Goal: Task Accomplishment & Management: Use online tool/utility

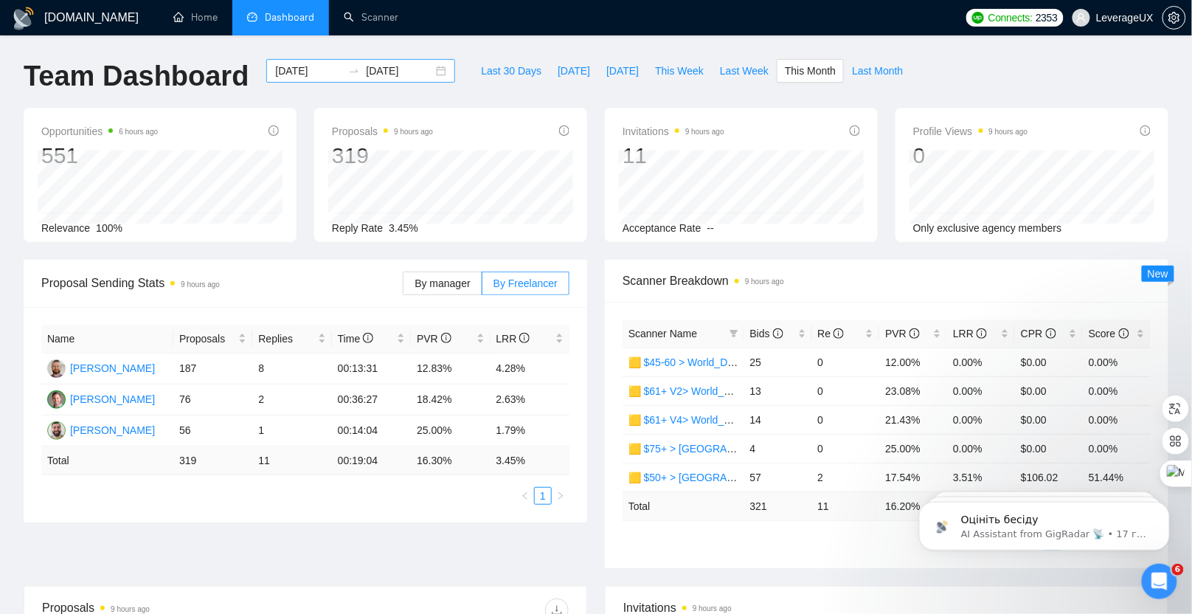
click at [424, 72] on div "[DATE] [DATE]" at bounding box center [360, 71] width 189 height 24
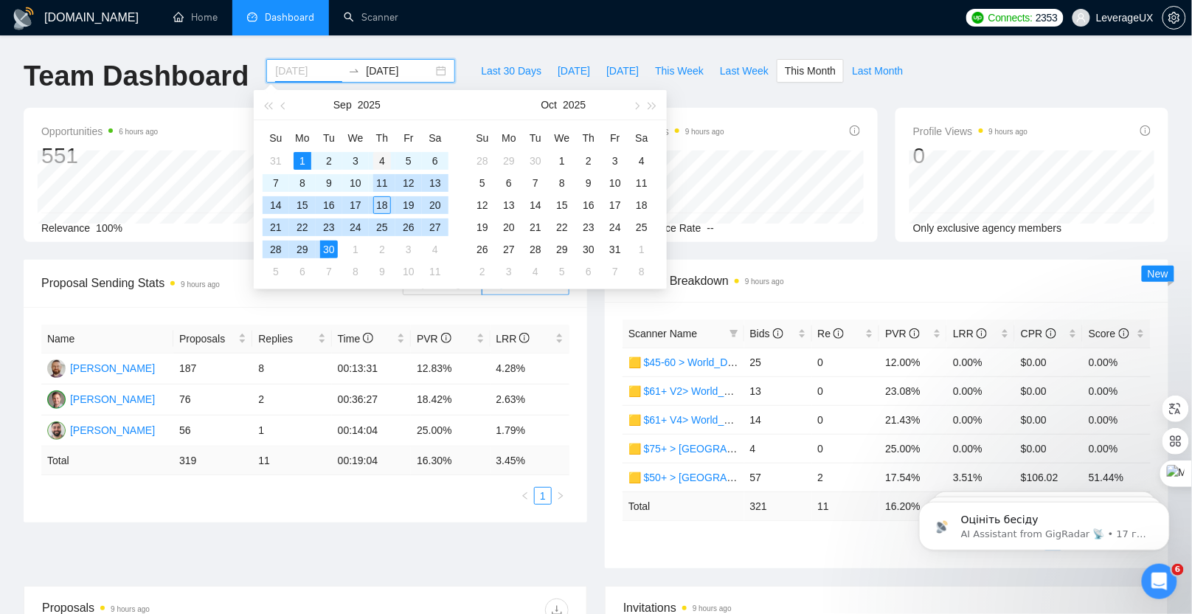
type input "[DATE]"
click at [379, 164] on div "4" at bounding box center [382, 161] width 18 height 18
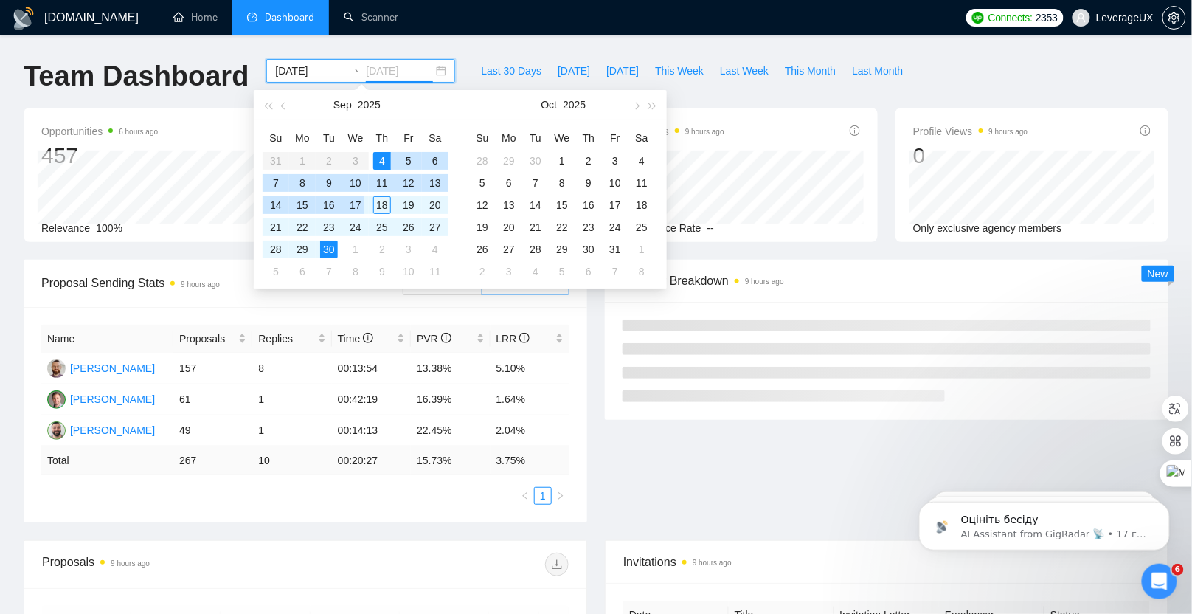
type input "[DATE]"
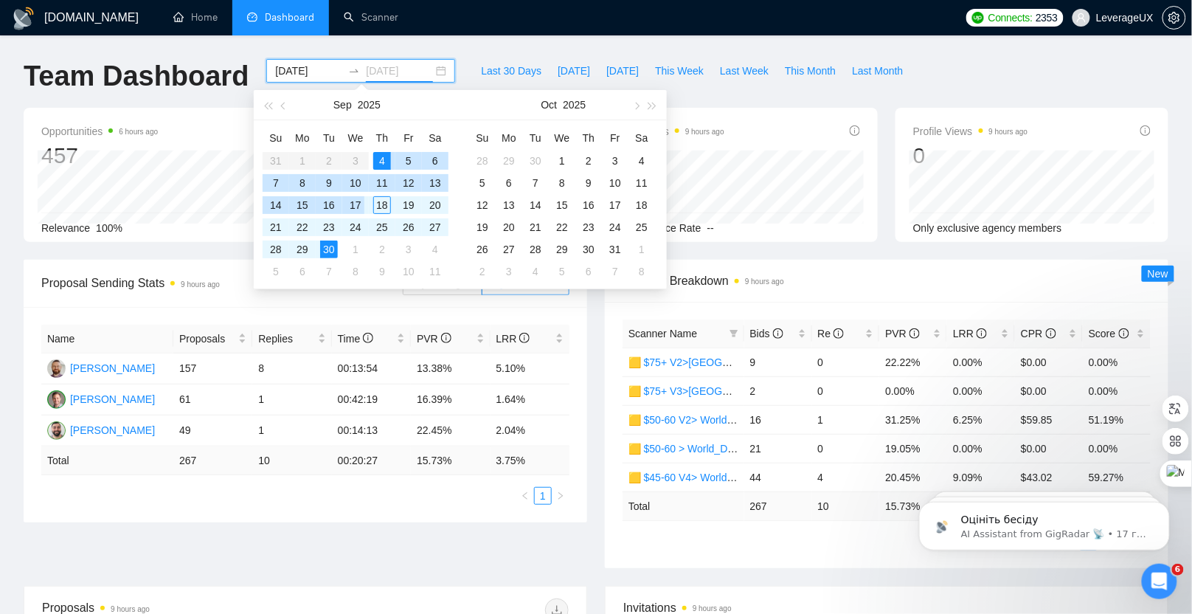
click at [355, 204] on div "17" at bounding box center [356, 205] width 18 height 18
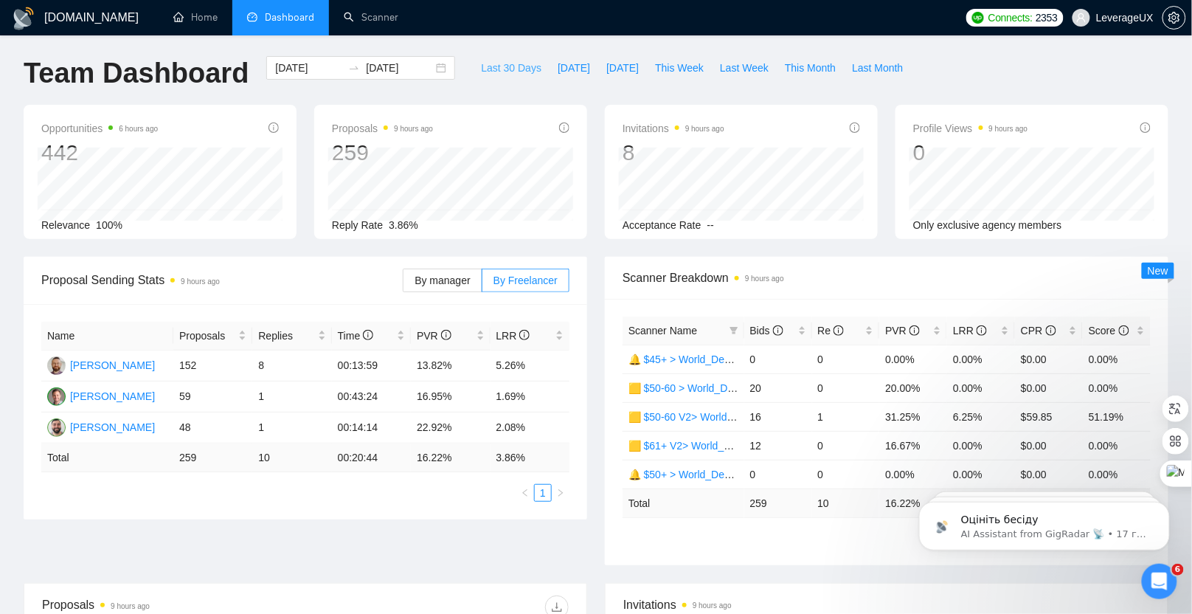
scroll to position [6, 0]
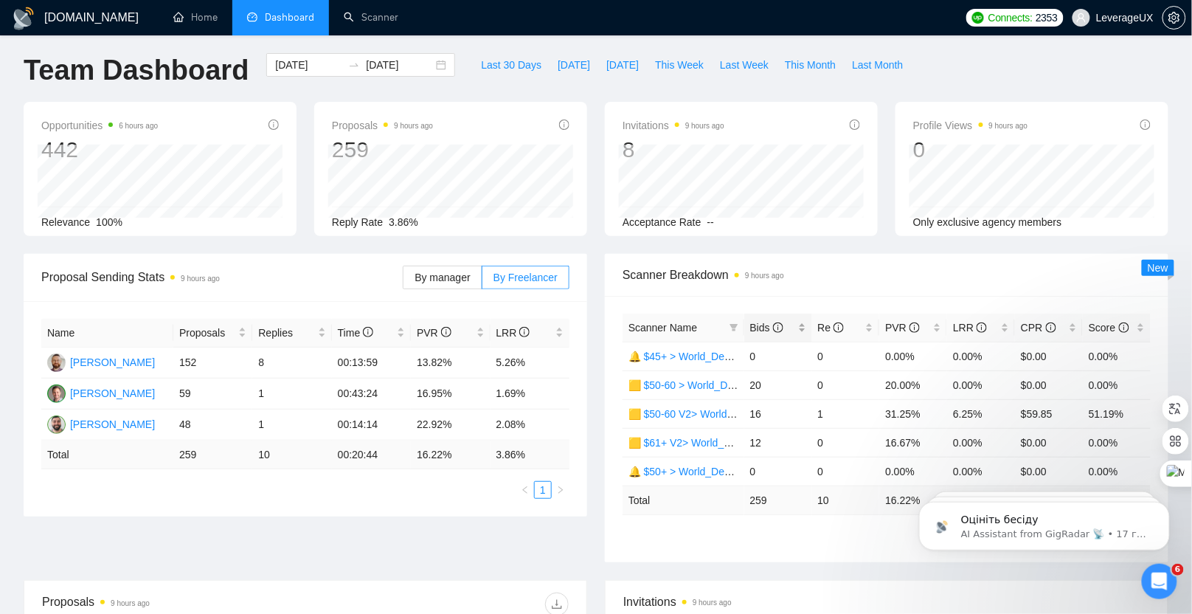
click at [754, 328] on span "Bids" at bounding box center [766, 328] width 33 height 12
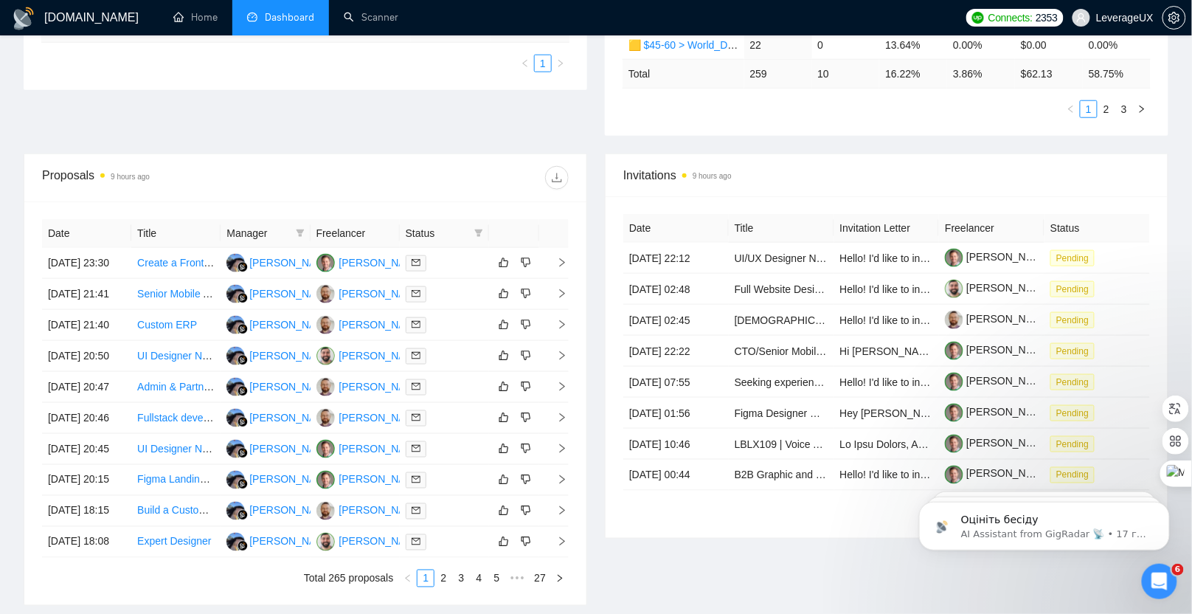
scroll to position [626, 0]
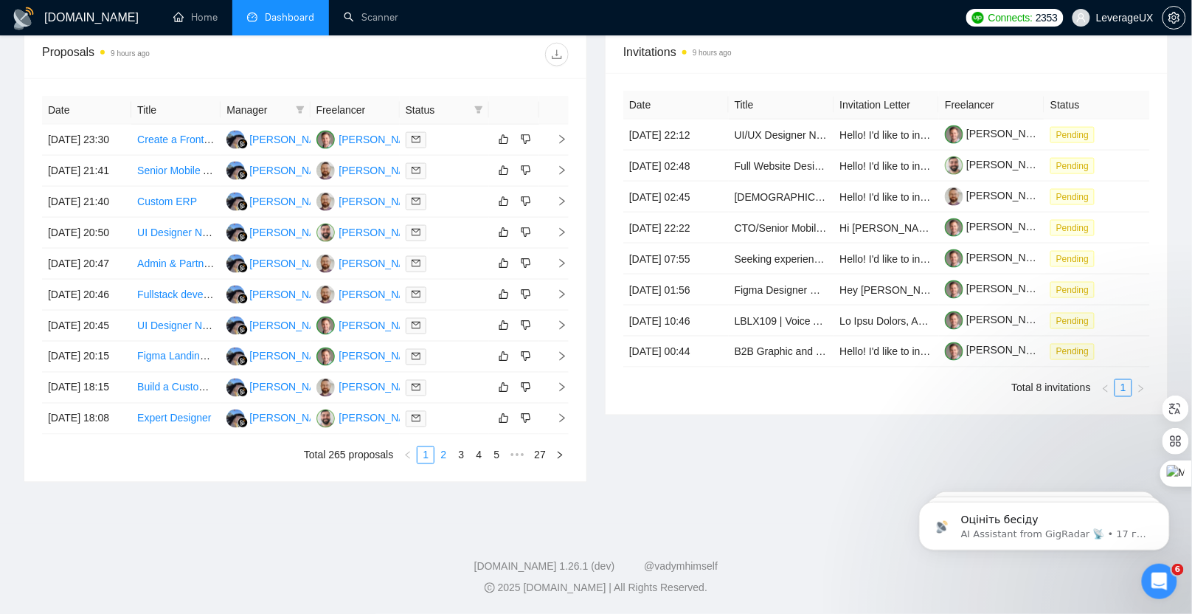
click at [443, 463] on link "2" at bounding box center [443, 455] width 16 height 16
click at [567, 361] on icon "right" at bounding box center [562, 356] width 10 height 10
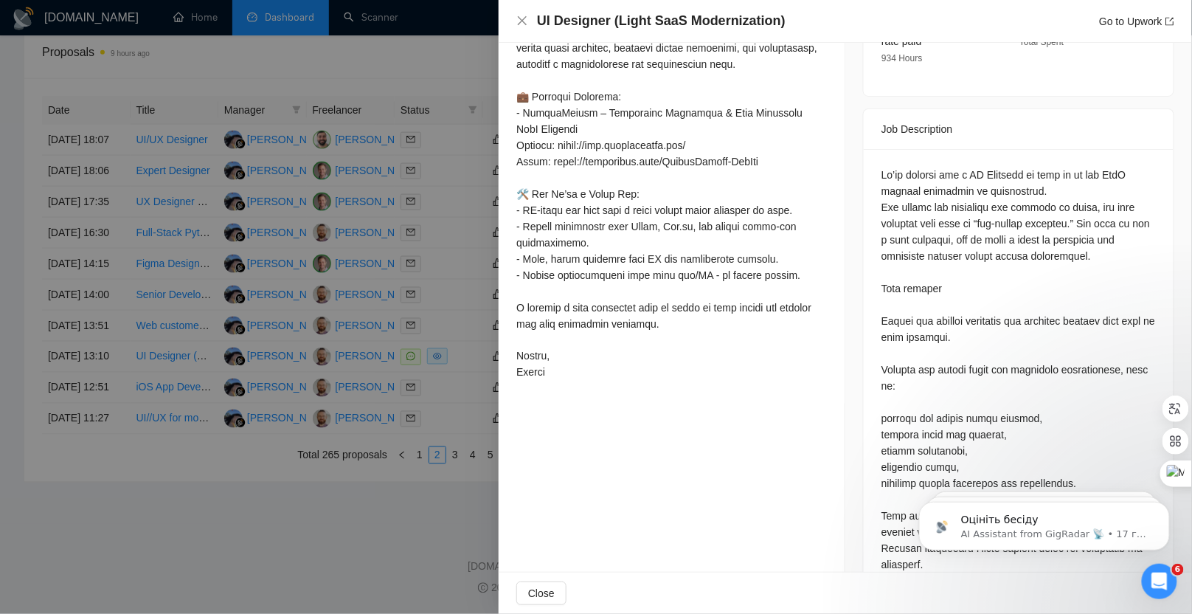
scroll to position [724, 0]
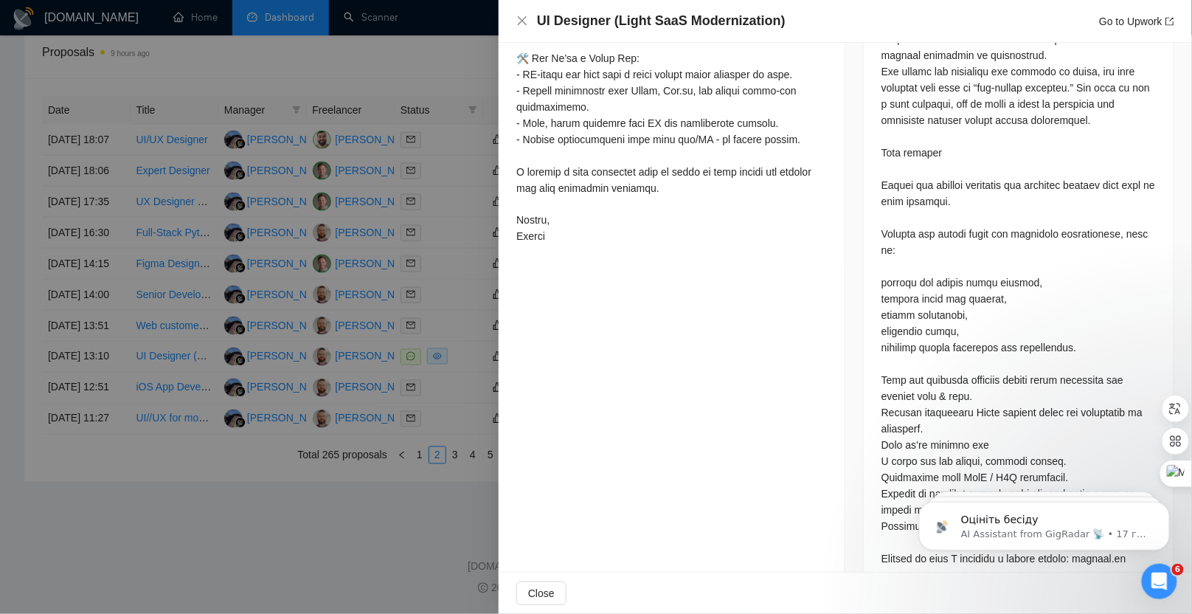
click at [360, 574] on div at bounding box center [596, 307] width 1192 height 614
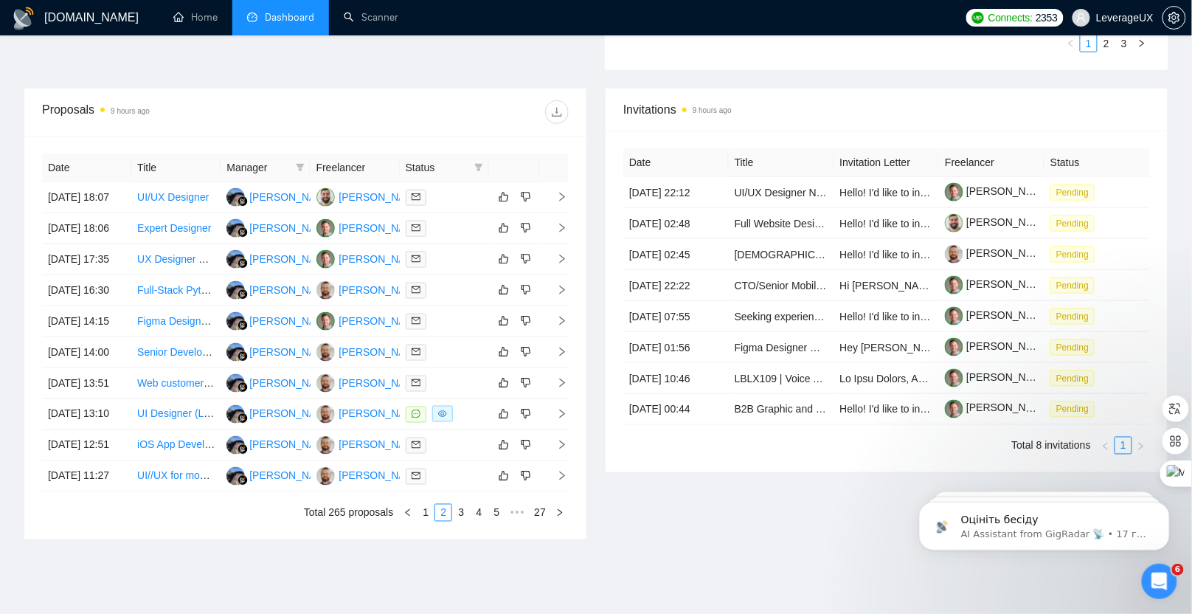
scroll to position [0, 0]
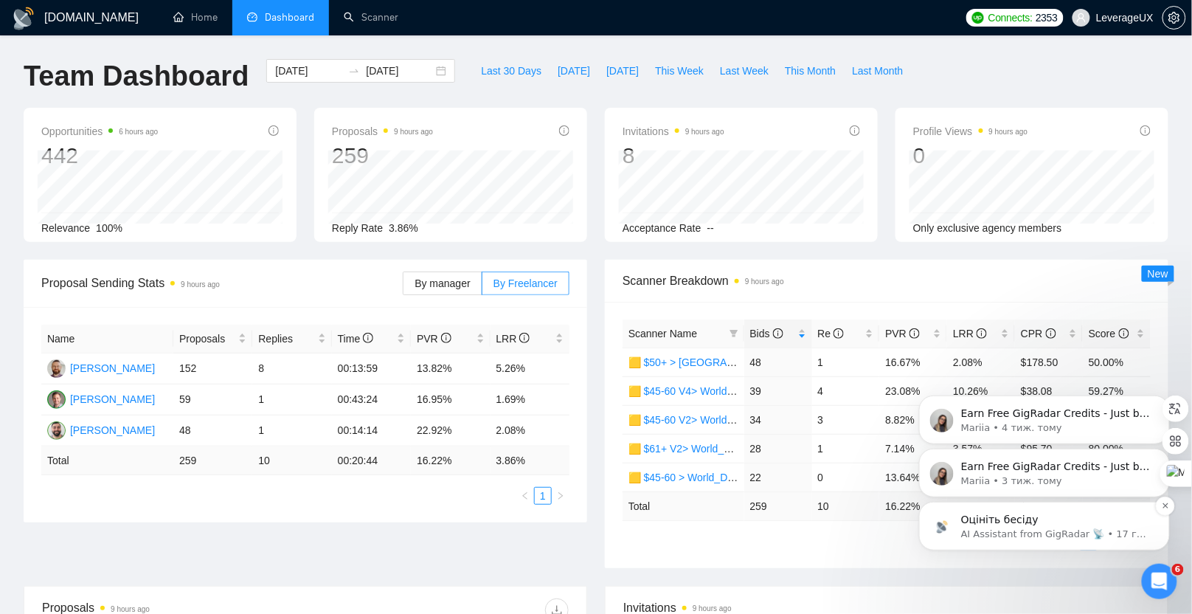
click at [1038, 536] on p "AI Assistant from GigRadar 📡 • 17 год. тому" at bounding box center [1055, 533] width 190 height 13
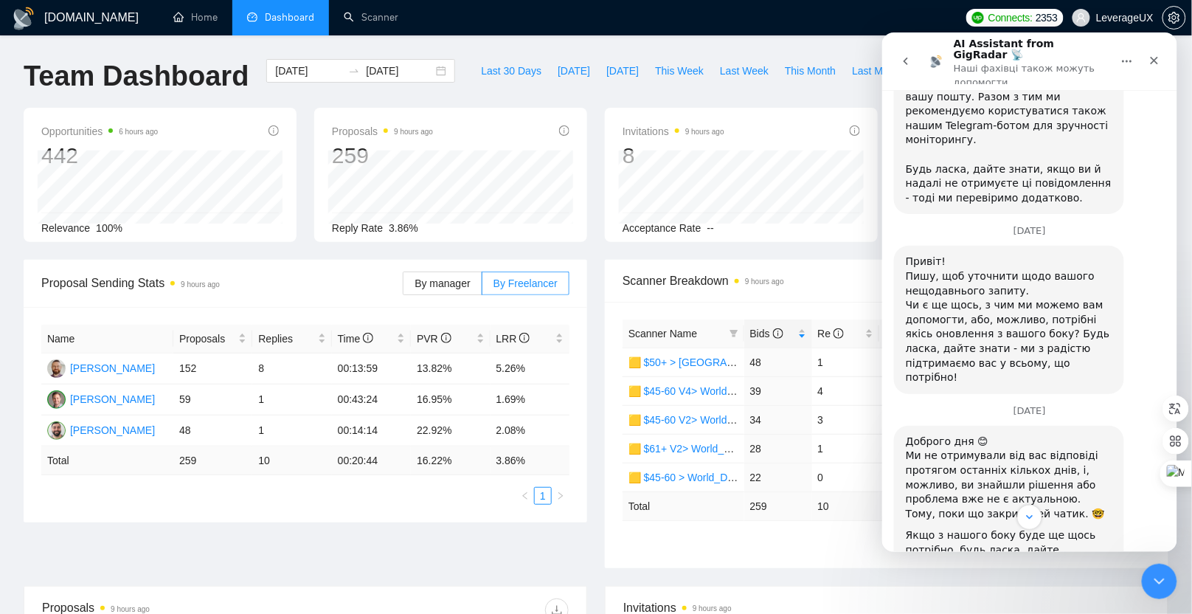
scroll to position [1996, 0]
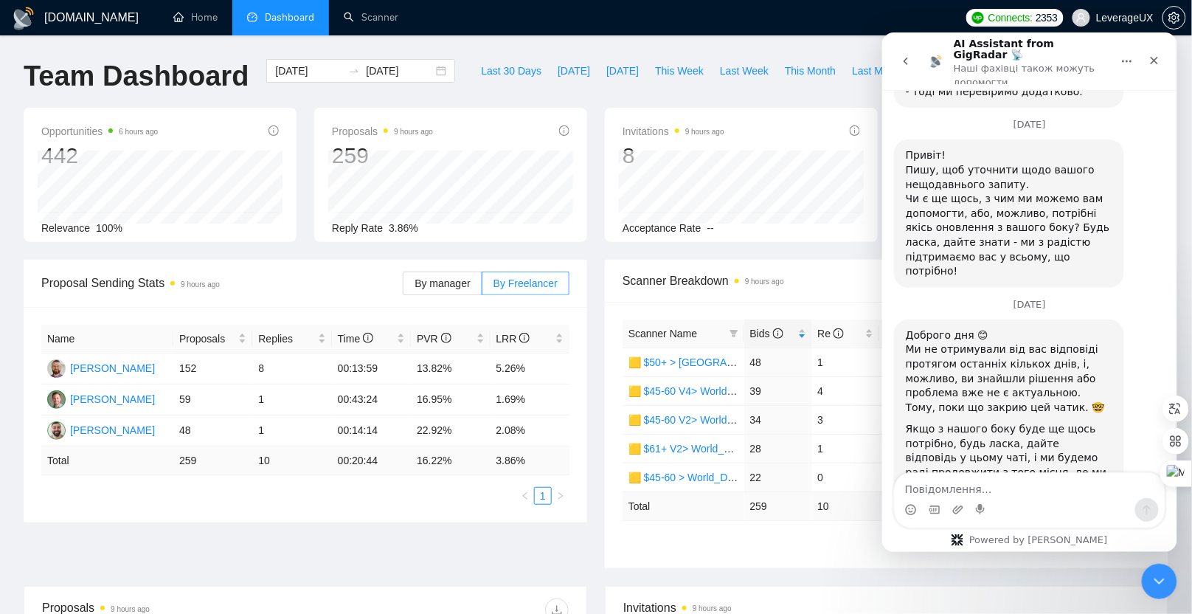
scroll to position [2043, 0]
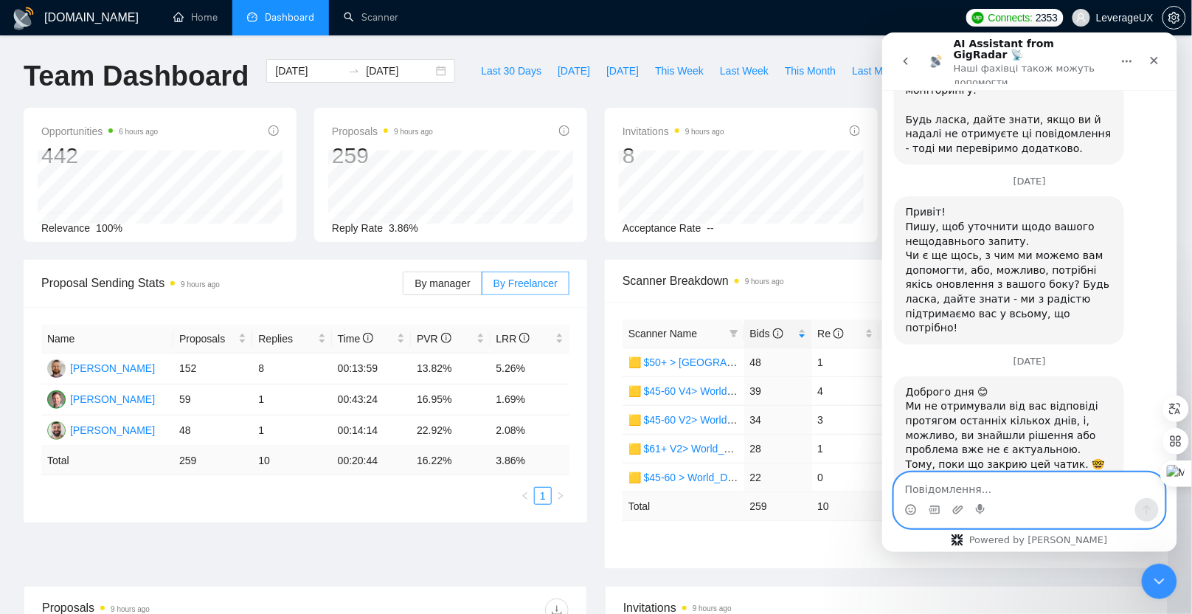
click at [926, 487] on textarea "Повідомлення..." at bounding box center [1029, 484] width 270 height 25
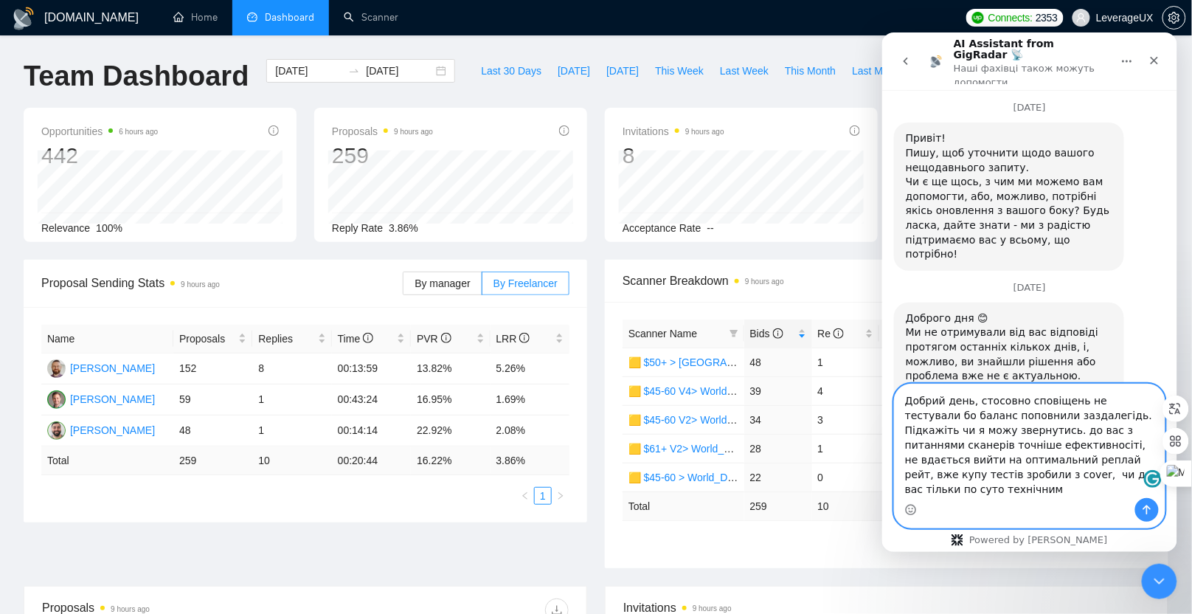
scroll to position [2131, 0]
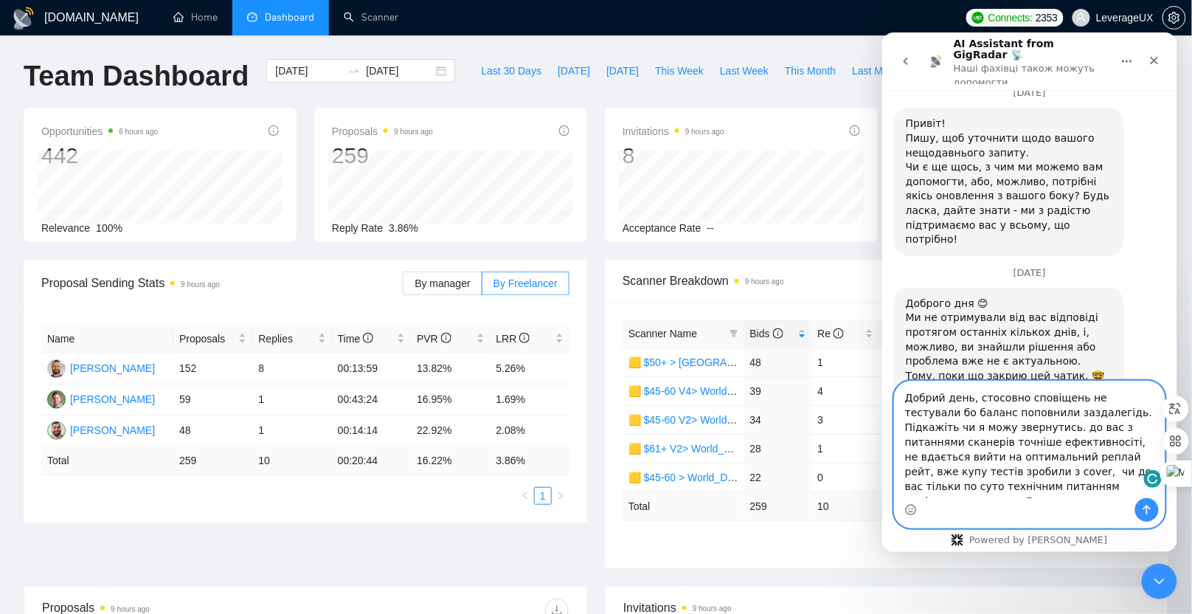
type textarea "Добрий день, стосовно сповіщень не тестували бо баланс поповнили заздалегідь. П…"
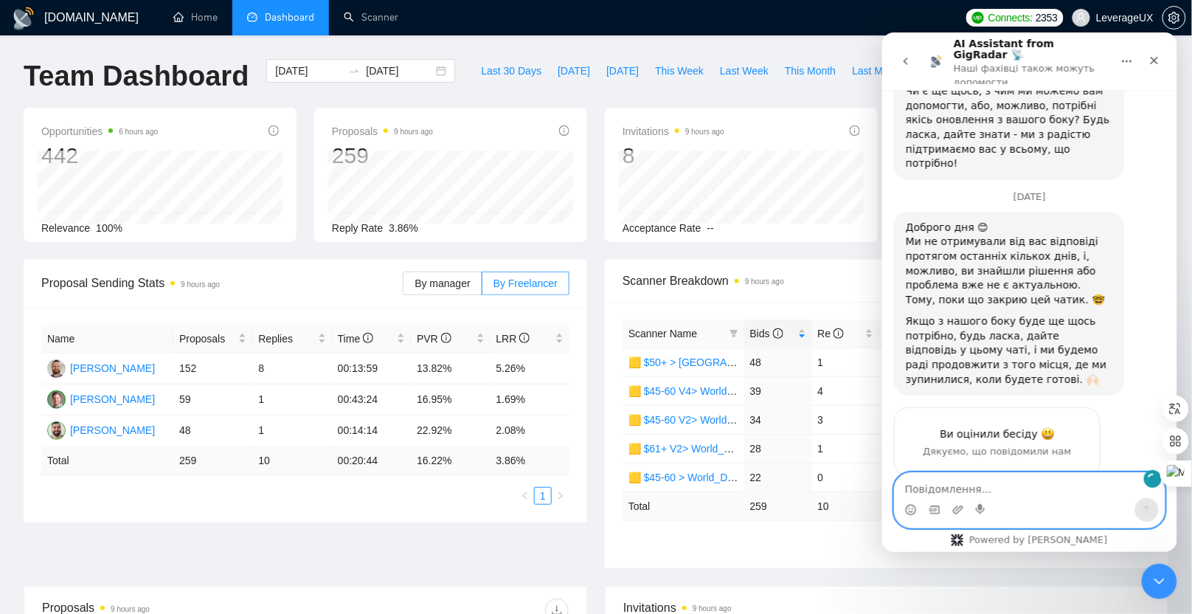
scroll to position [2222, 0]
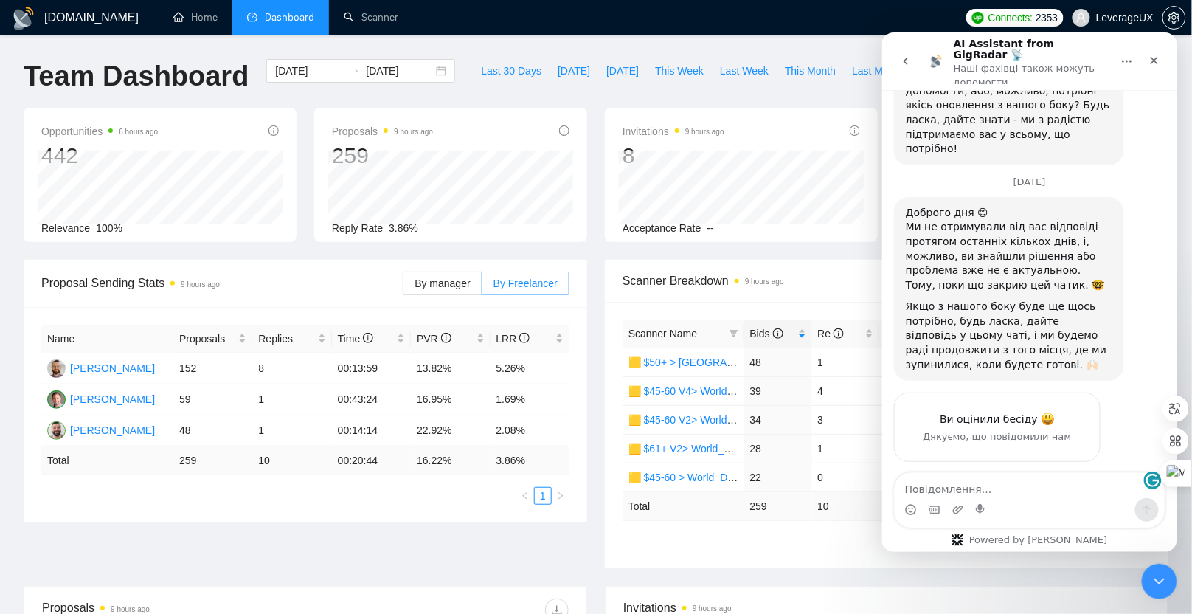
click at [900, 55] on icon "go back" at bounding box center [905, 61] width 12 height 12
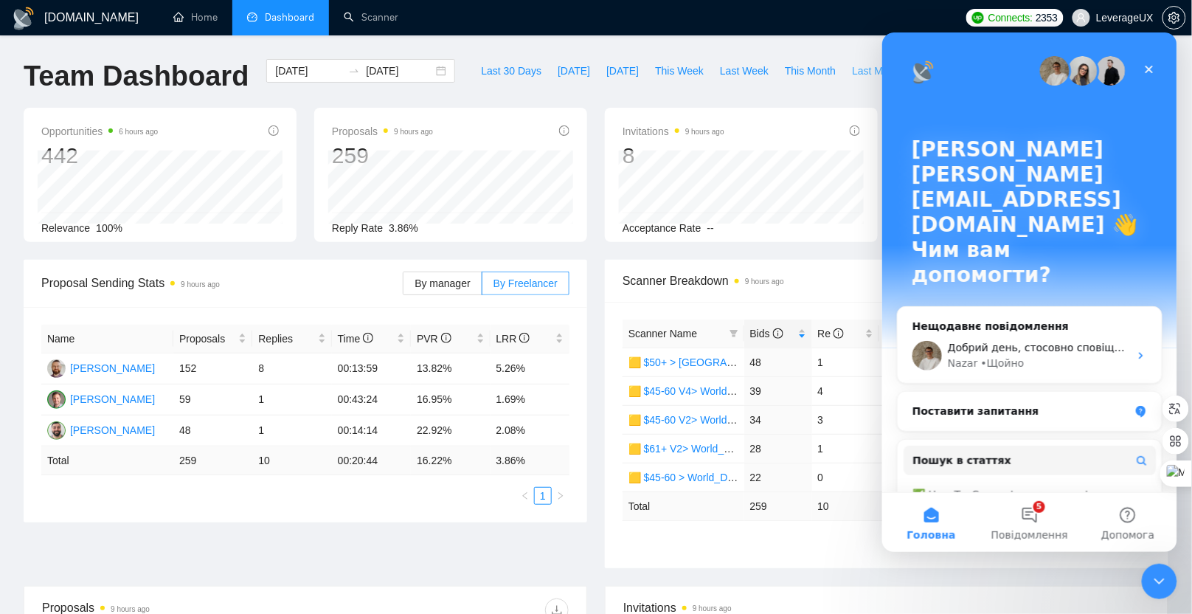
click at [848, 77] on button "Last Month" at bounding box center [877, 71] width 67 height 24
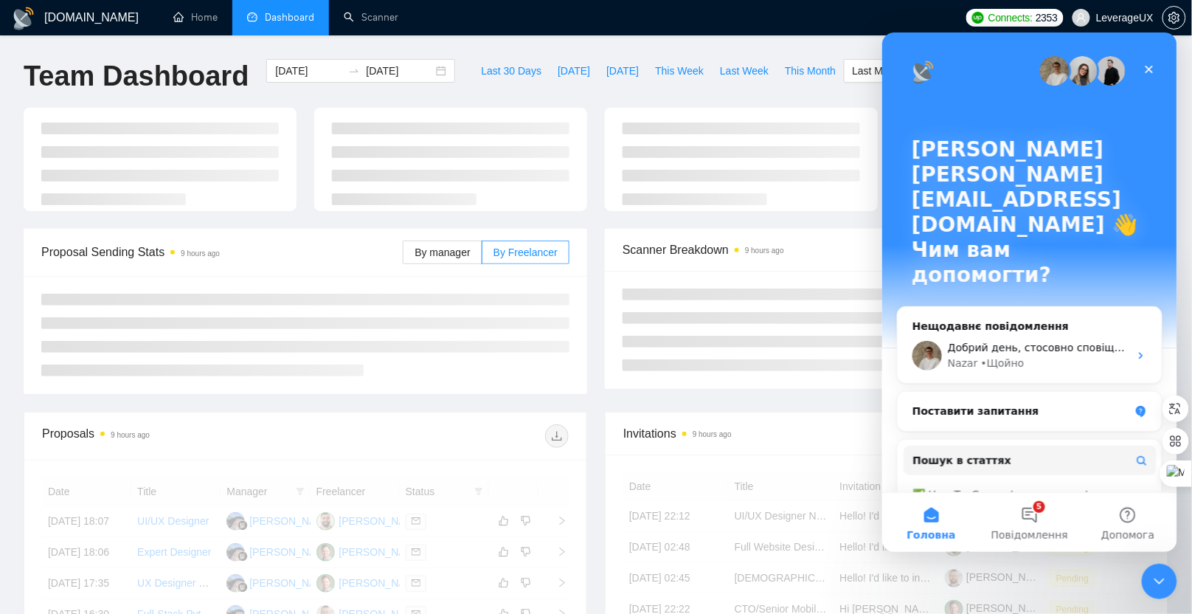
type input "2025-08-01"
click at [1169, 580] on div "Закрити програму для спілкування Intercom" at bounding box center [1156, 578] width 35 height 35
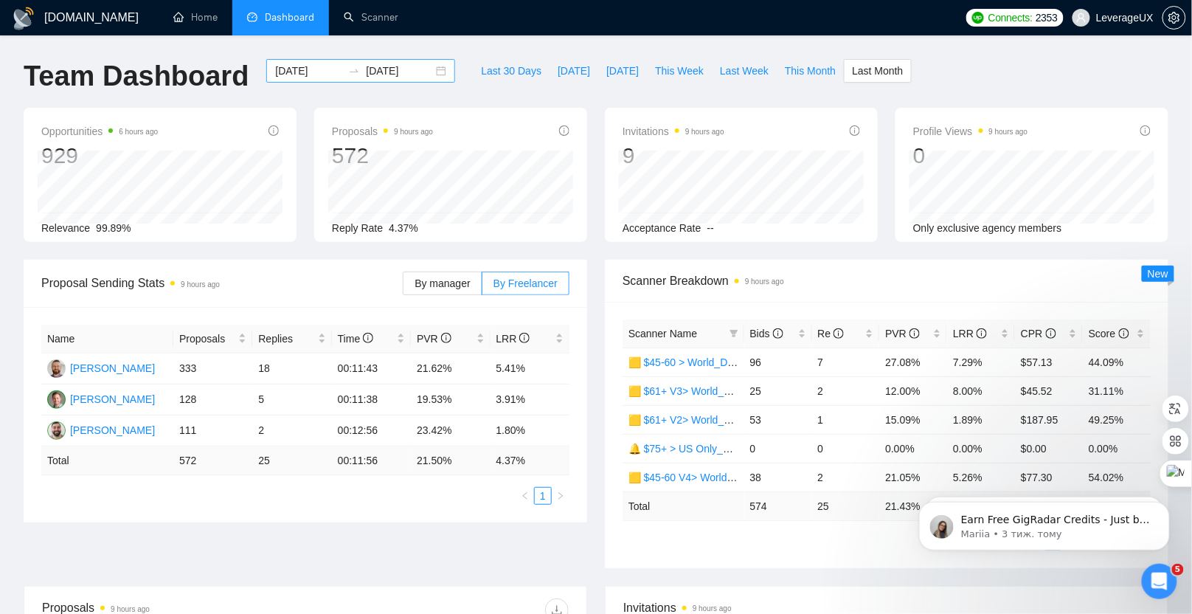
click at [370, 69] on input "2025-08-31" at bounding box center [399, 71] width 67 height 16
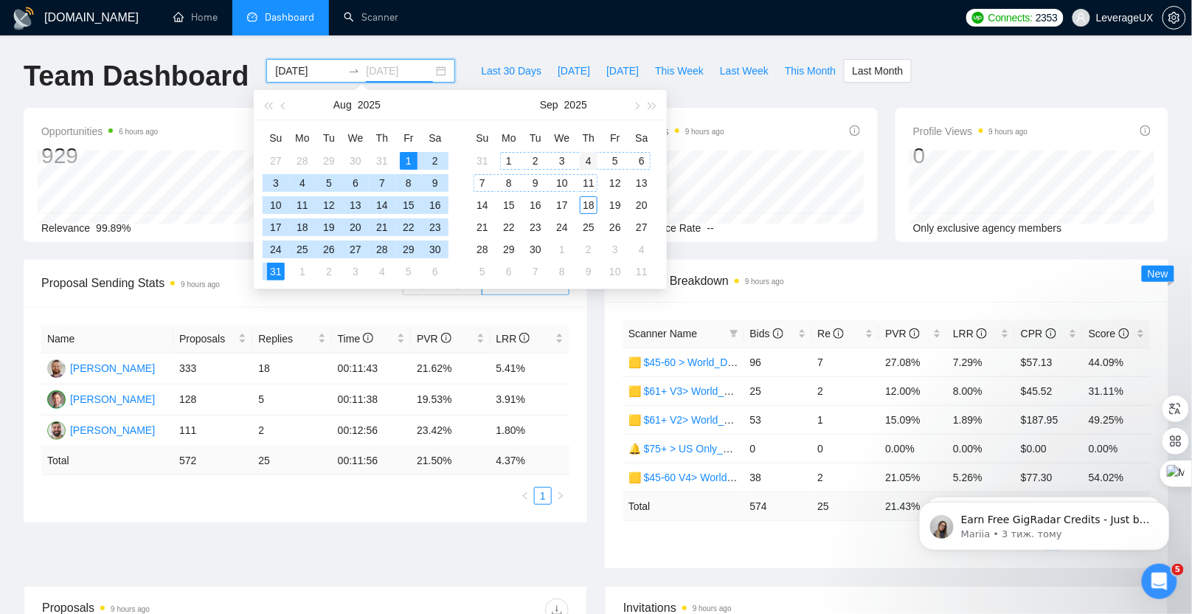
type input "2025-09-04"
click at [586, 159] on div "4" at bounding box center [589, 161] width 18 height 18
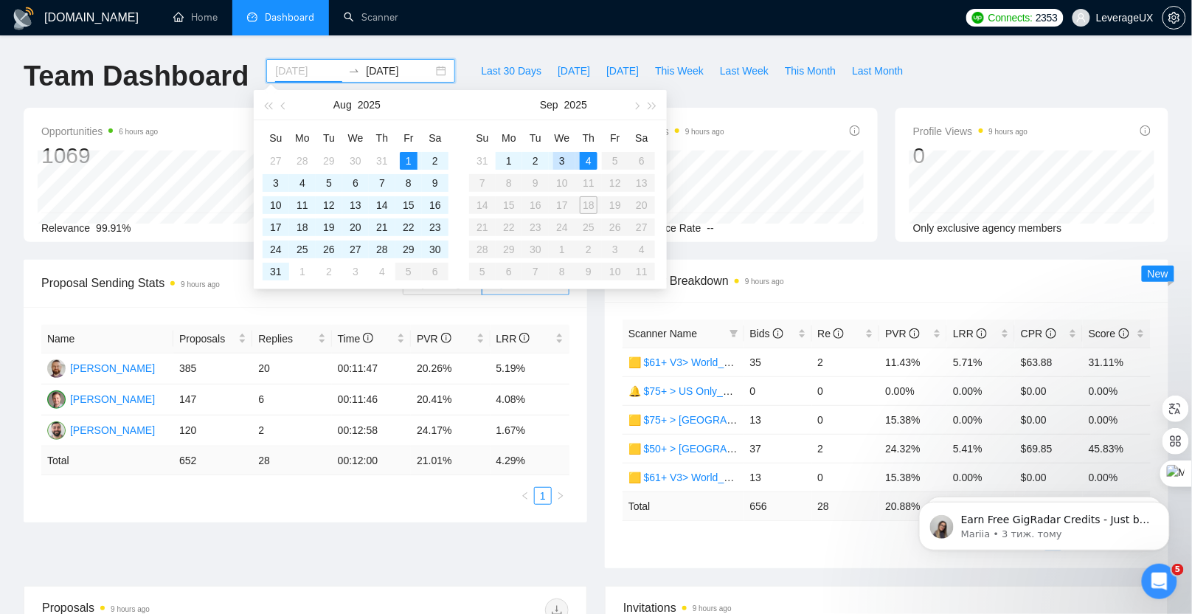
click at [564, 159] on div "3" at bounding box center [562, 161] width 18 height 18
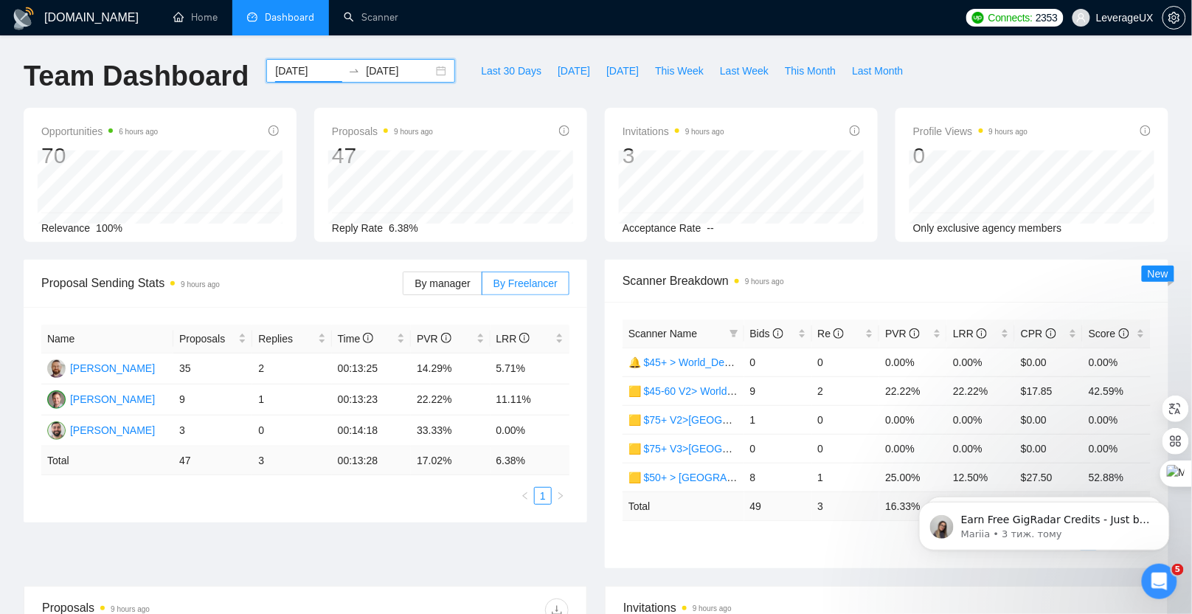
click at [424, 72] on div "2025-09-03 2025-09-04" at bounding box center [360, 71] width 189 height 24
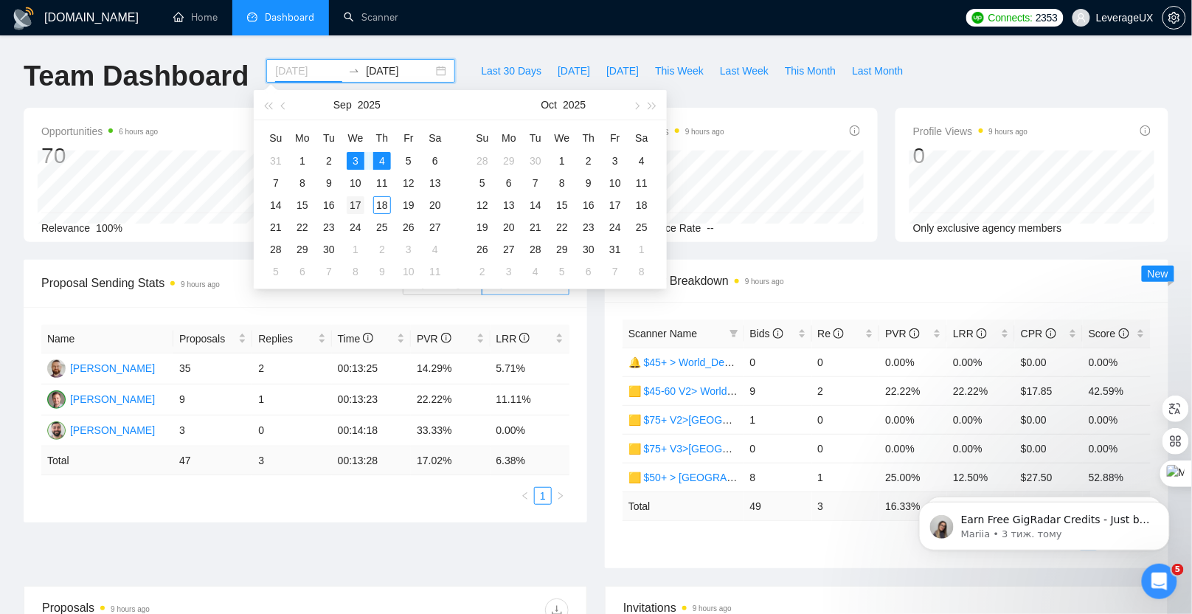
type input "2025-09-17"
click at [359, 202] on div "17" at bounding box center [356, 205] width 18 height 18
click at [289, 68] on input "2025-09-17" at bounding box center [308, 71] width 67 height 16
type input "2025-09-03"
click at [359, 157] on div "3" at bounding box center [356, 161] width 18 height 18
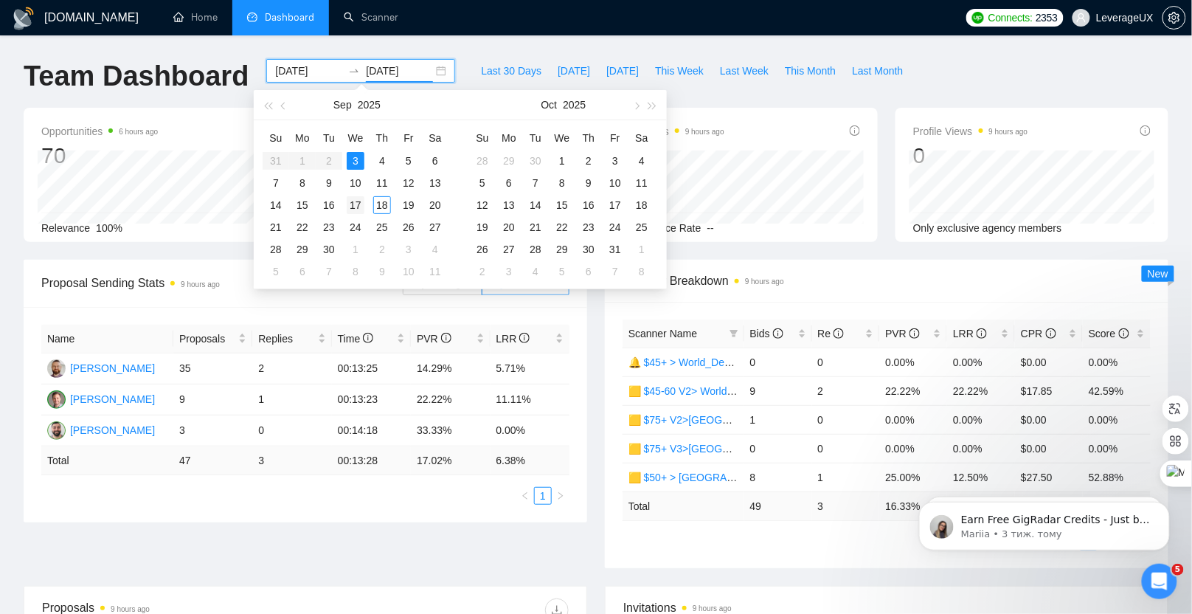
type input "2025-09-17"
click at [356, 200] on div "17" at bounding box center [356, 205] width 18 height 18
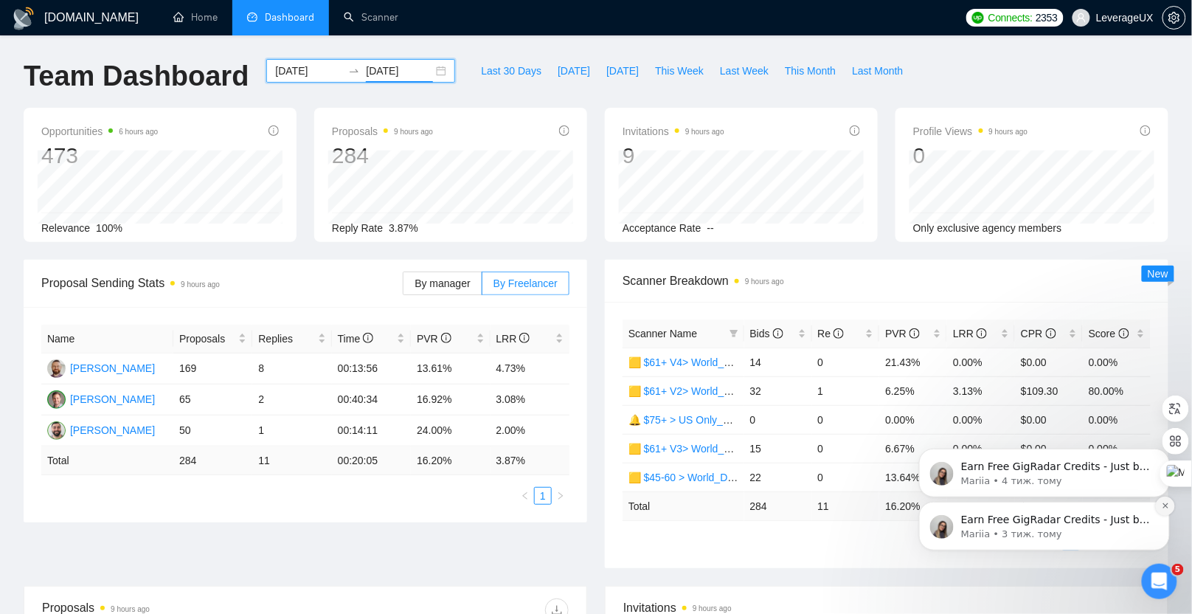
click at [1163, 506] on icon "Dismiss notification" at bounding box center [1164, 504] width 5 height 5
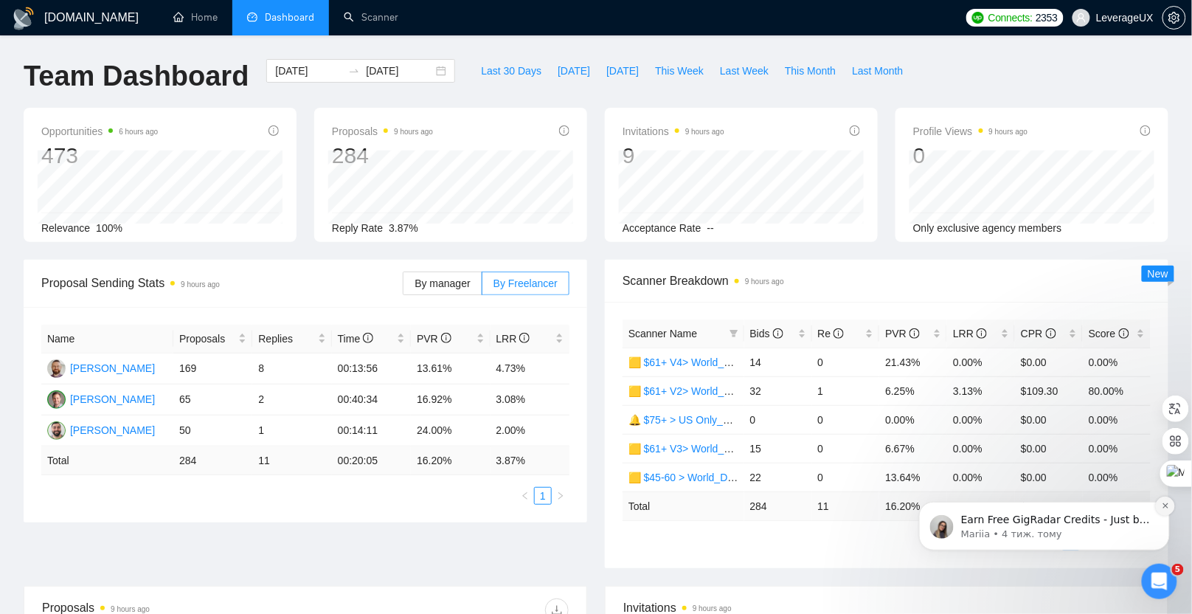
click at [1167, 506] on icon "Dismiss notification" at bounding box center [1164, 504] width 5 height 5
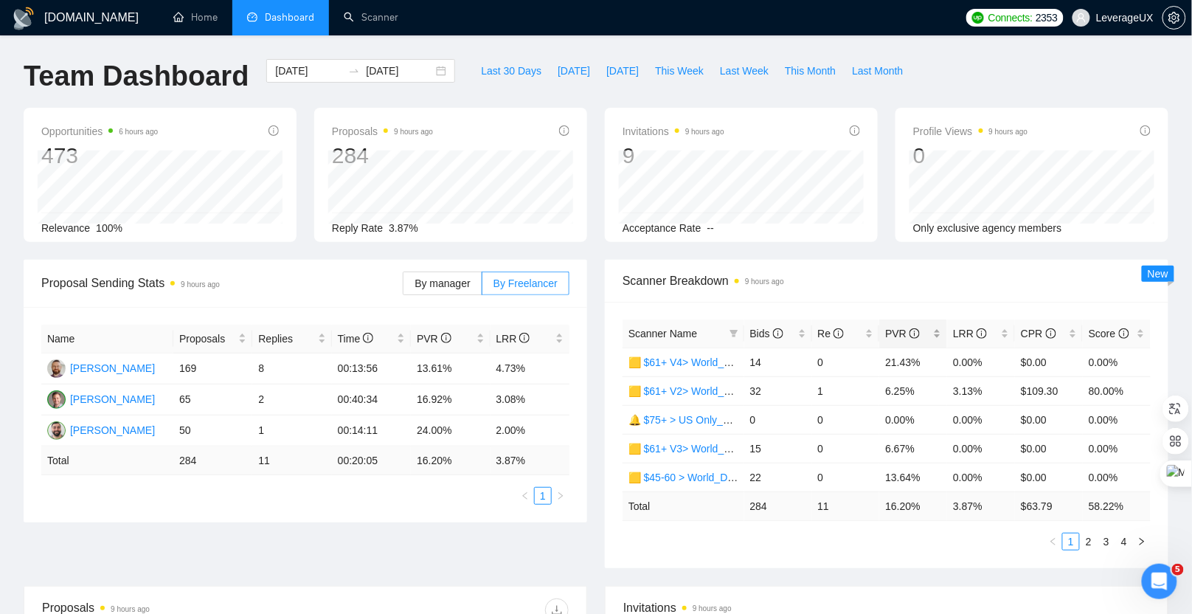
click at [885, 333] on div "PVR" at bounding box center [913, 333] width 56 height 16
click at [887, 332] on span "PVR" at bounding box center [902, 334] width 35 height 12
click at [761, 333] on span "Bids" at bounding box center [766, 334] width 33 height 12
click at [1088, 540] on link "2" at bounding box center [1089, 541] width 16 height 16
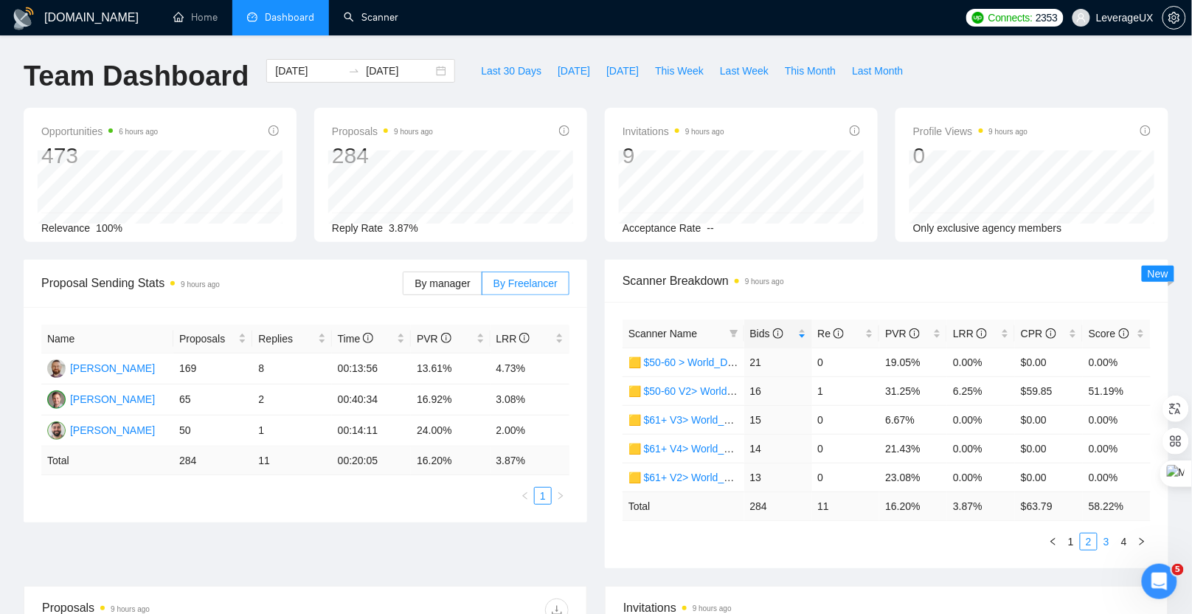
click at [1105, 538] on link "3" at bounding box center [1106, 541] width 16 height 16
click at [1132, 538] on link "4" at bounding box center [1124, 541] width 16 height 16
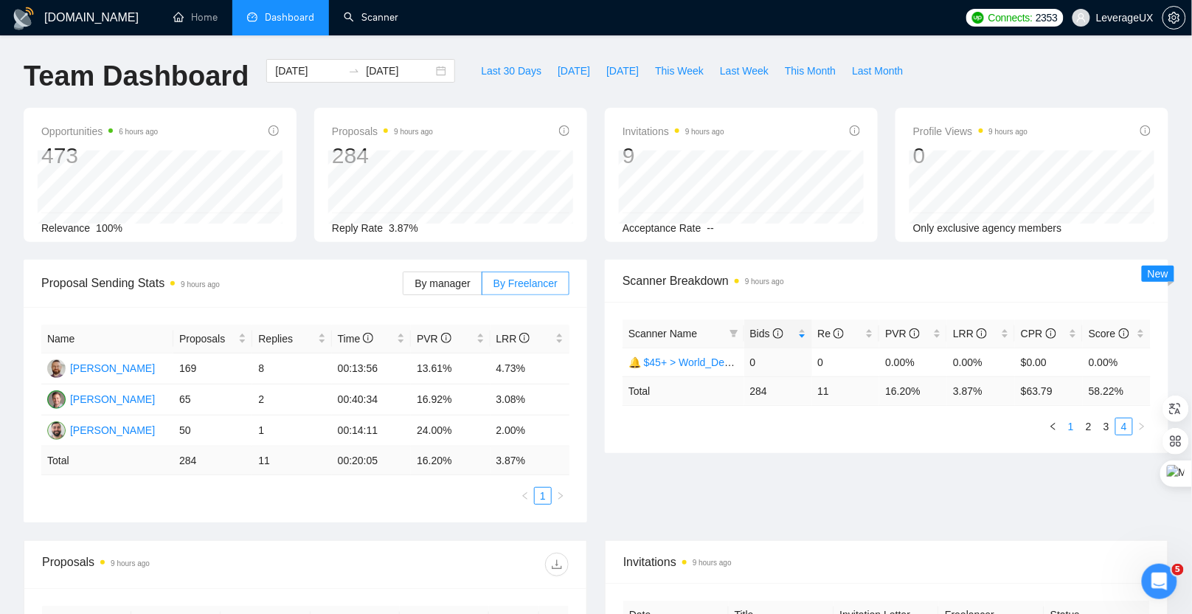
click at [1073, 424] on link "1" at bounding box center [1071, 426] width 16 height 16
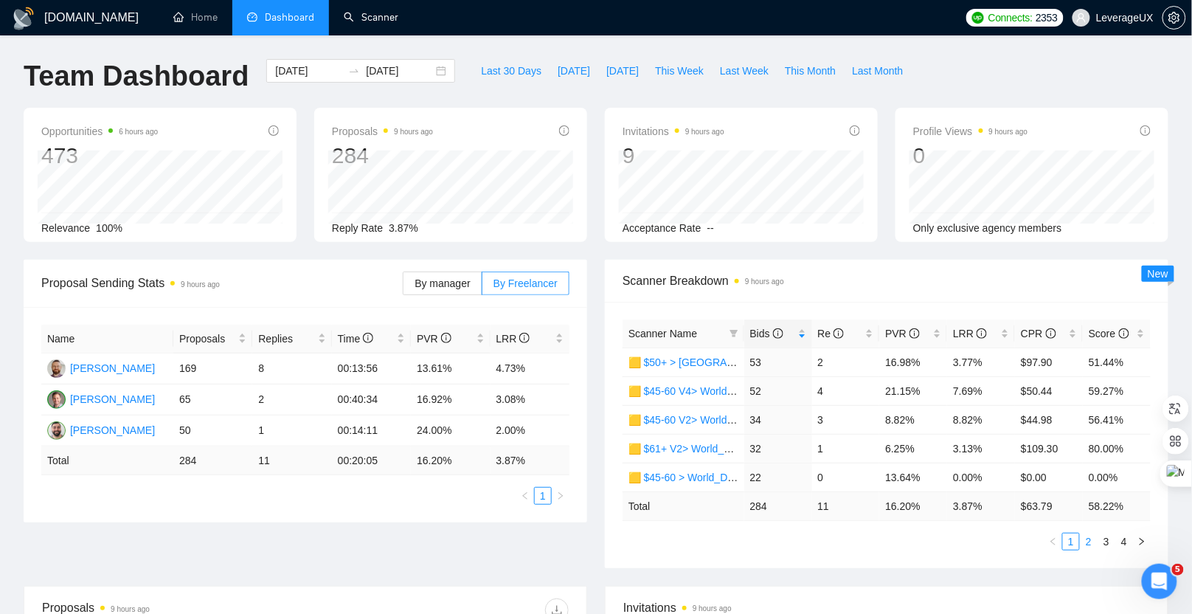
click at [1092, 539] on link "2" at bounding box center [1089, 541] width 16 height 16
click at [1109, 540] on link "3" at bounding box center [1106, 541] width 16 height 16
click at [1073, 538] on link "1" at bounding box center [1071, 541] width 16 height 16
click at [881, 282] on span "Scanner Breakdown 9 hours ago" at bounding box center [887, 280] width 528 height 18
click at [1092, 539] on link "2" at bounding box center [1089, 541] width 16 height 16
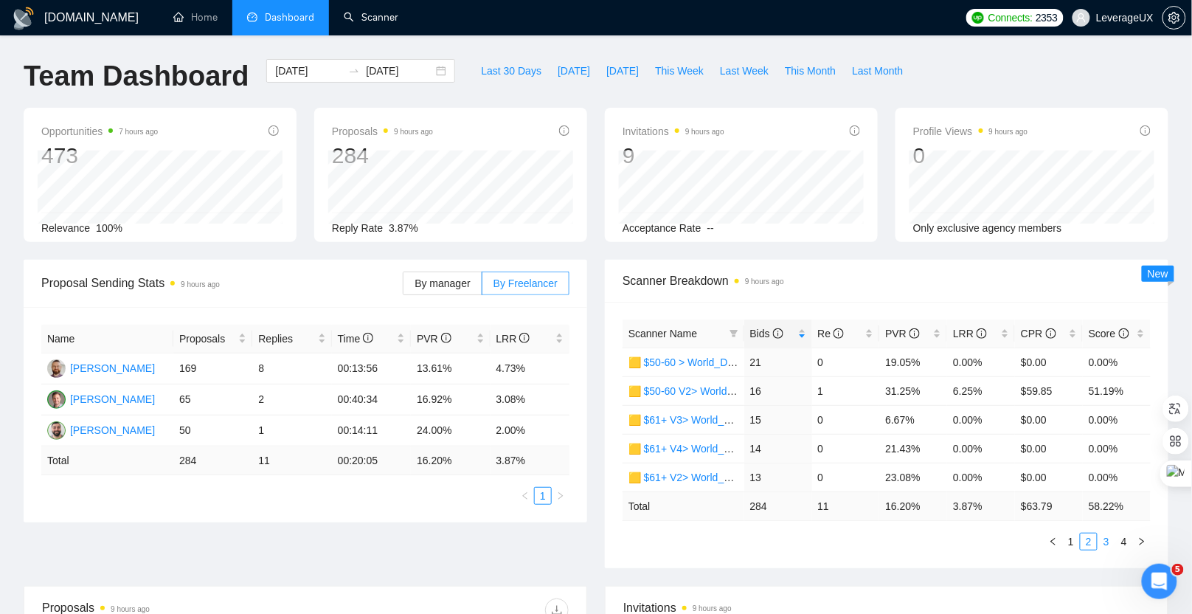
click at [1112, 540] on link "3" at bounding box center [1106, 541] width 16 height 16
click at [1126, 538] on link "4" at bounding box center [1124, 541] width 16 height 16
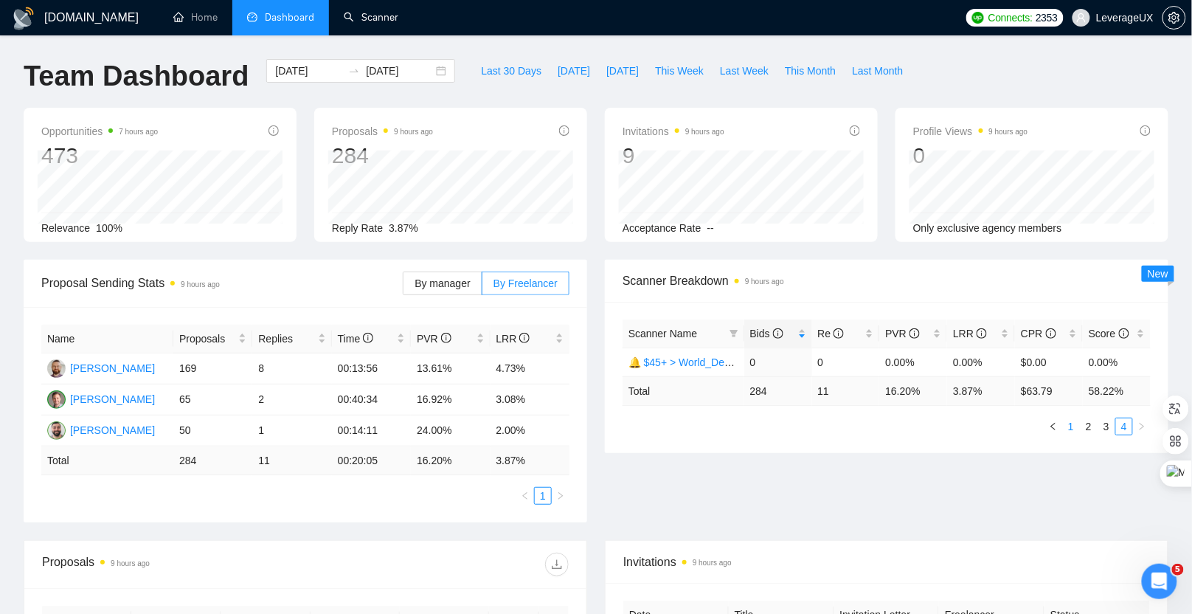
click at [1073, 420] on link "1" at bounding box center [1071, 426] width 16 height 16
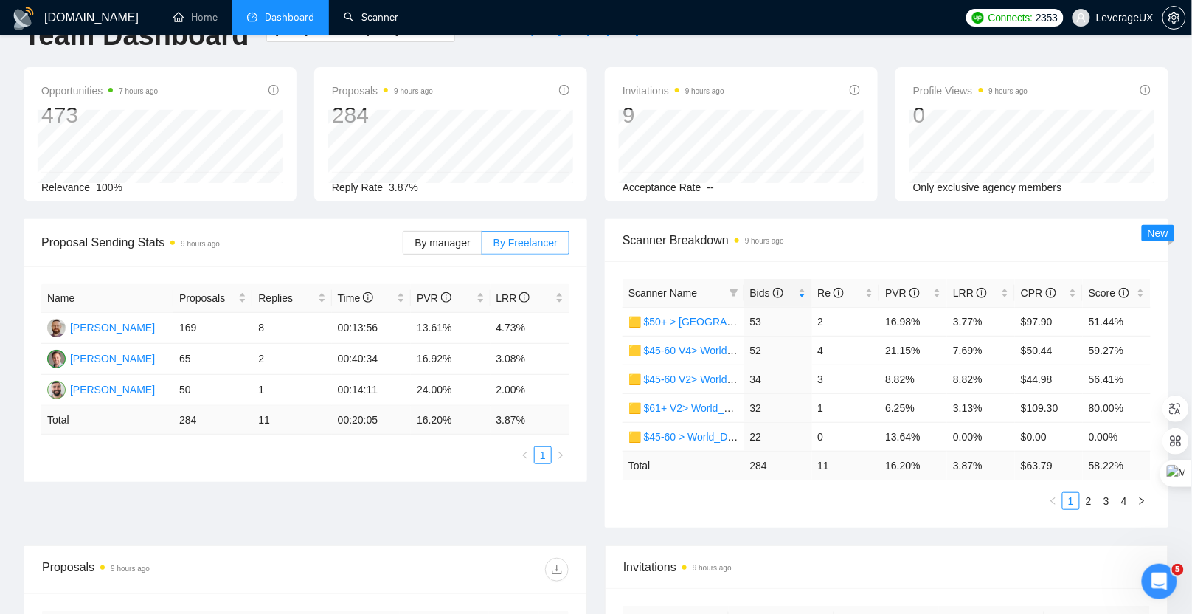
scroll to position [41, 0]
click at [1092, 497] on link "2" at bounding box center [1089, 500] width 16 height 16
click at [1106, 499] on link "3" at bounding box center [1106, 500] width 16 height 16
click at [1121, 497] on link "4" at bounding box center [1124, 500] width 16 height 16
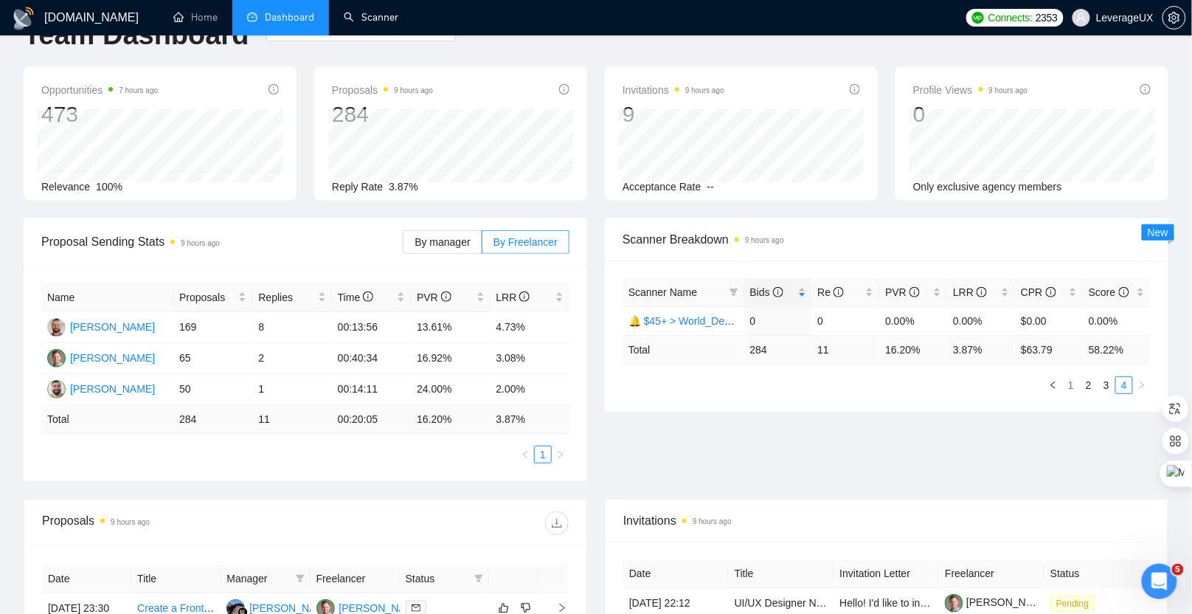
click at [1071, 384] on link "1" at bounding box center [1071, 385] width 16 height 16
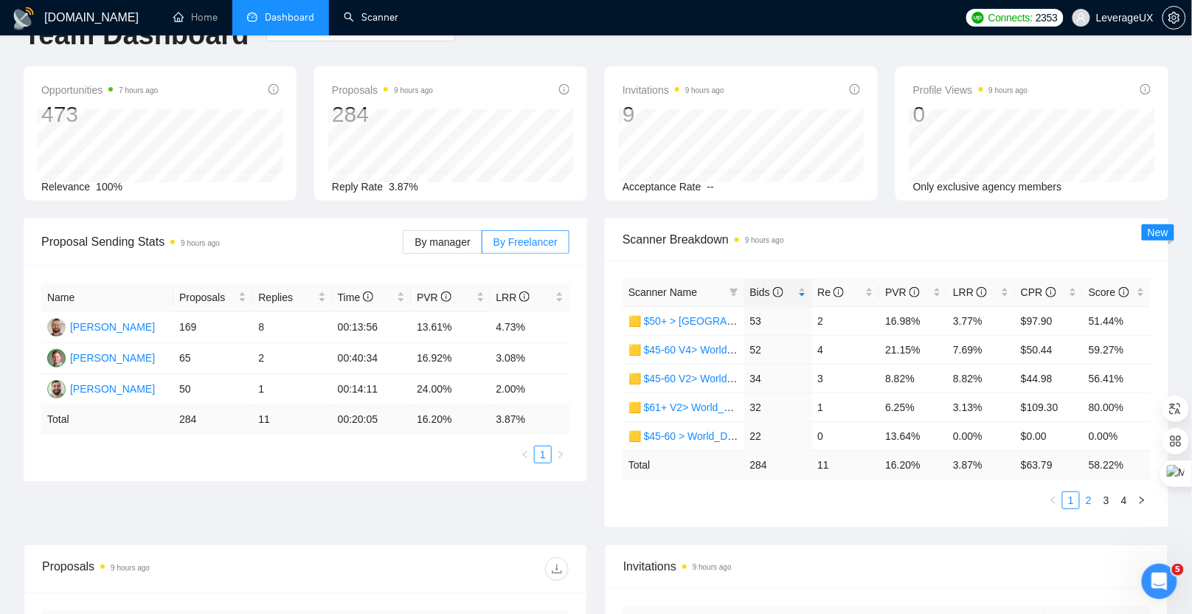
click at [1089, 499] on link "2" at bounding box center [1089, 500] width 16 height 16
click at [1103, 498] on link "3" at bounding box center [1106, 500] width 16 height 16
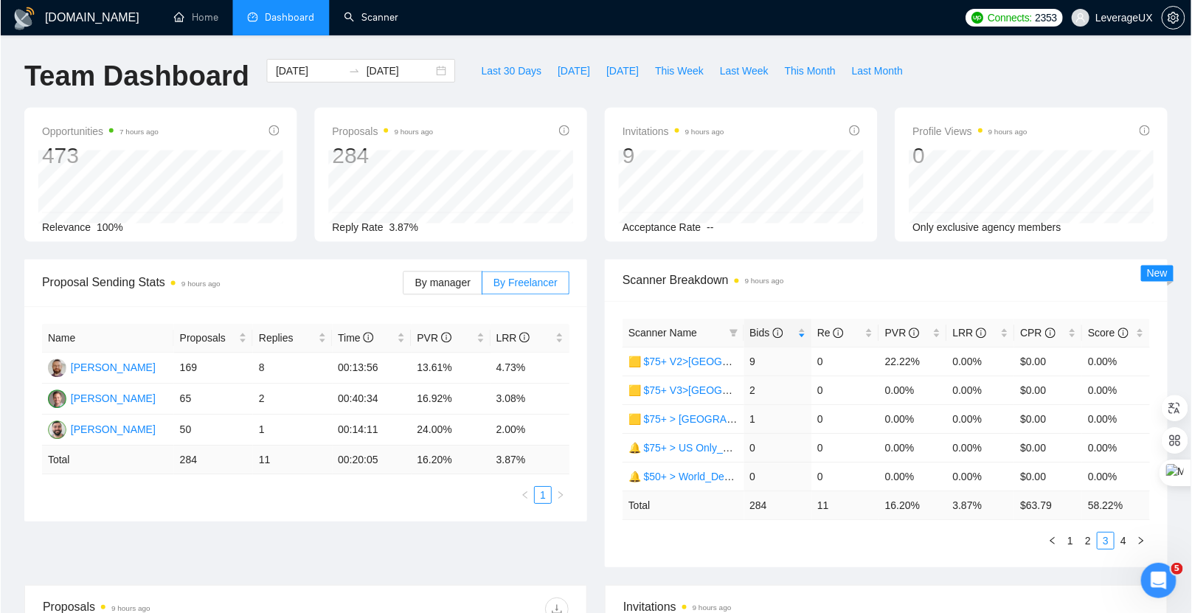
scroll to position [0, 0]
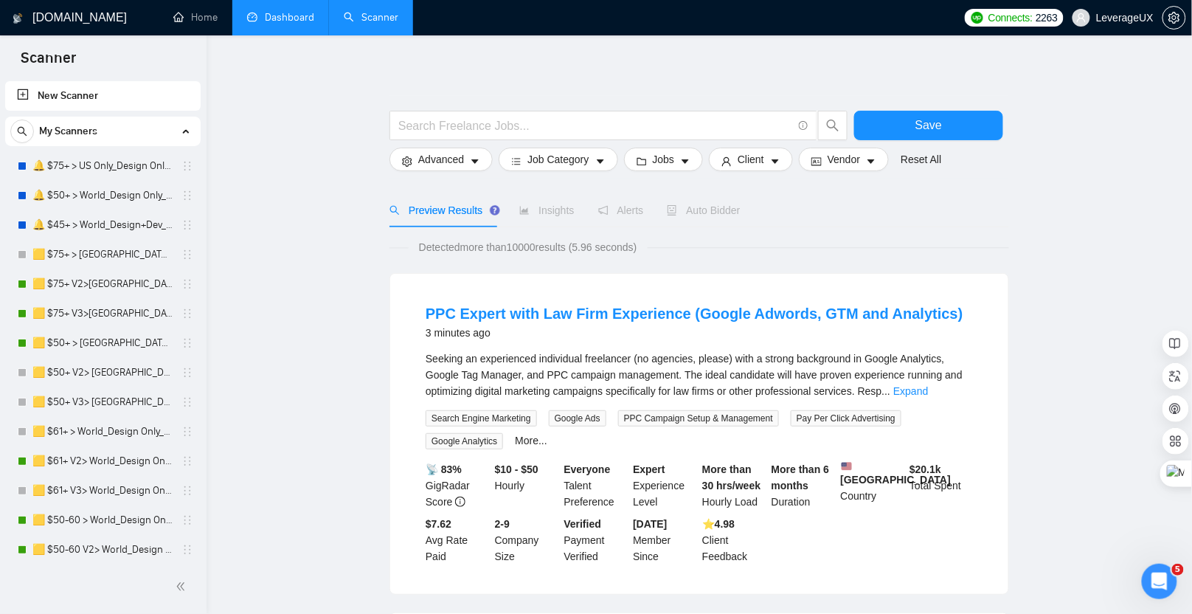
click at [278, 19] on link "Dashboard" at bounding box center [280, 17] width 67 height 13
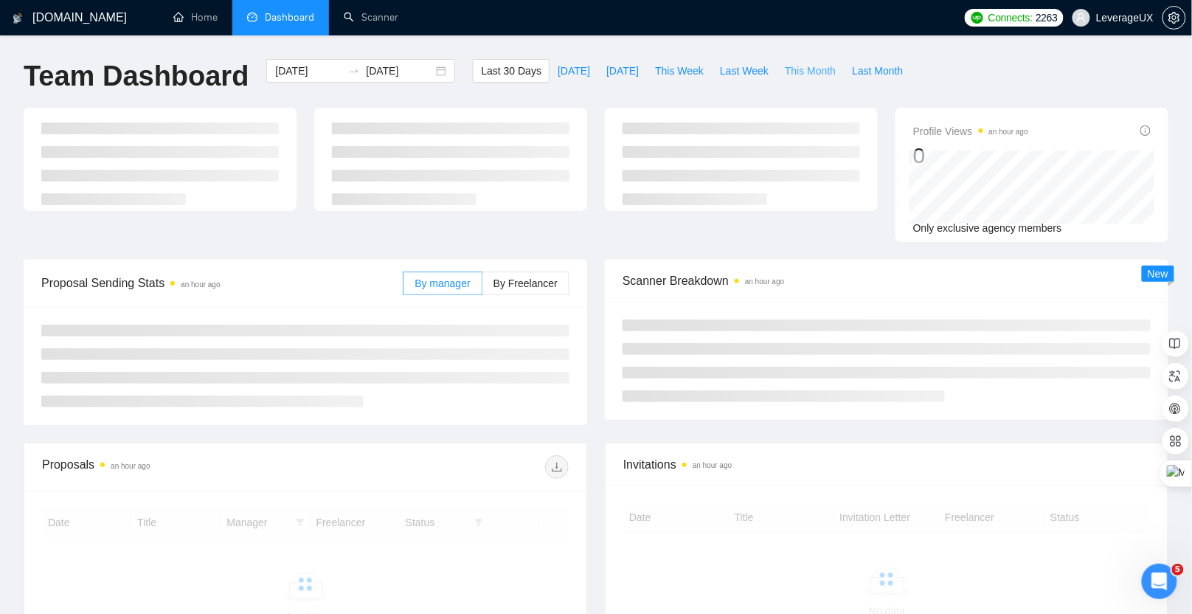
click at [805, 72] on span "This Month" at bounding box center [810, 71] width 51 height 16
type input "[DATE]"
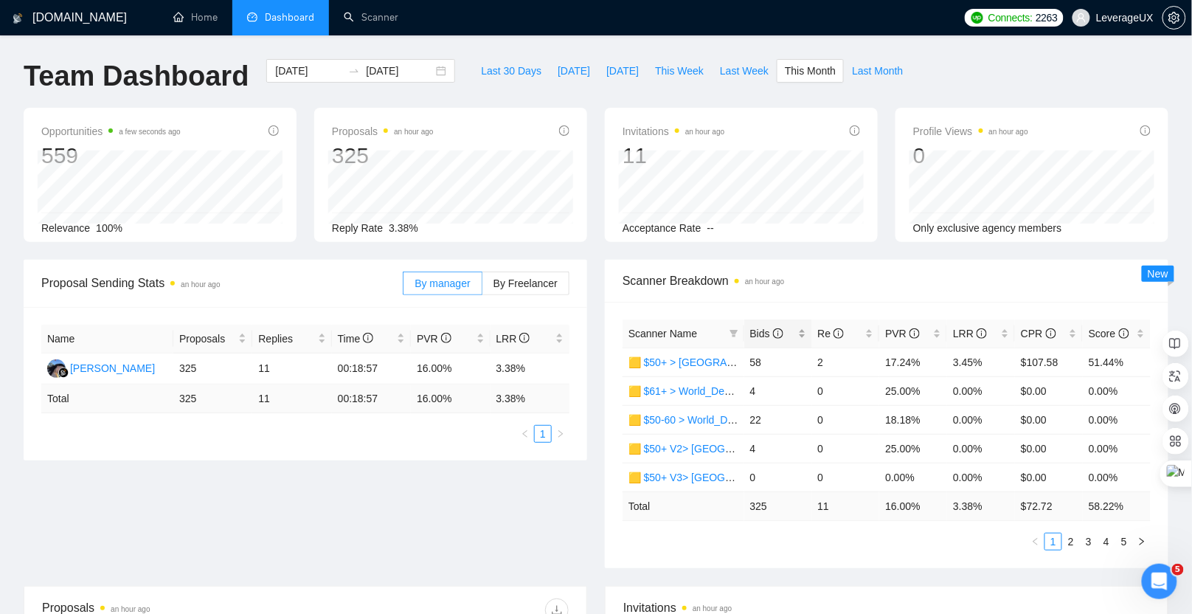
click at [764, 325] on div "Bids" at bounding box center [778, 333] width 56 height 16
click at [764, 325] on span "Bids" at bounding box center [772, 333] width 45 height 16
click at [902, 333] on span "PVR" at bounding box center [902, 334] width 35 height 12
click at [1076, 539] on link "2" at bounding box center [1071, 541] width 16 height 16
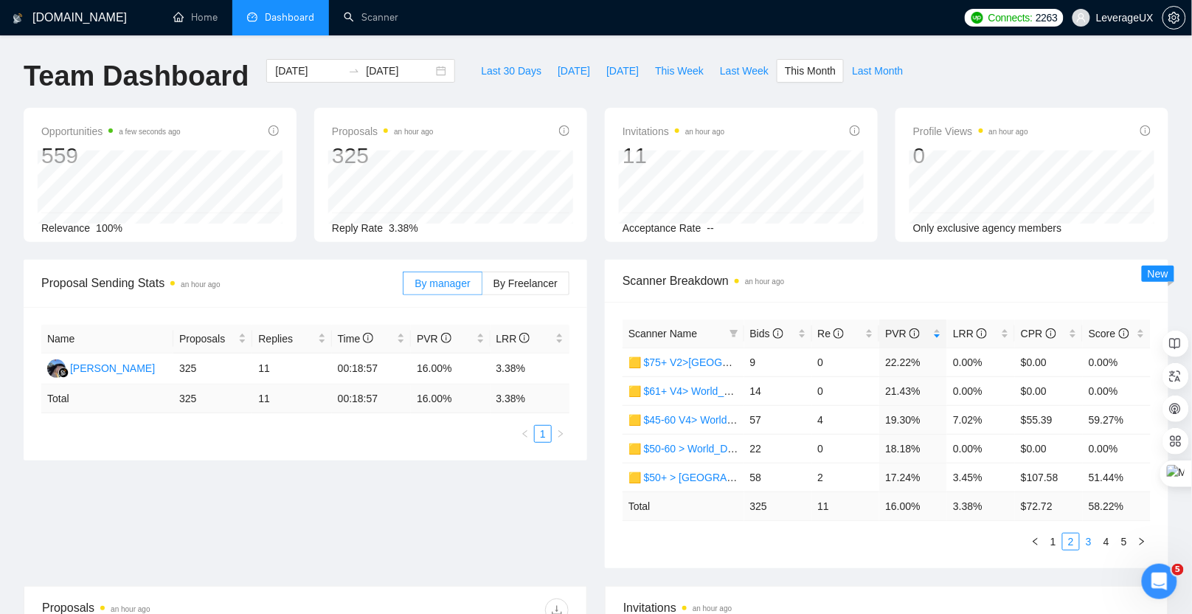
click at [1089, 541] on link "3" at bounding box center [1089, 541] width 16 height 16
click at [763, 335] on span "Bids" at bounding box center [766, 334] width 33 height 12
click at [1055, 540] on link "1" at bounding box center [1053, 541] width 16 height 16
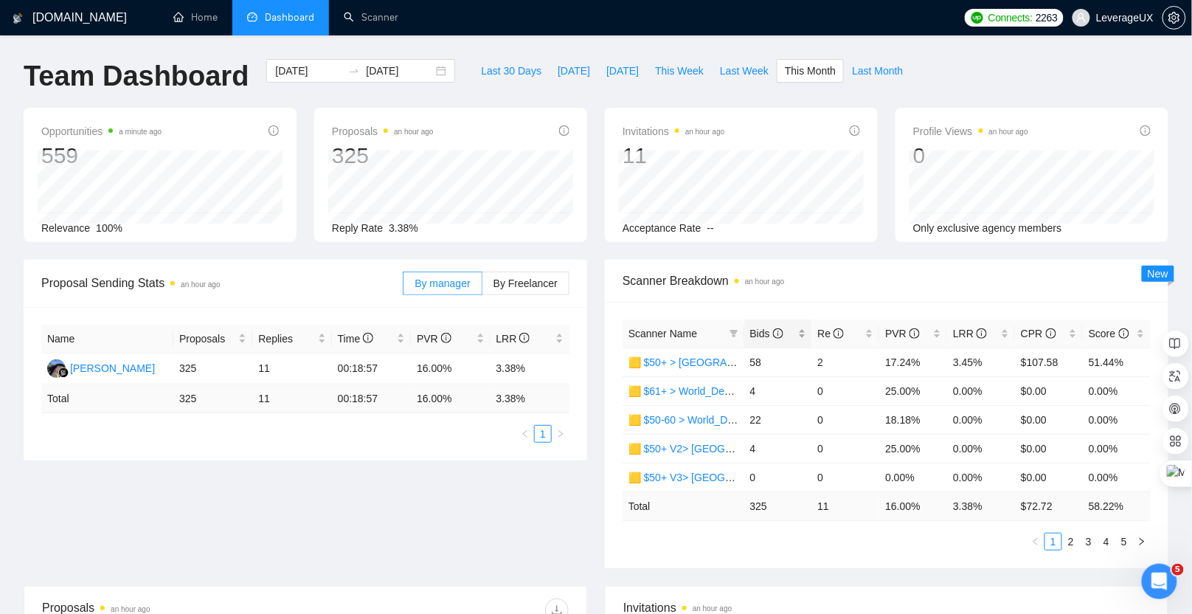
click at [753, 334] on span "Bids" at bounding box center [766, 334] width 33 height 12
click at [754, 334] on span "Bids" at bounding box center [766, 334] width 33 height 12
click at [1074, 540] on link "2" at bounding box center [1071, 541] width 16 height 16
click at [1089, 538] on link "3" at bounding box center [1089, 541] width 16 height 16
click at [1105, 536] on link "4" at bounding box center [1106, 541] width 16 height 16
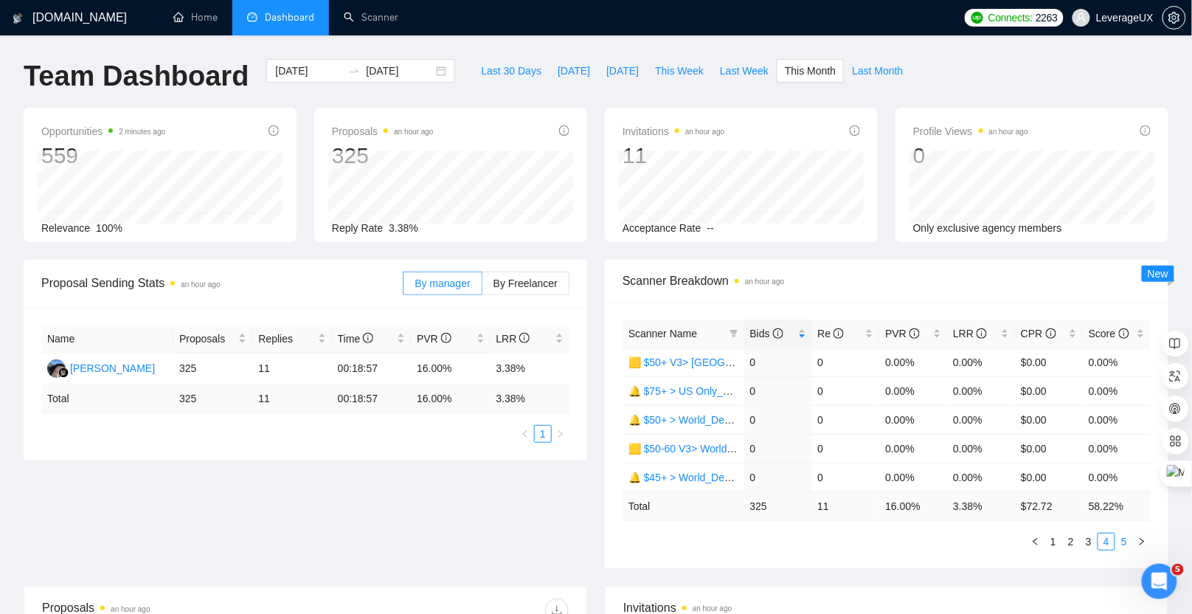
click at [1127, 539] on link "5" at bounding box center [1124, 541] width 16 height 16
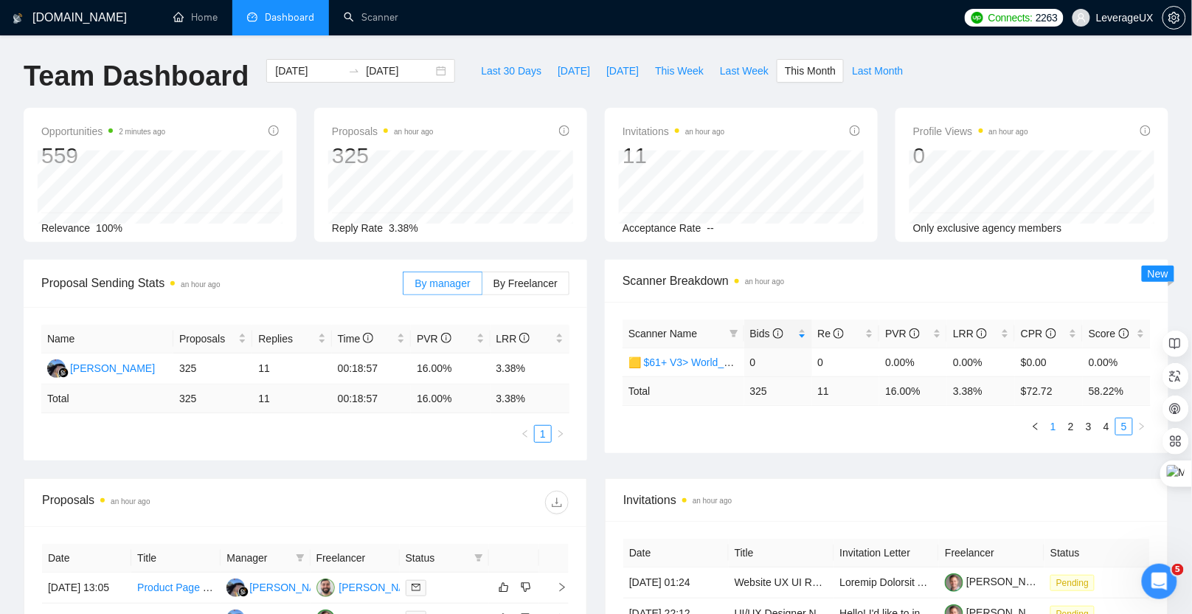
click at [1055, 427] on link "1" at bounding box center [1053, 426] width 16 height 16
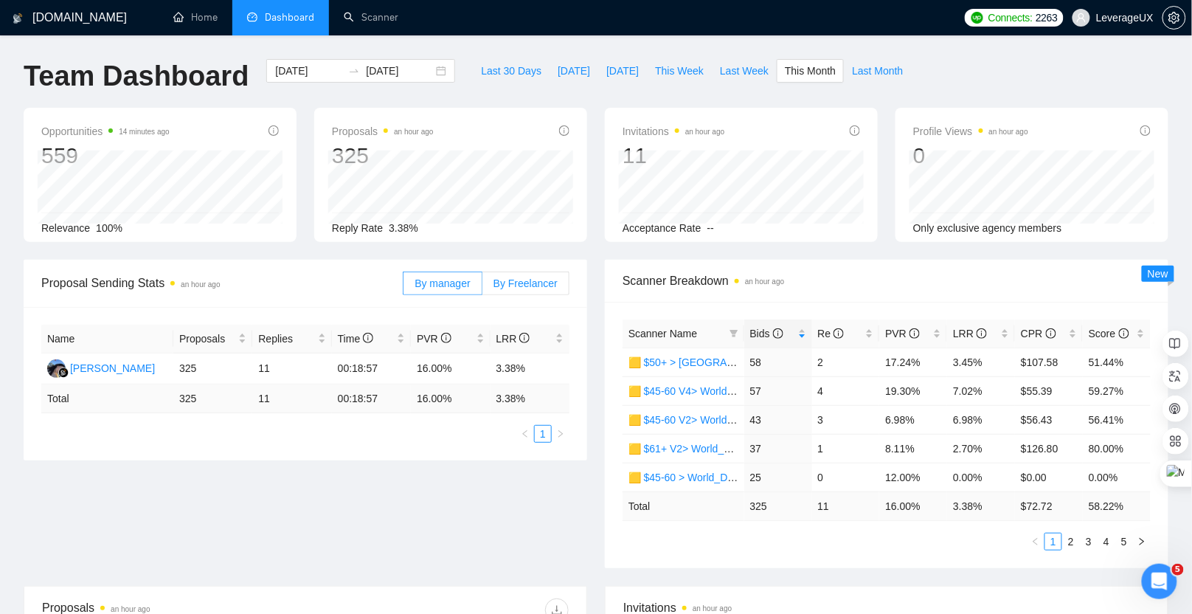
click at [526, 287] on span "By Freelancer" at bounding box center [525, 283] width 64 height 12
click at [482, 287] on input "By Freelancer" at bounding box center [482, 287] width 0 height 0
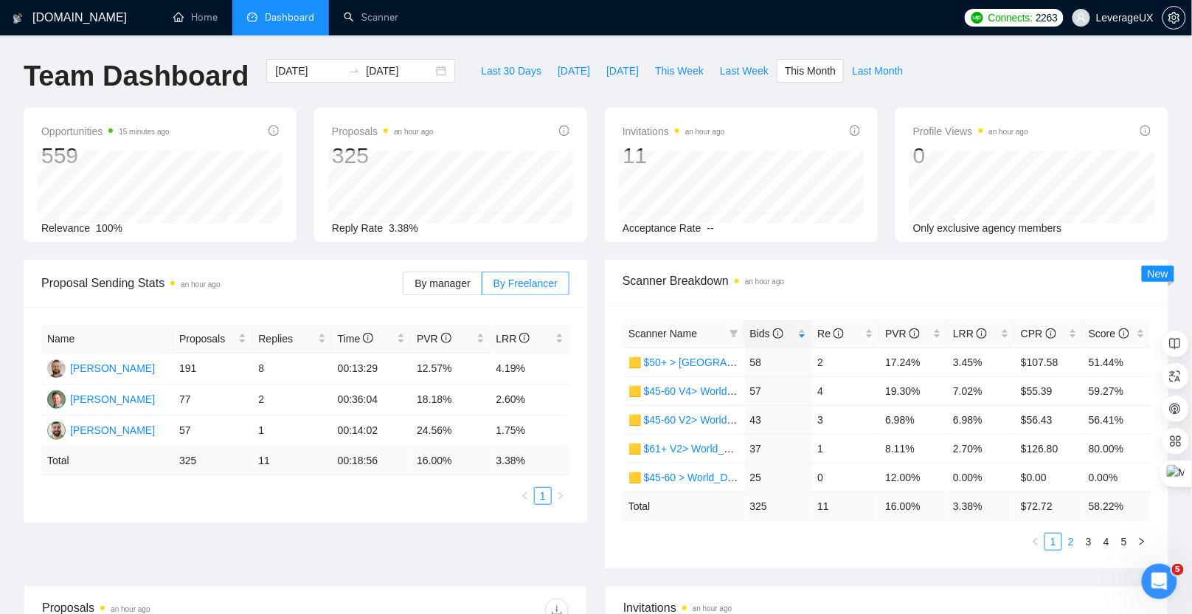
click at [1070, 538] on link "2" at bounding box center [1071, 541] width 16 height 16
click at [1059, 538] on link "1" at bounding box center [1053, 541] width 16 height 16
click at [777, 325] on span "Bids" at bounding box center [772, 333] width 45 height 16
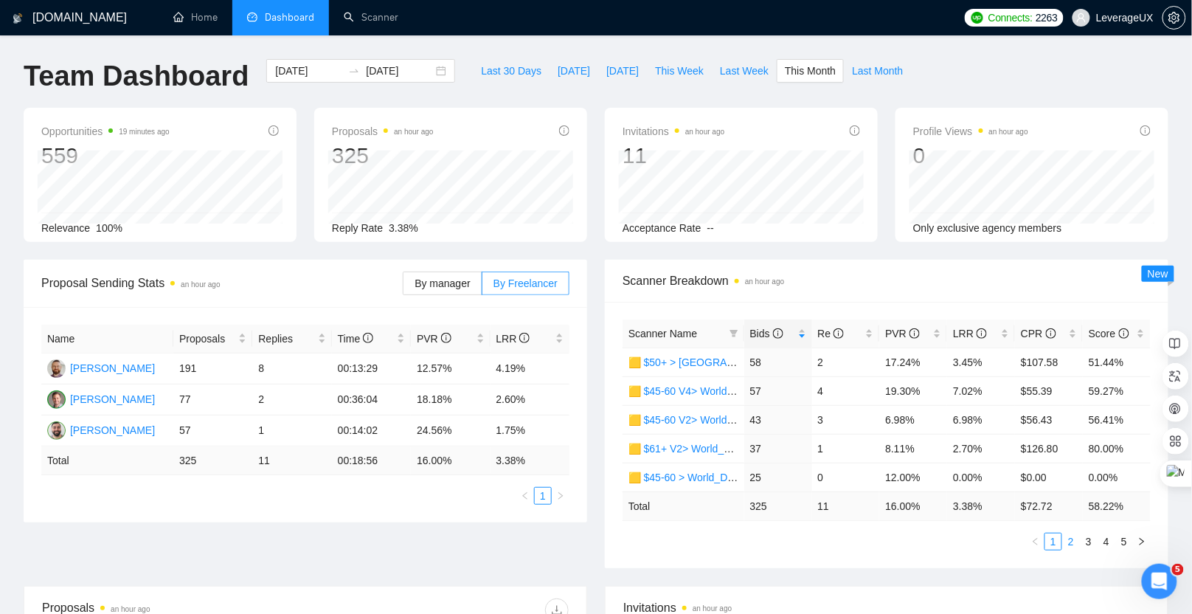
click at [1075, 538] on link "2" at bounding box center [1071, 541] width 16 height 16
click at [1088, 536] on link "3" at bounding box center [1089, 541] width 16 height 16
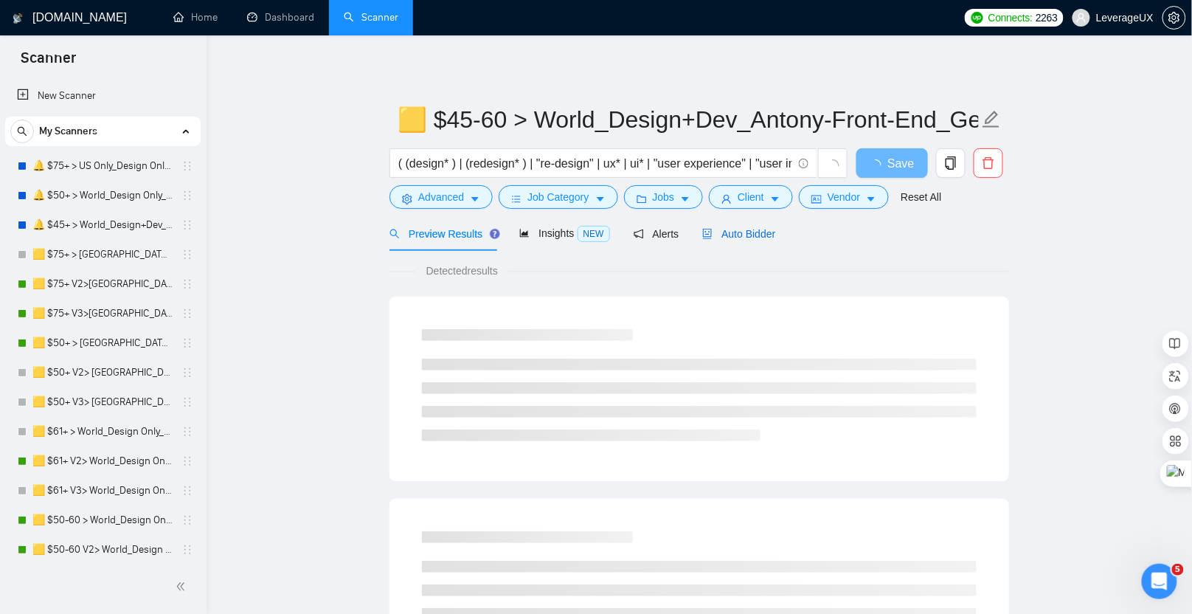
click at [753, 238] on span "Auto Bidder" at bounding box center [738, 234] width 73 height 12
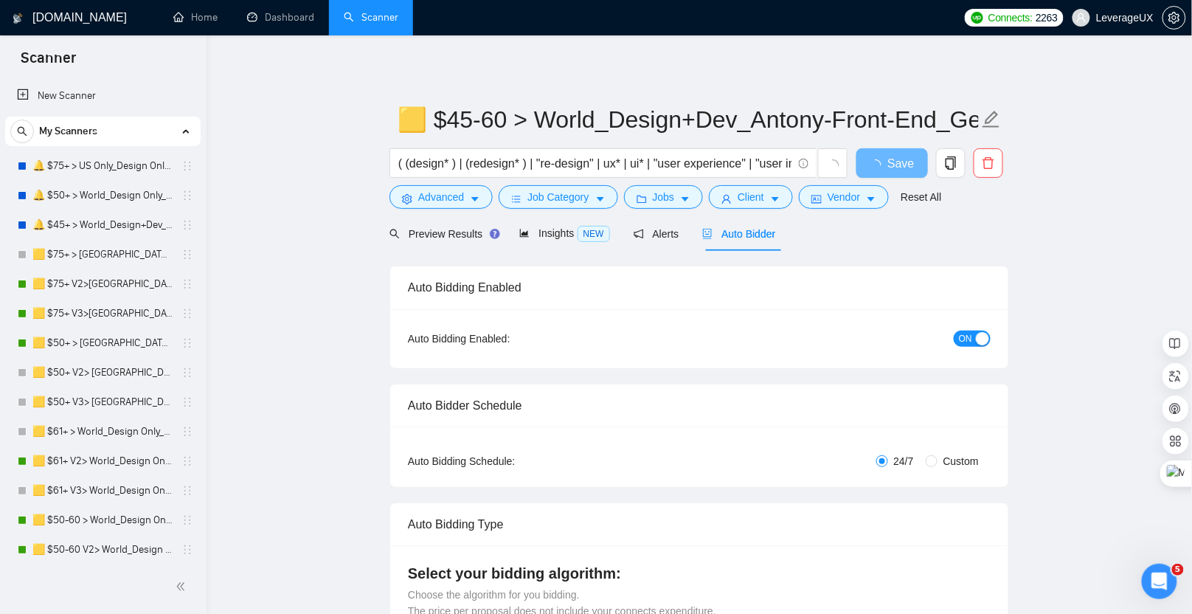
radio input "false"
radio input "true"
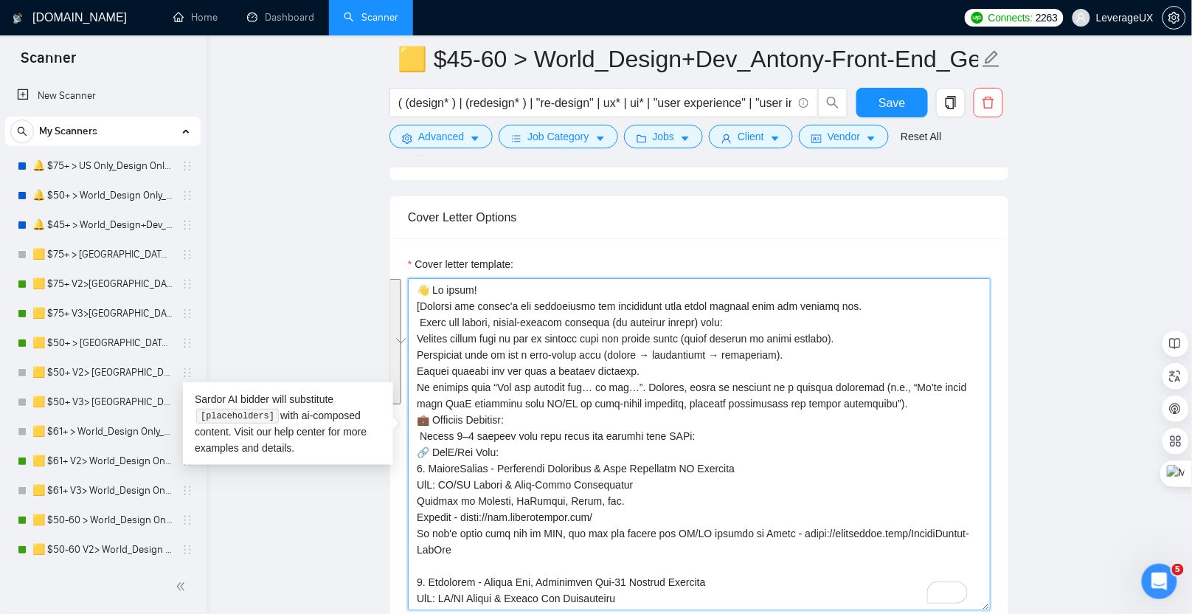
drag, startPoint x: 416, startPoint y: 296, endPoint x: 893, endPoint y: 416, distance: 491.4
click at [893, 416] on textarea "Cover letter template:" at bounding box center [699, 444] width 583 height 332
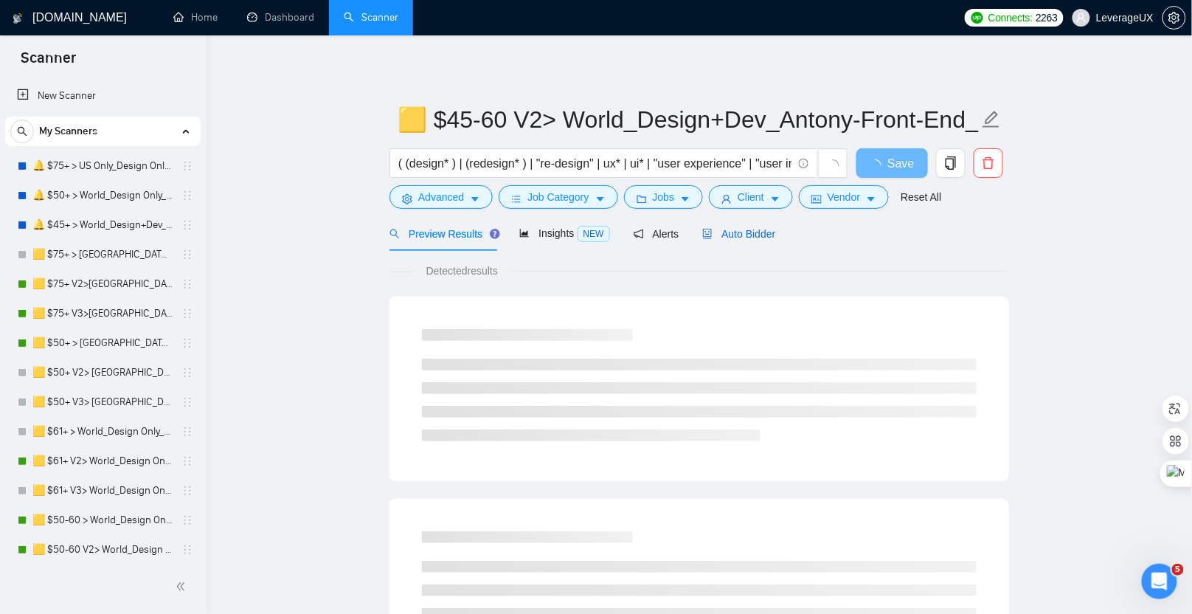
click at [740, 234] on span "Auto Bidder" at bounding box center [738, 234] width 73 height 12
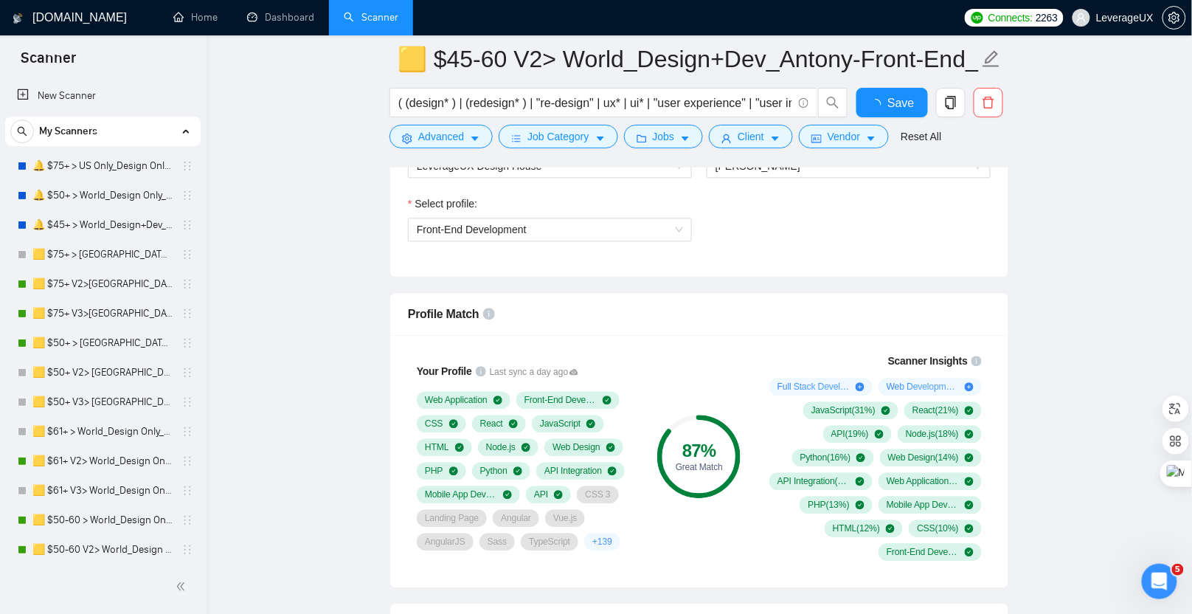
scroll to position [1027, 0]
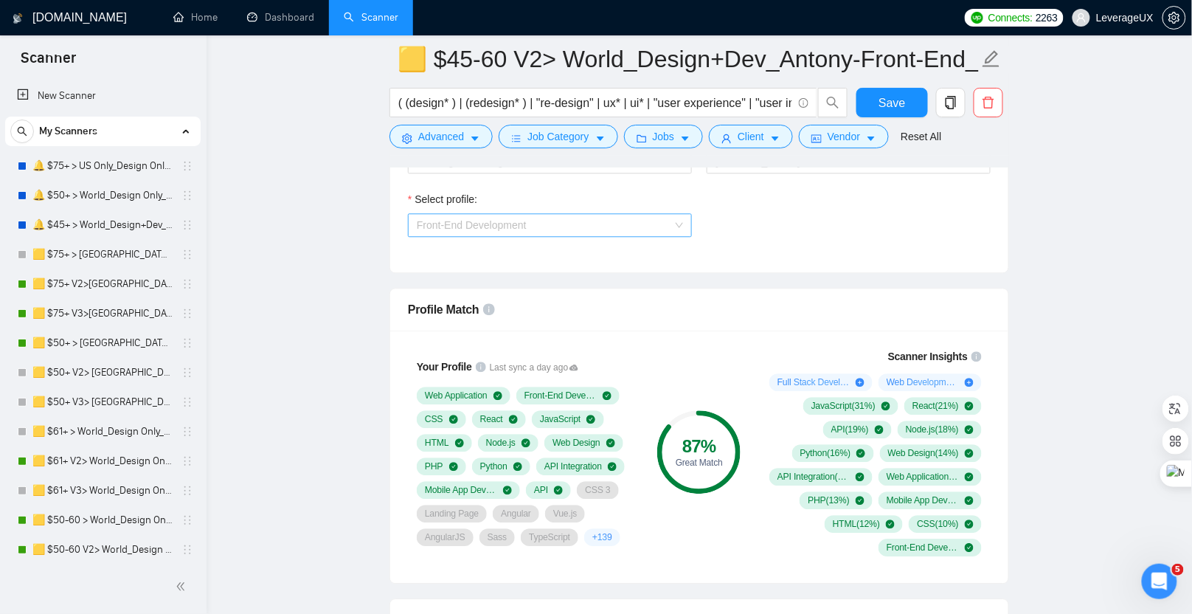
click at [581, 218] on span "Front-End Development" at bounding box center [550, 225] width 266 height 22
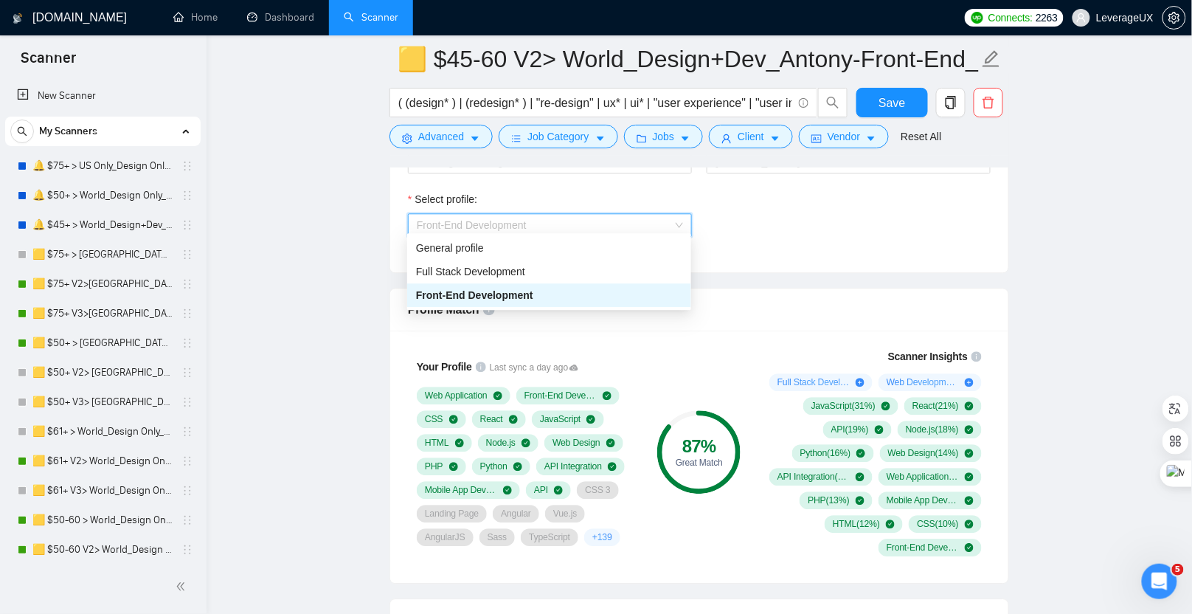
click at [581, 218] on span "Front-End Development" at bounding box center [550, 225] width 266 height 22
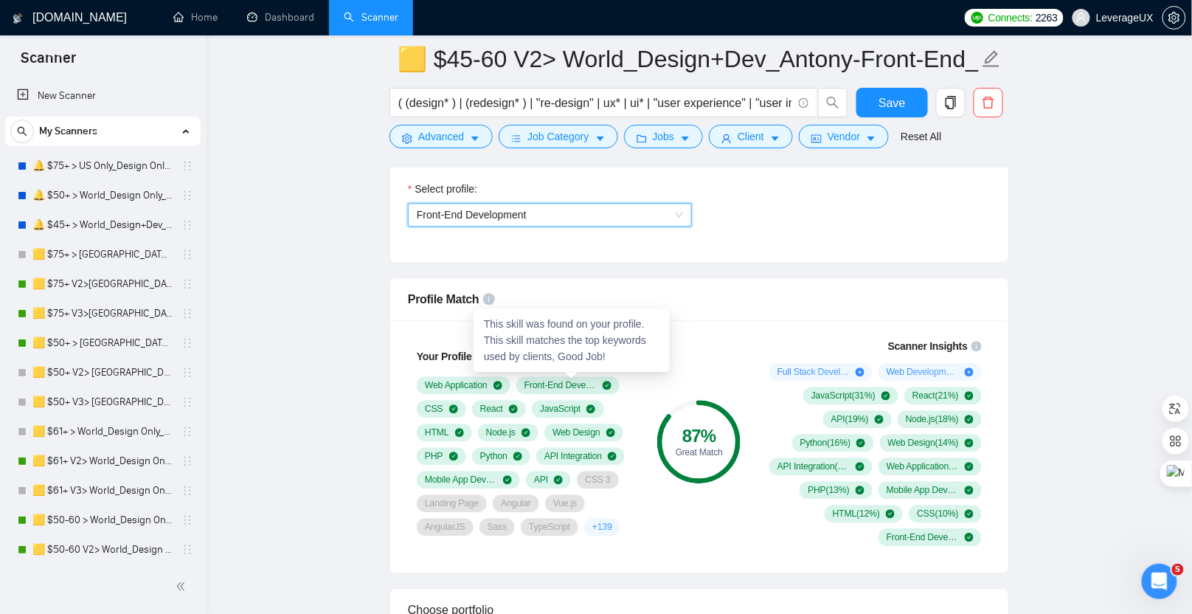
scroll to position [1035, 0]
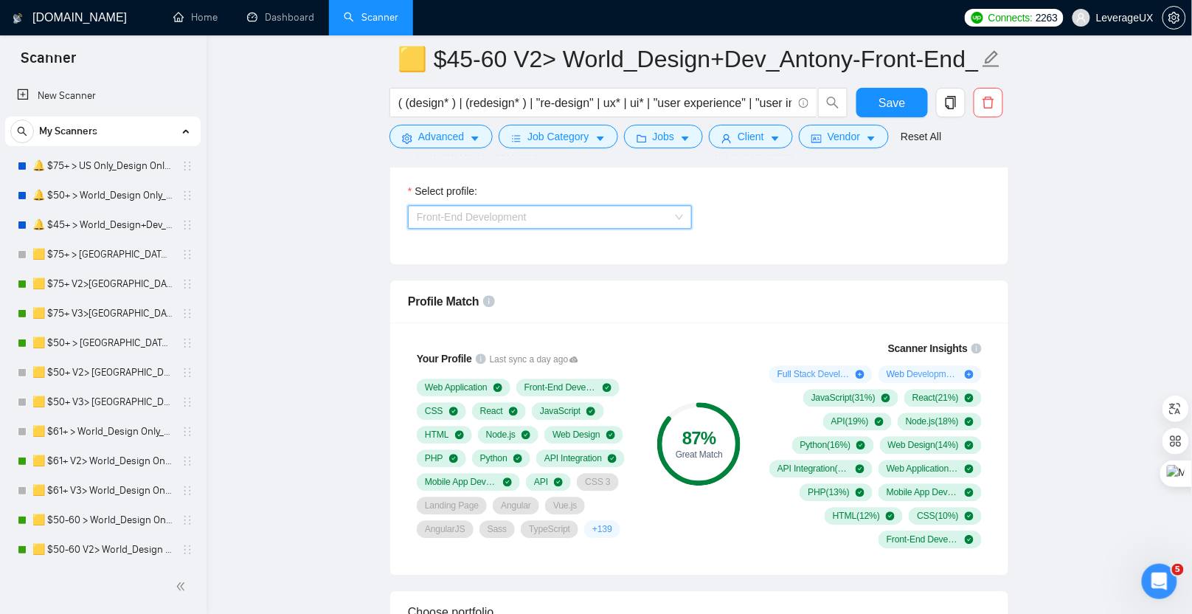
click at [555, 211] on span "Front-End Development" at bounding box center [550, 217] width 266 height 22
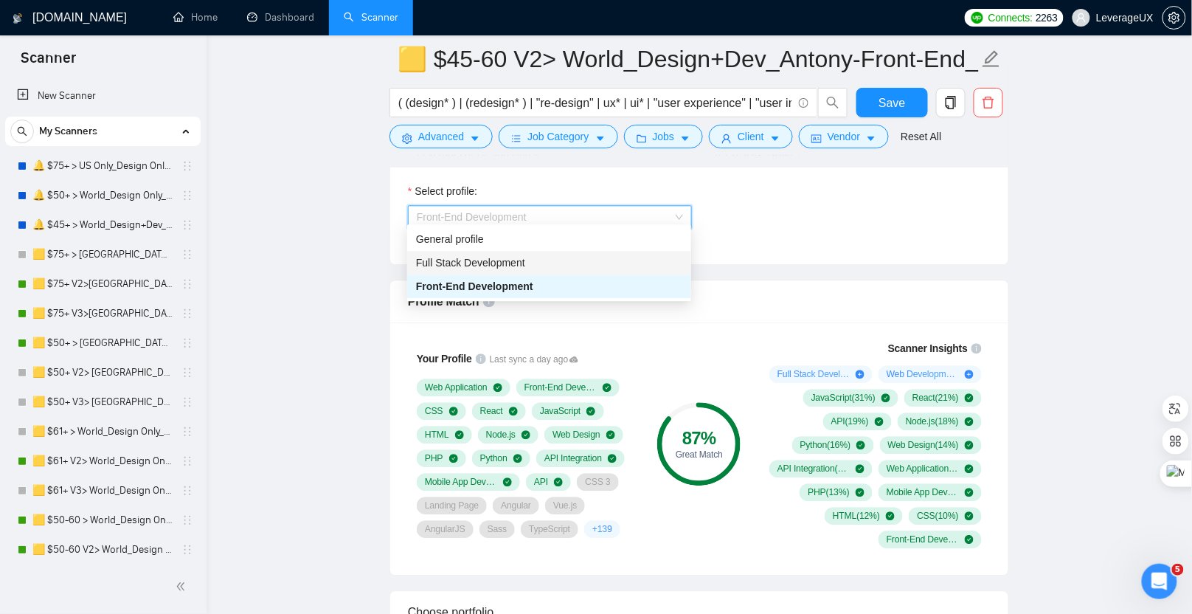
click at [536, 260] on div "Full Stack Development" at bounding box center [549, 262] width 266 height 16
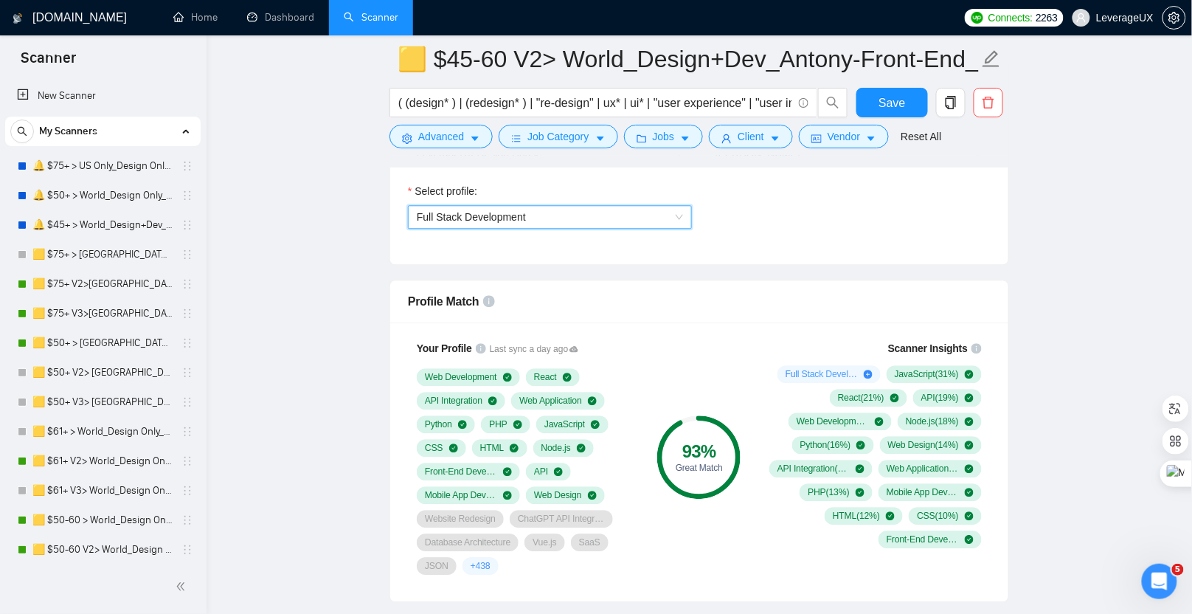
click at [550, 206] on span "Full Stack Development" at bounding box center [550, 217] width 266 height 22
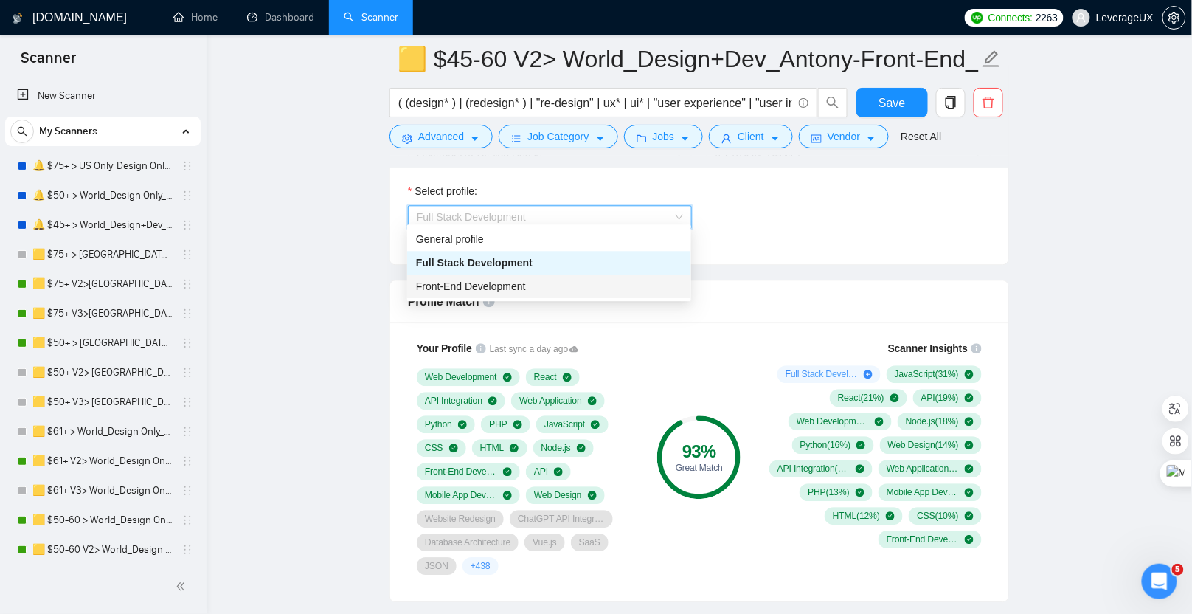
click at [516, 285] on span "Front-End Development" at bounding box center [471, 286] width 110 height 12
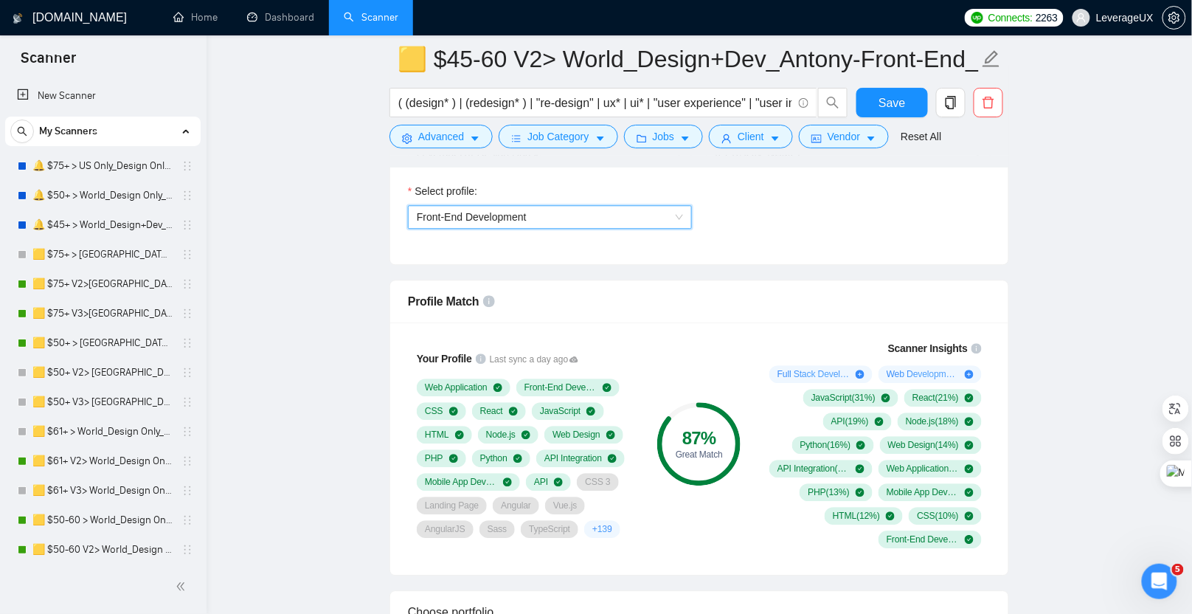
click at [555, 206] on span "Front-End Development" at bounding box center [550, 217] width 266 height 22
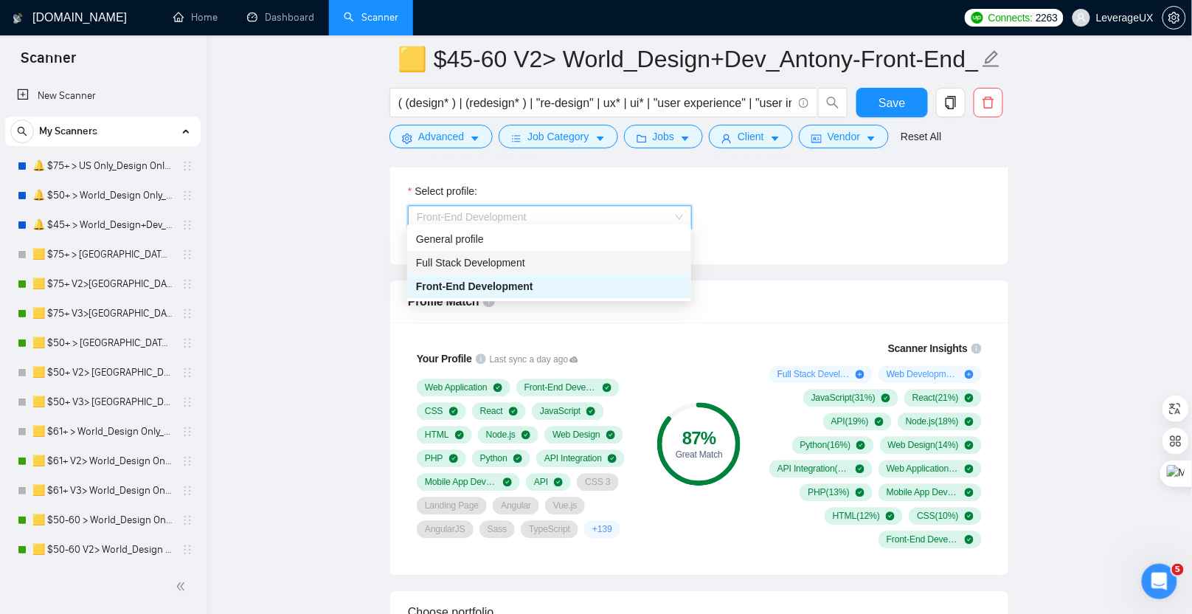
click at [535, 264] on div "Full Stack Development" at bounding box center [549, 262] width 266 height 16
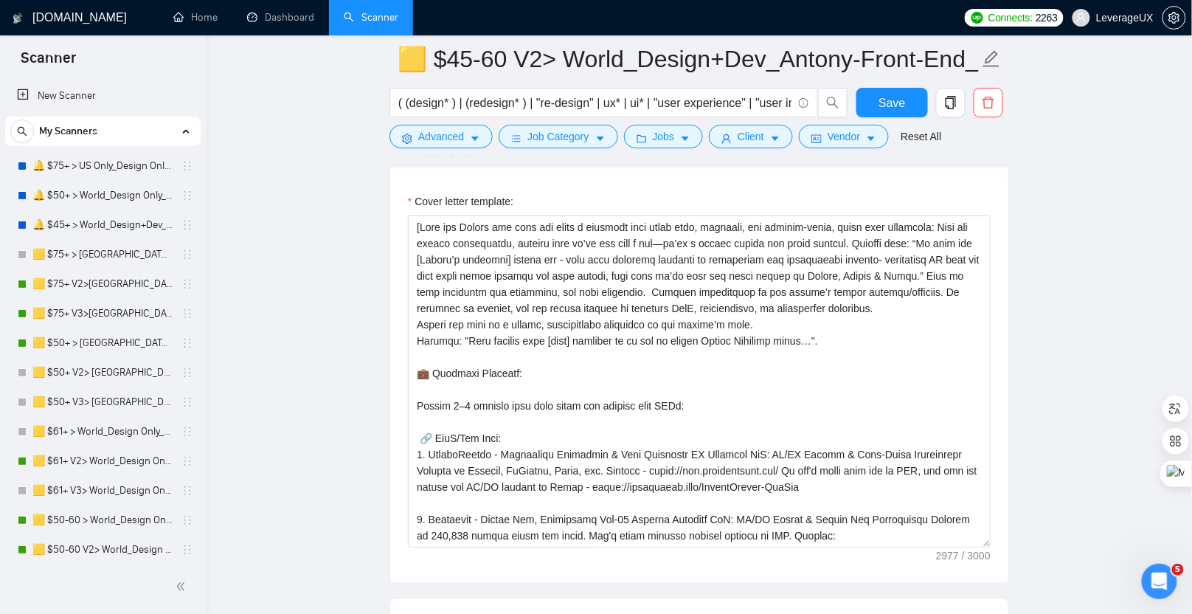
scroll to position [1903, 0]
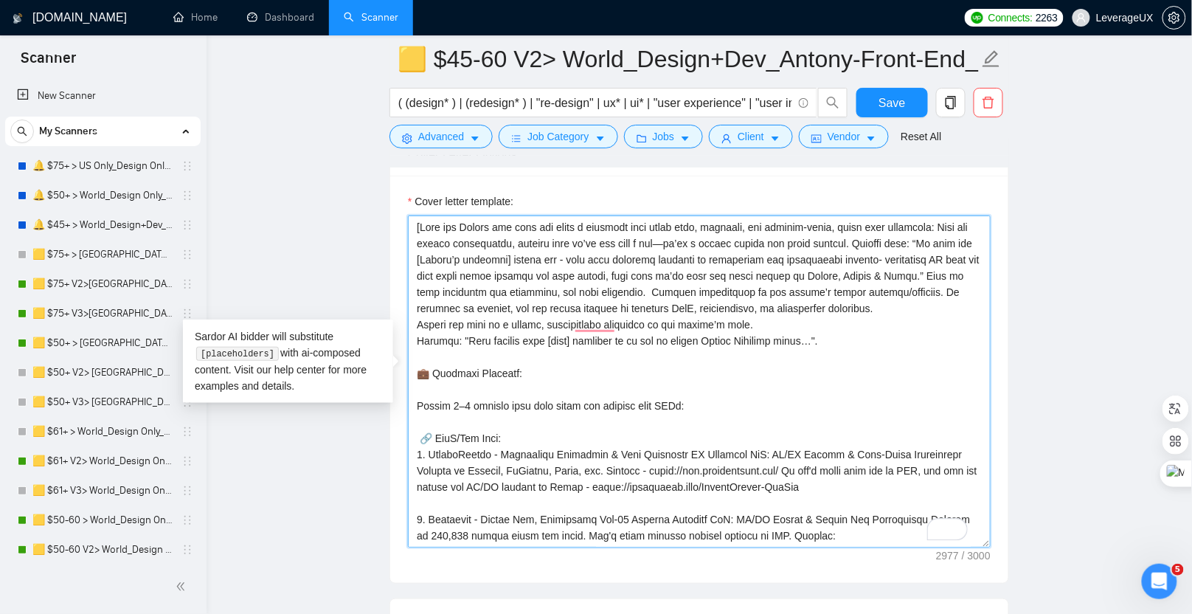
drag, startPoint x: 420, startPoint y: 240, endPoint x: 865, endPoint y: 361, distance: 461.1
click at [865, 361] on textarea "Cover letter template:" at bounding box center [699, 381] width 583 height 332
paste textarea "👋 Hi there! [Analyze the client's job description and understand what exact ser…"
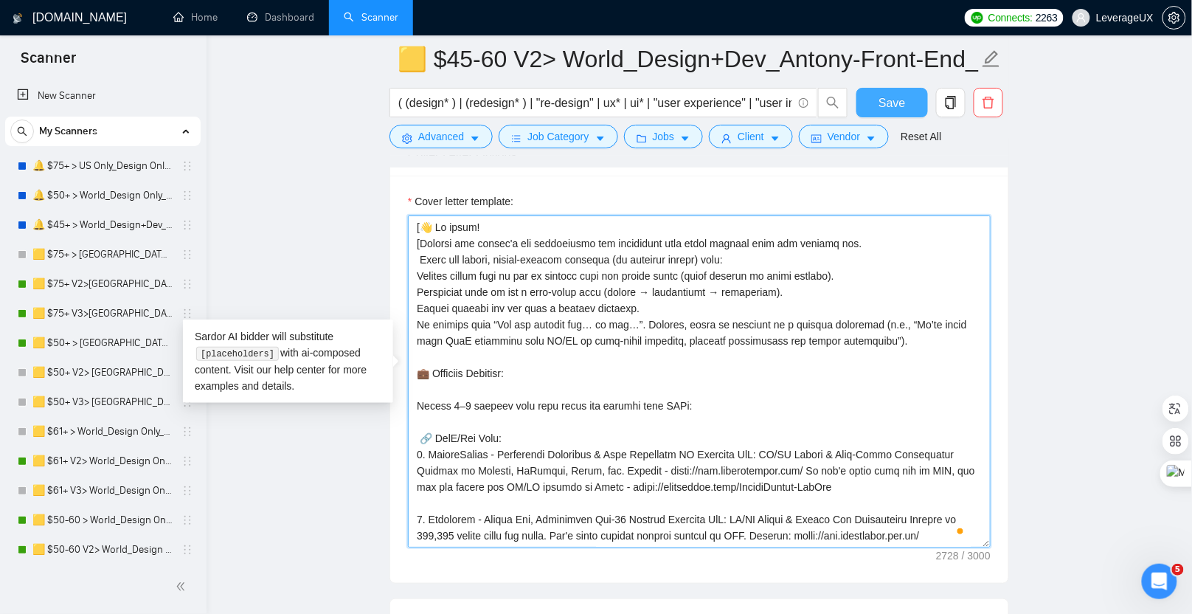
type textarea "[👋 Hi there! [Analyze the client's job description and understand what exact se…"
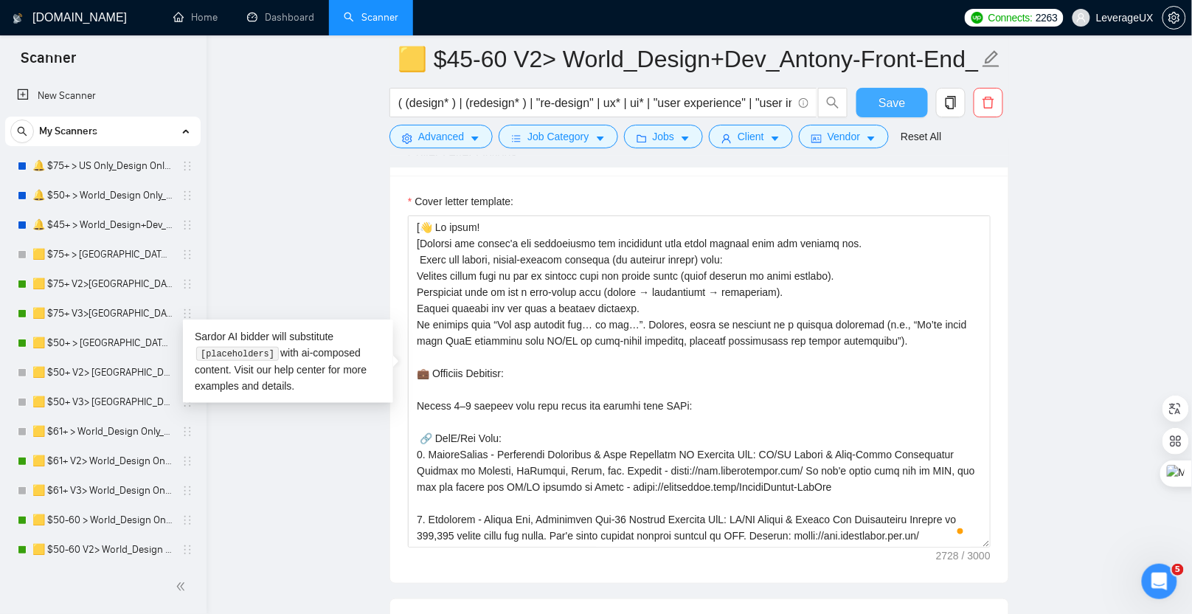
click at [898, 99] on span "Save" at bounding box center [892, 103] width 27 height 18
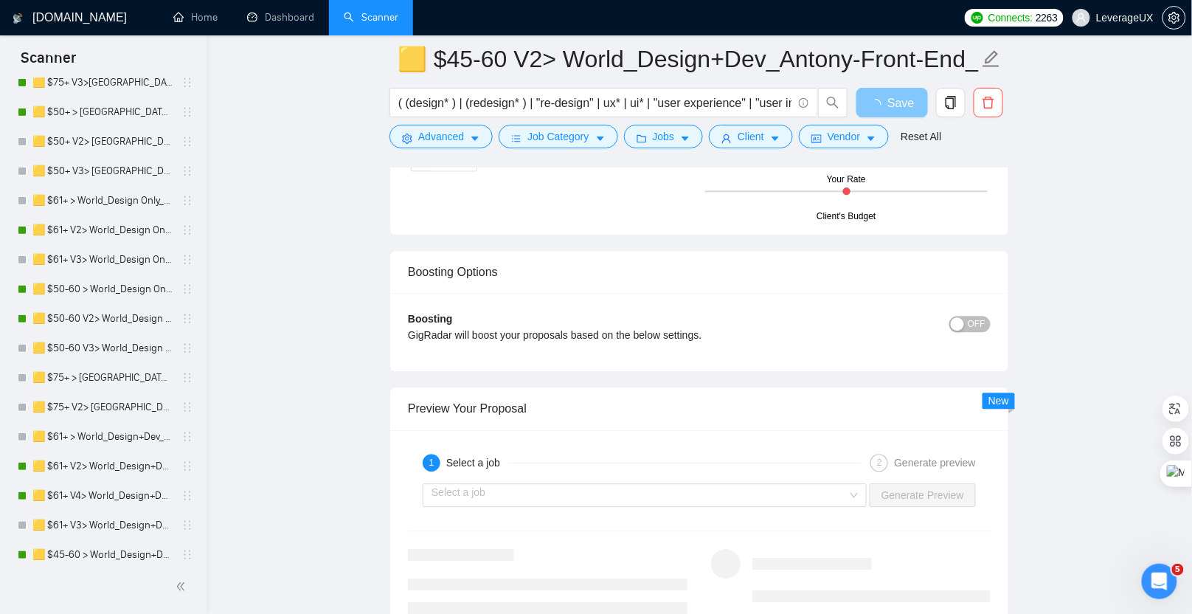
scroll to position [3078, 0]
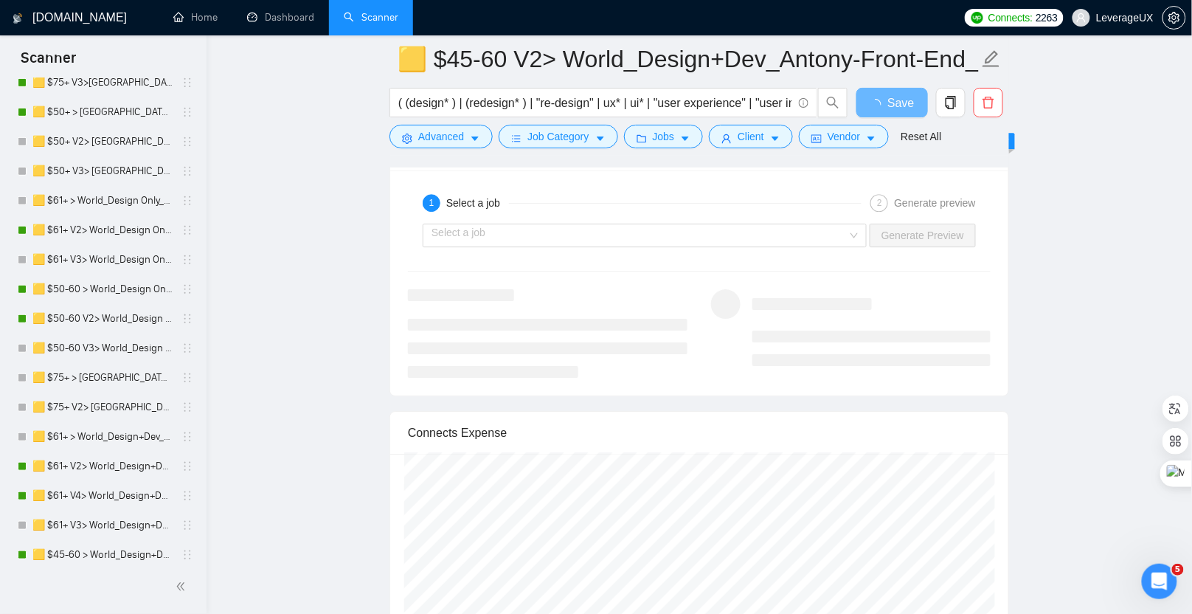
click at [578, 412] on div "Connects Expense" at bounding box center [699, 433] width 583 height 42
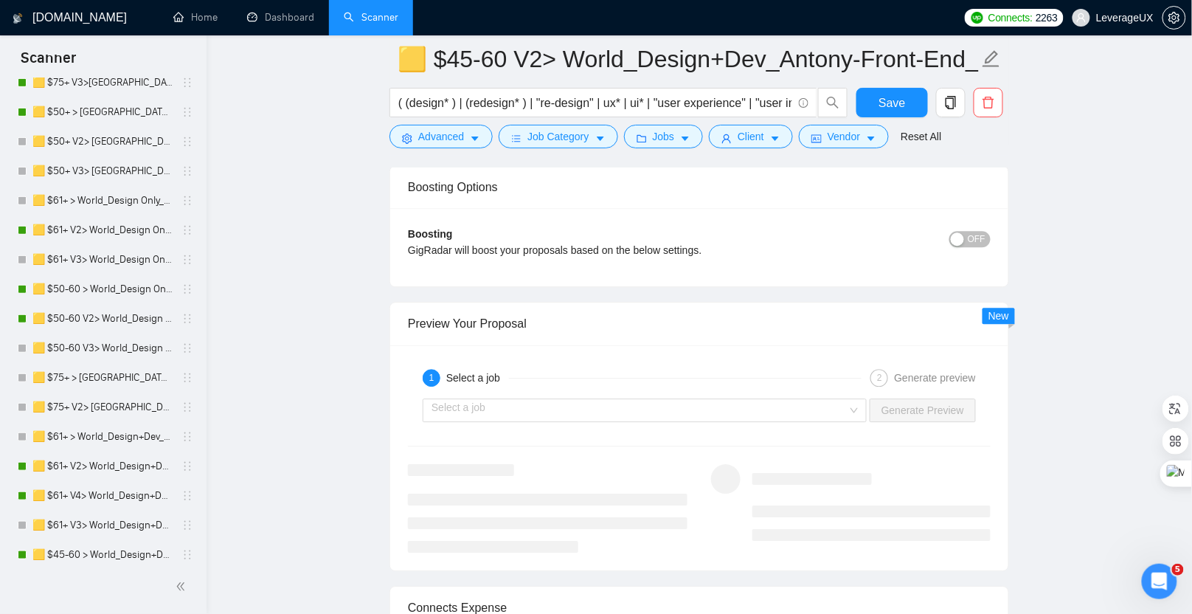
scroll to position [2884, 0]
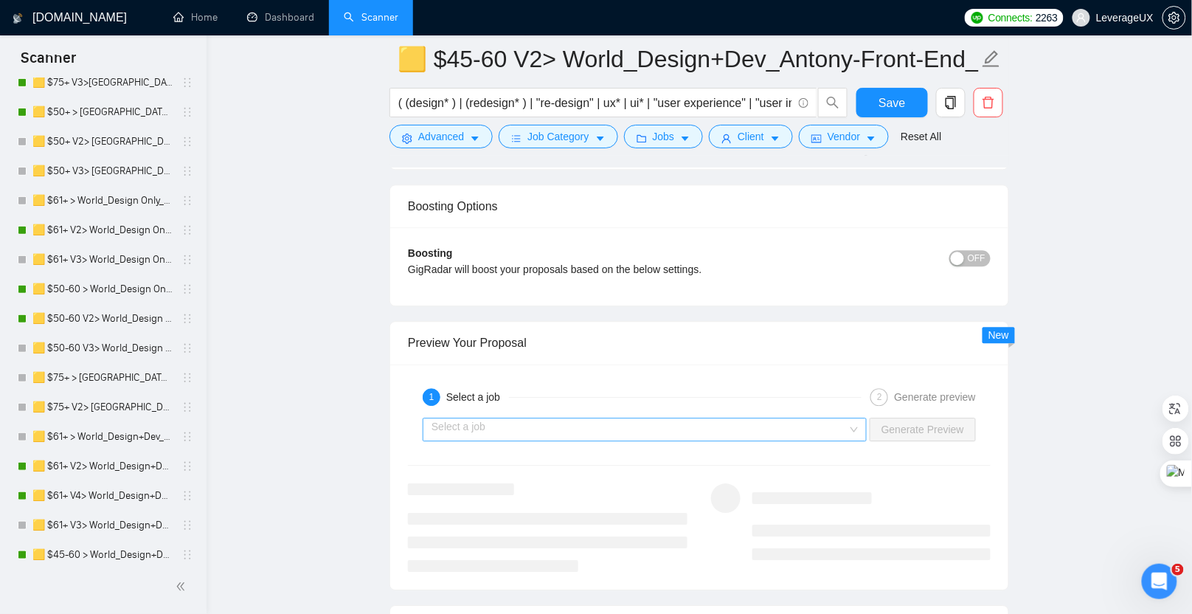
click at [573, 418] on input "search" at bounding box center [640, 429] width 416 height 22
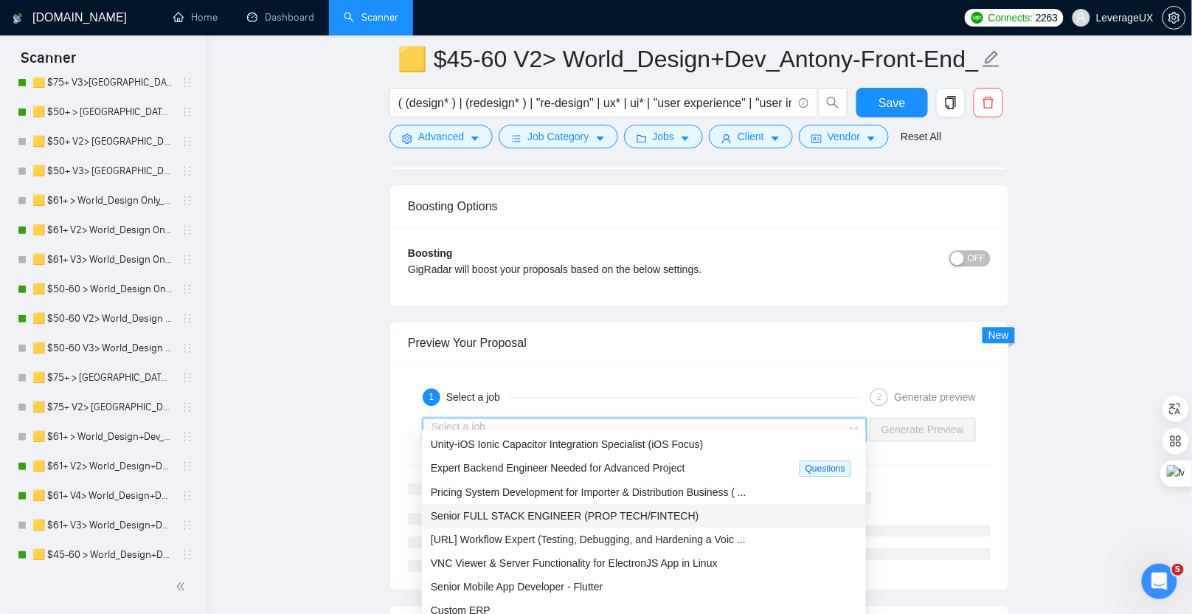
click at [574, 516] on span "Senior FULL STACK ENGINEER (PROP TECH/FINTECH)" at bounding box center [565, 516] width 268 height 12
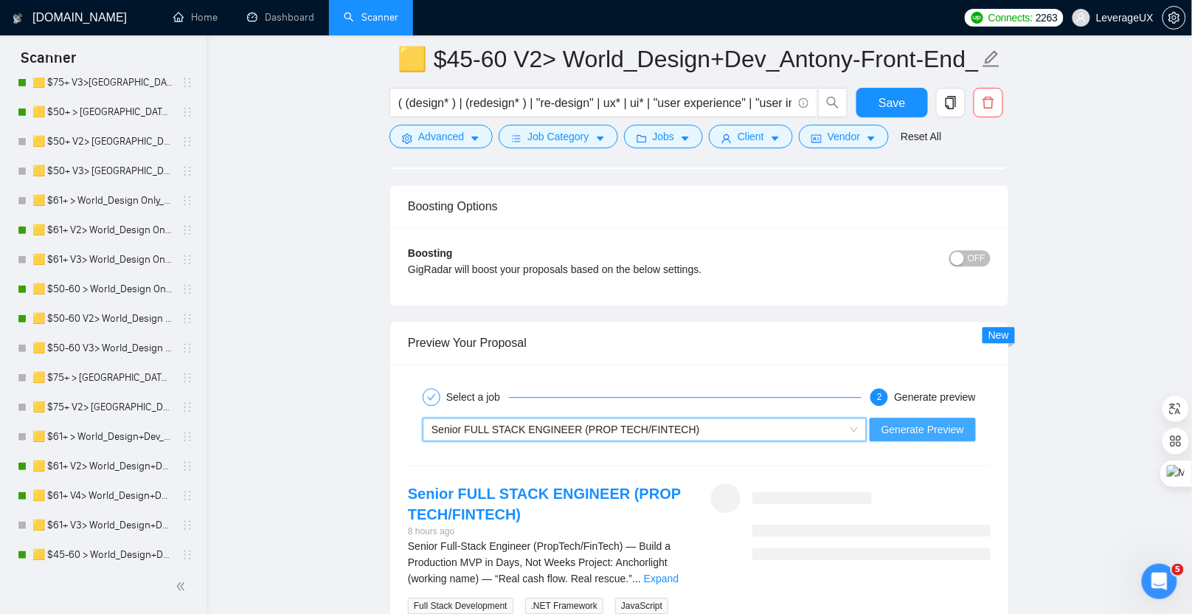
click at [895, 421] on span "Generate Preview" at bounding box center [922, 429] width 83 height 16
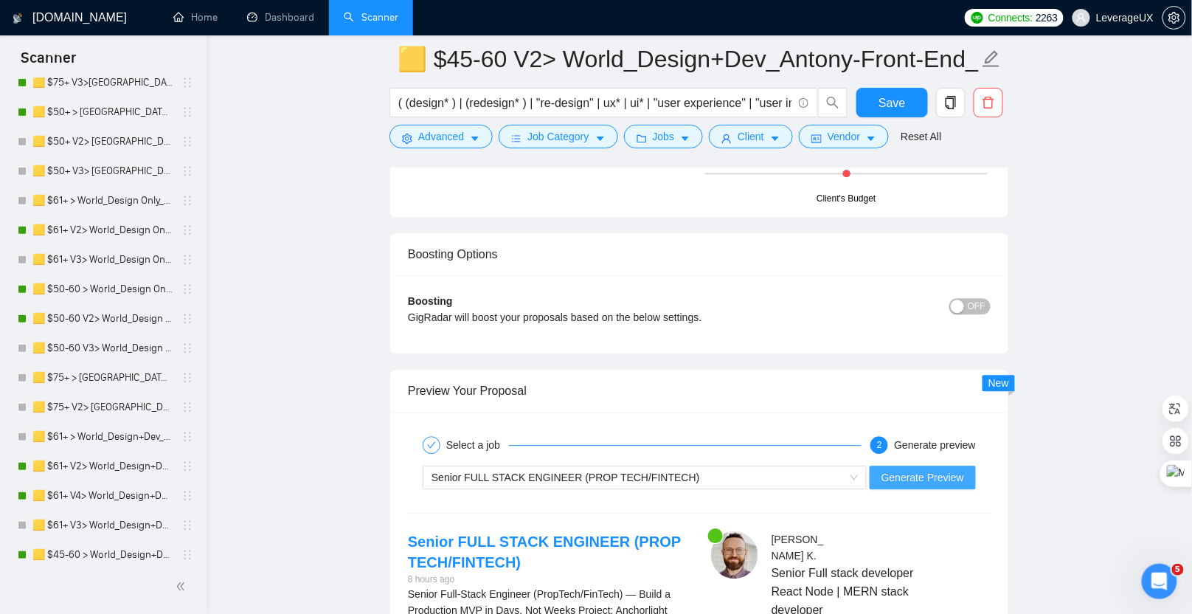
scroll to position [3096, 0]
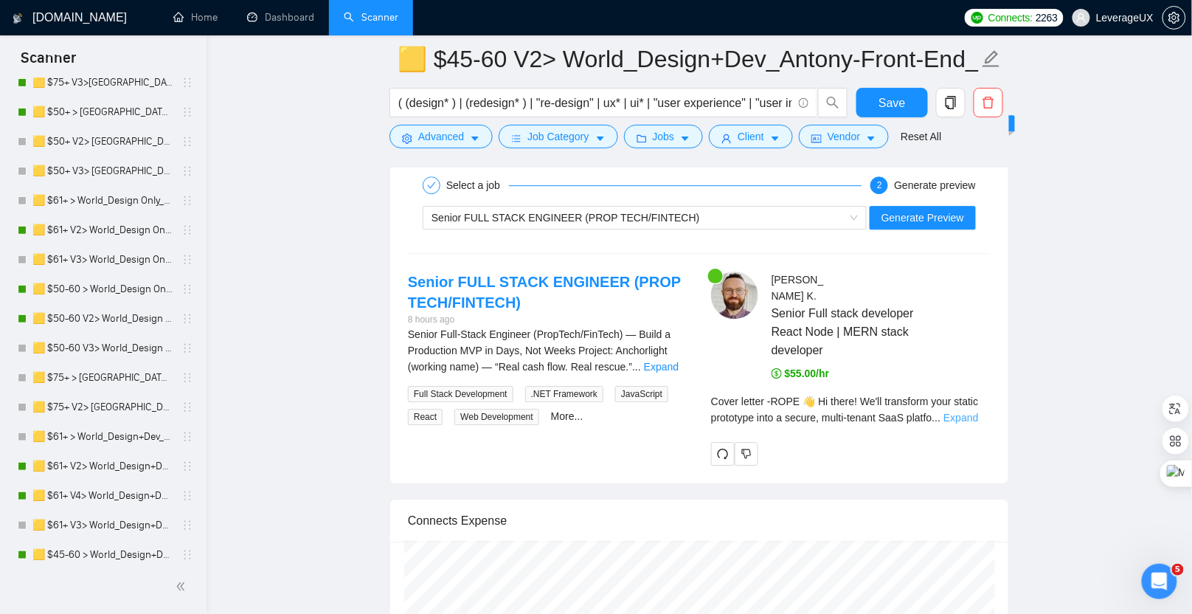
click at [976, 412] on link "Expand" at bounding box center [960, 418] width 35 height 12
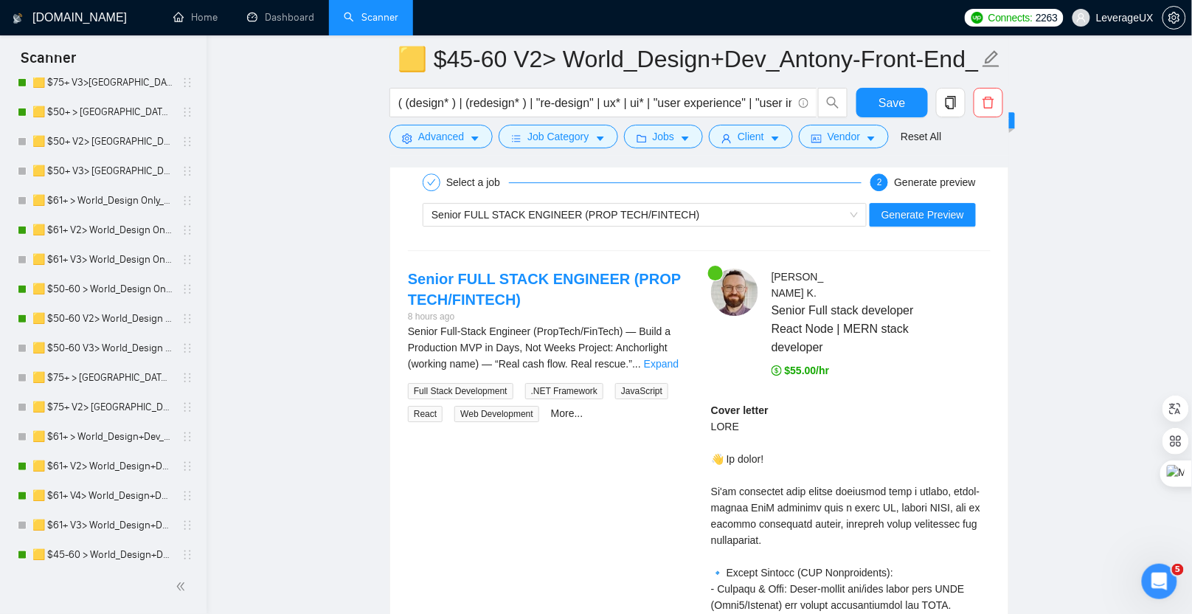
scroll to position [3102, 0]
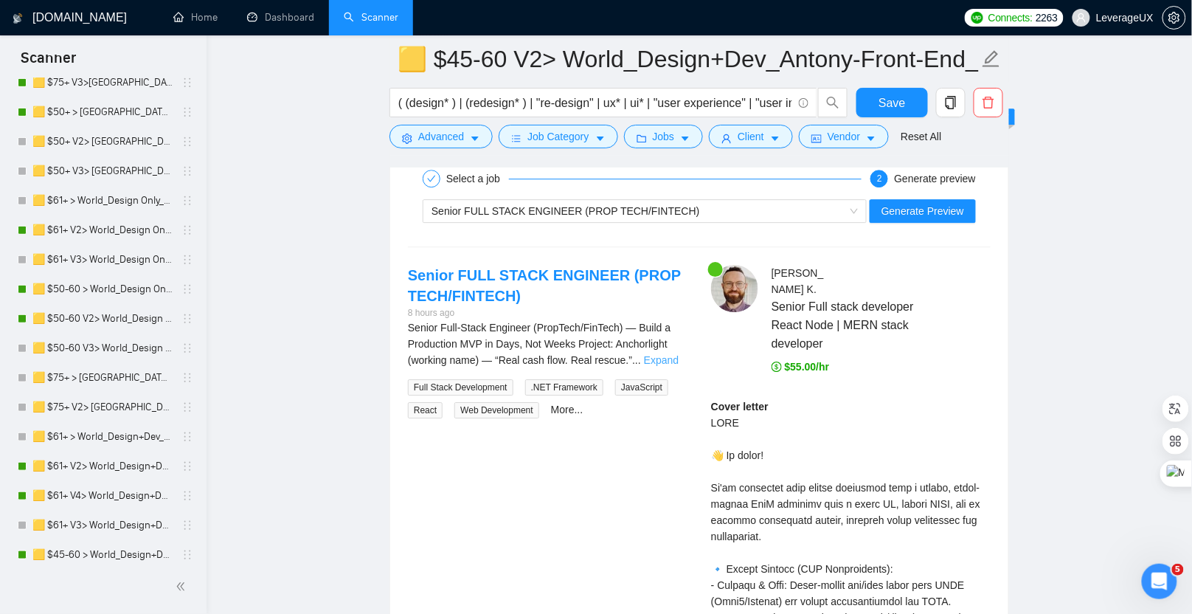
click at [668, 354] on link "Expand" at bounding box center [661, 360] width 35 height 12
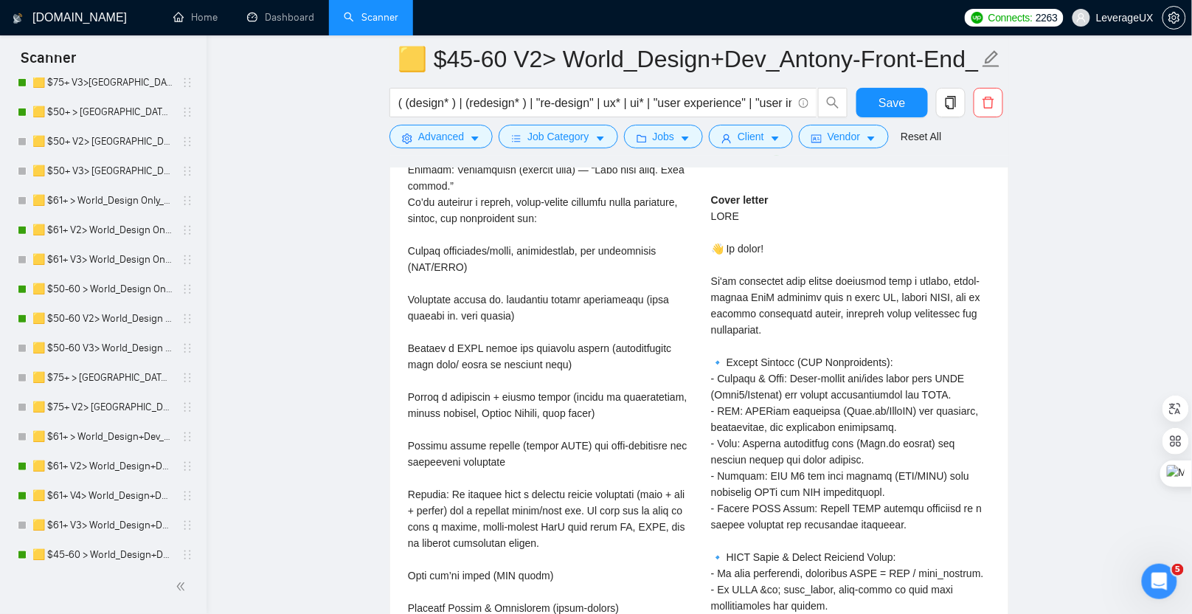
scroll to position [2969, 0]
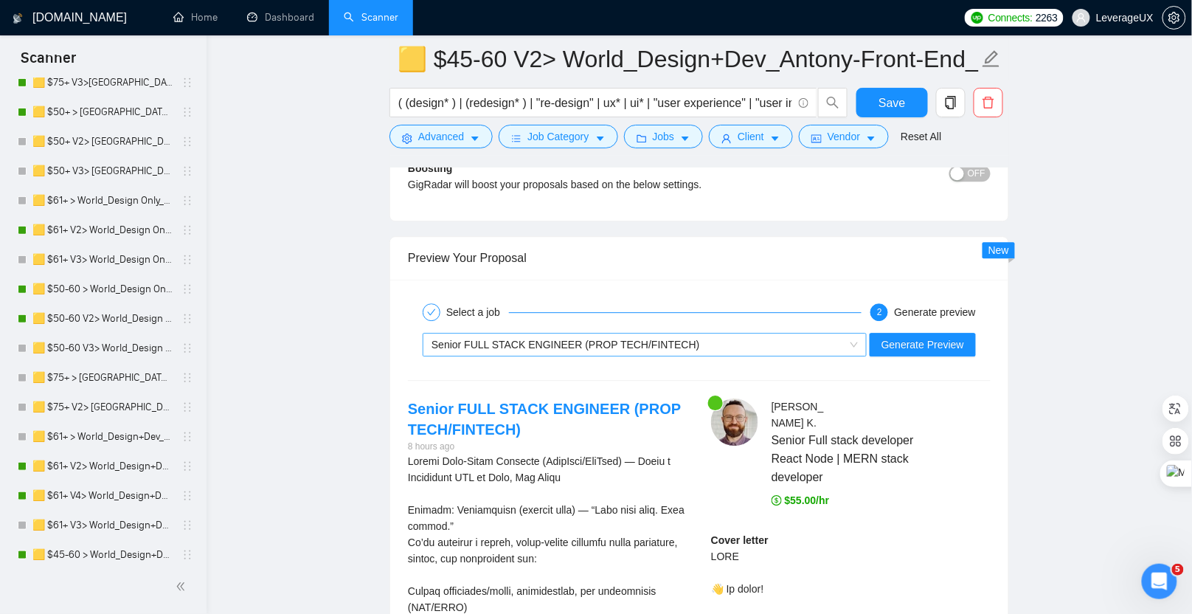
click at [575, 339] on span "Senior FULL STACK ENGINEER (PROP TECH/FINTECH)" at bounding box center [566, 345] width 268 height 12
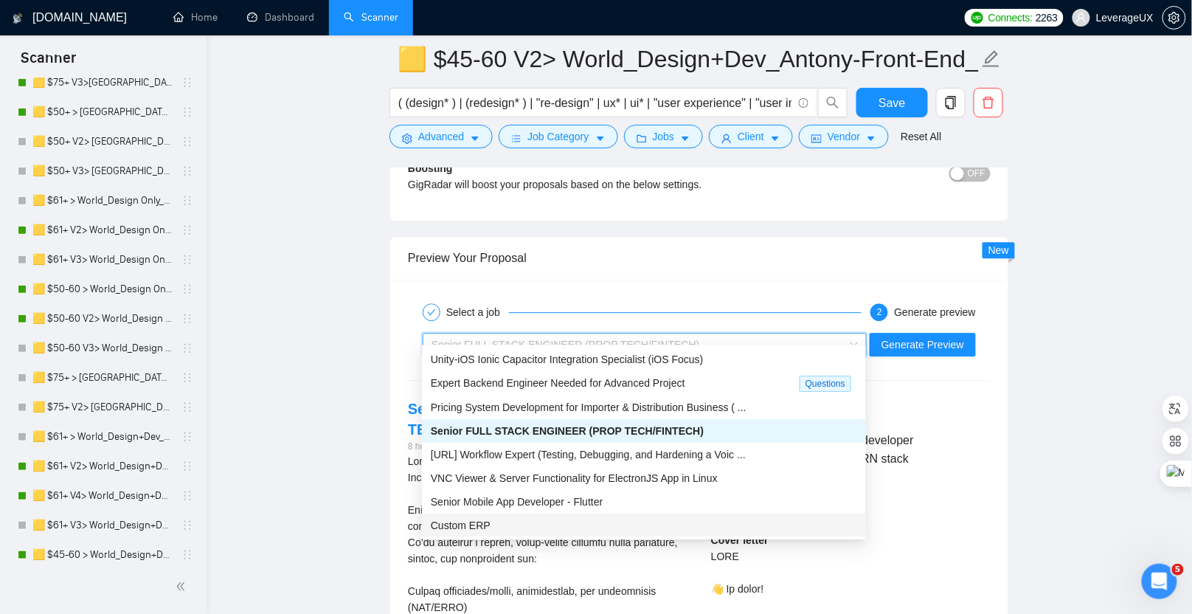
click at [579, 516] on div "Custom ERP" at bounding box center [644, 525] width 444 height 24
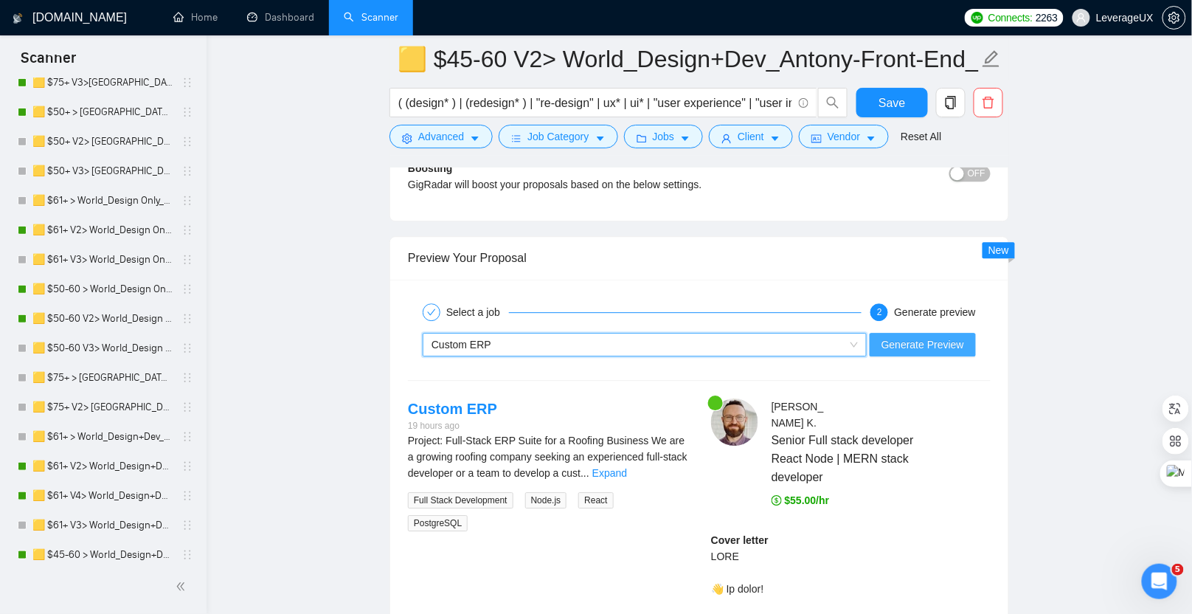
click at [912, 336] on span "Generate Preview" at bounding box center [922, 344] width 83 height 16
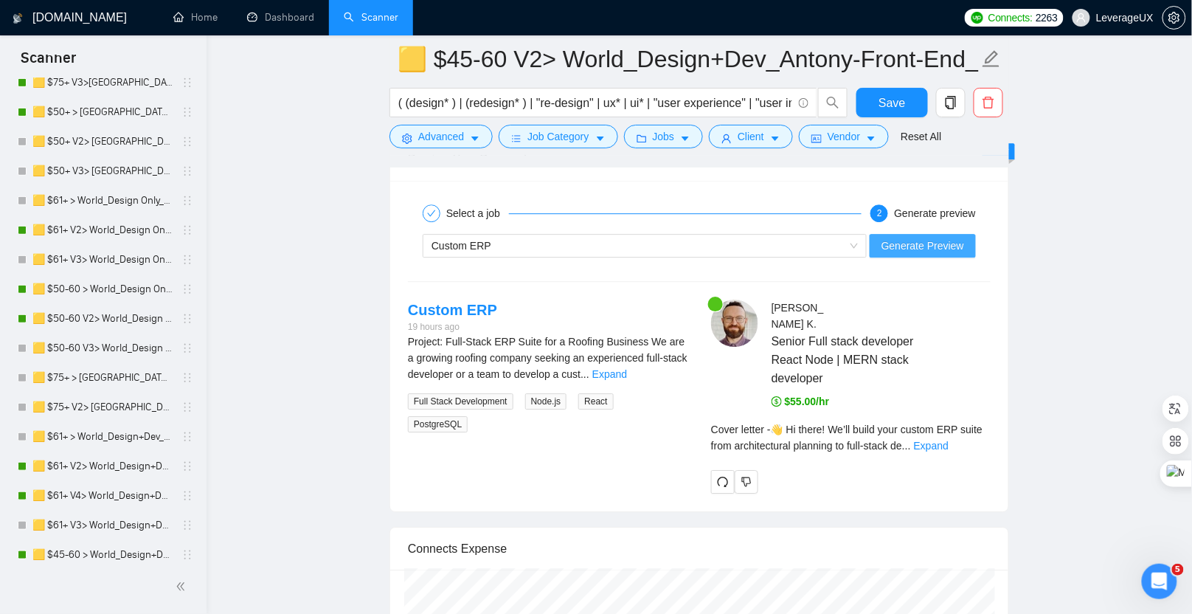
scroll to position [3069, 0]
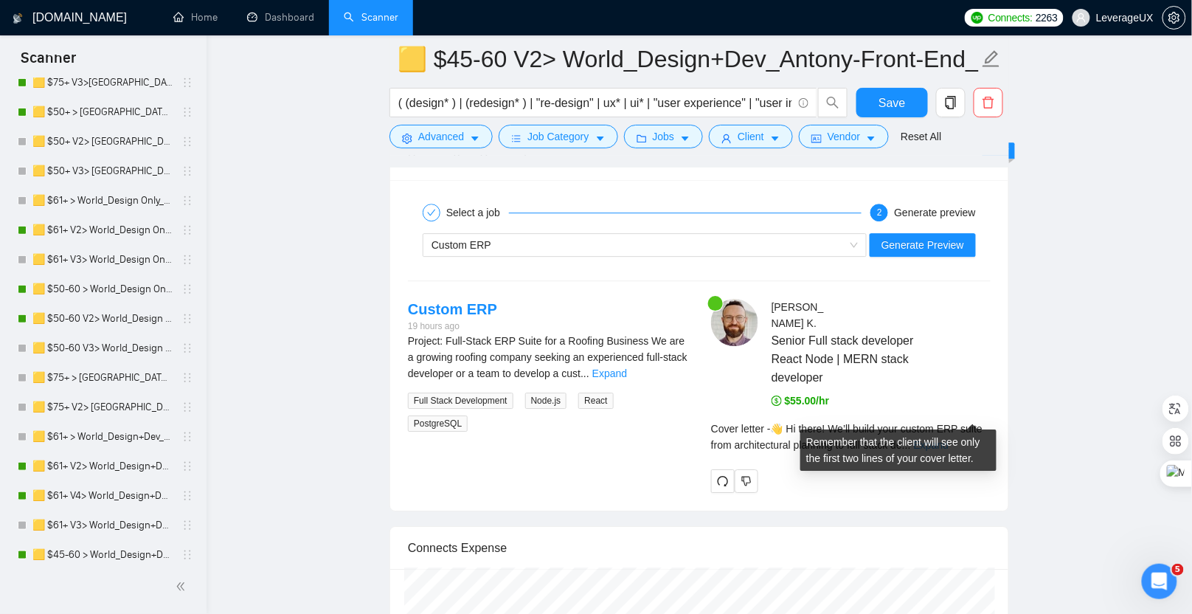
click at [949, 439] on link "Expand" at bounding box center [931, 445] width 35 height 12
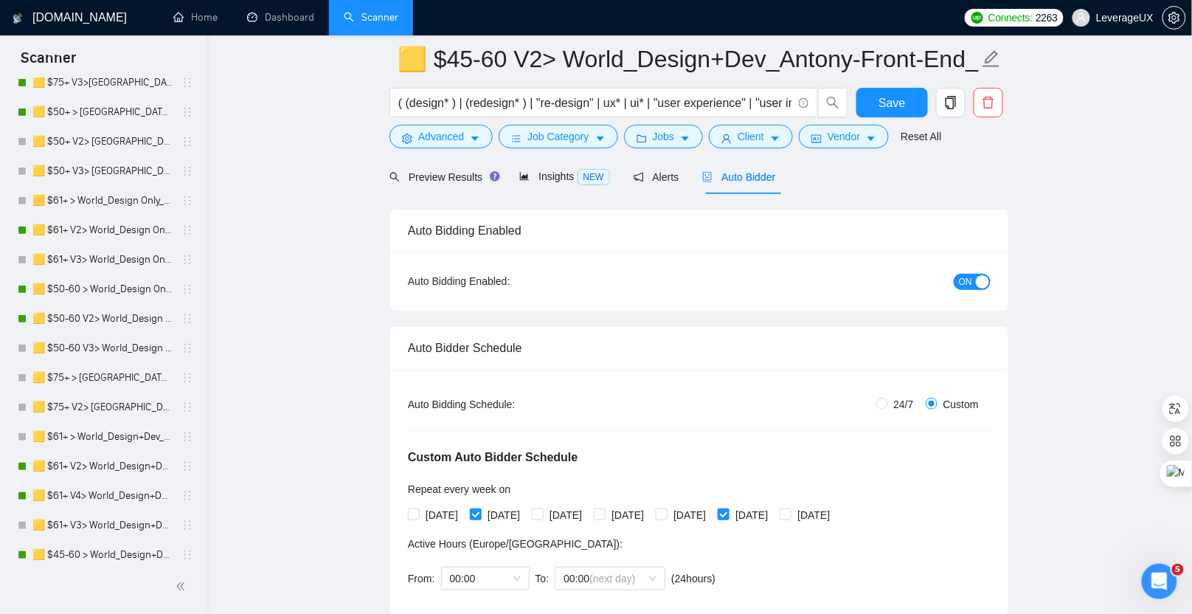
scroll to position [91, 0]
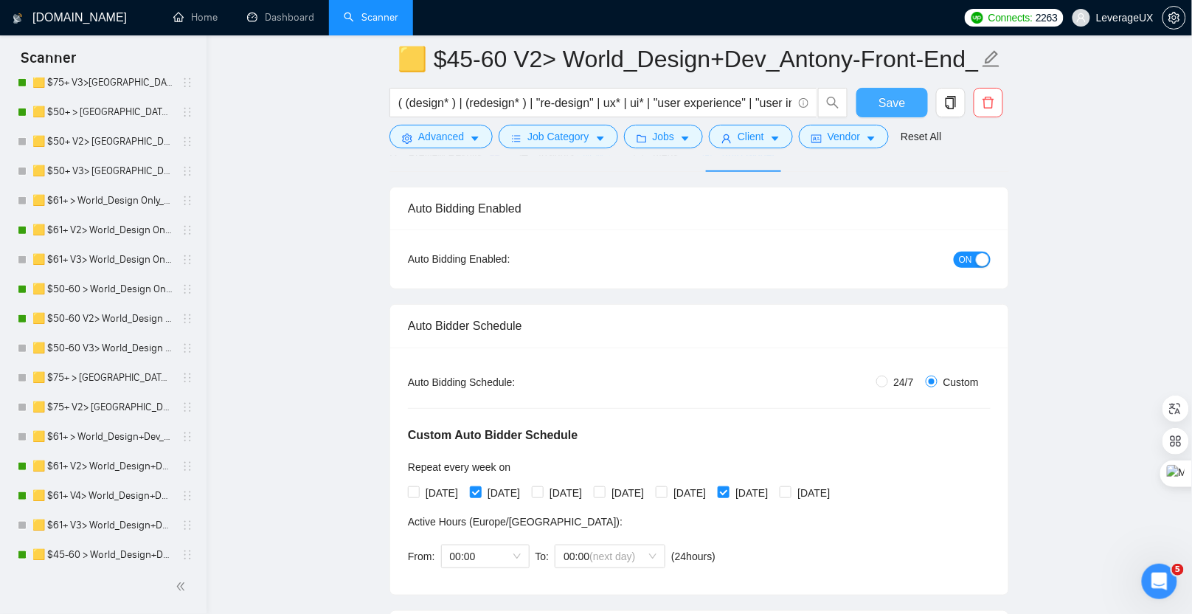
click at [893, 114] on button "Save" at bounding box center [892, 103] width 72 height 30
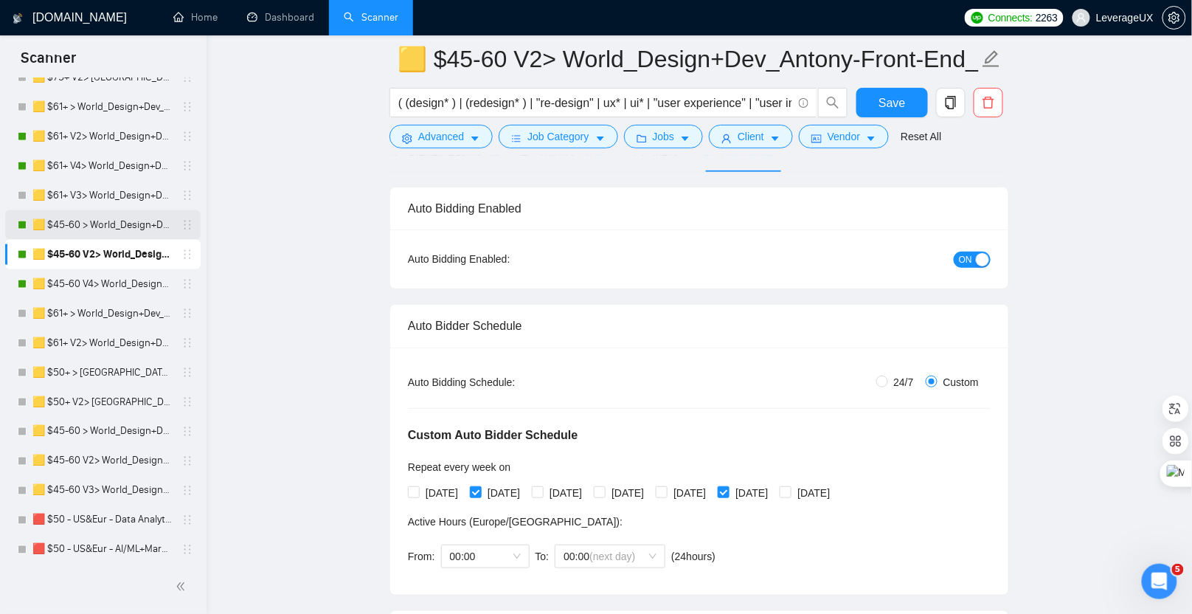
click at [131, 221] on link "🟨 $45-60 > World_Design+Dev_Antony-Front-End_General" at bounding box center [102, 225] width 140 height 30
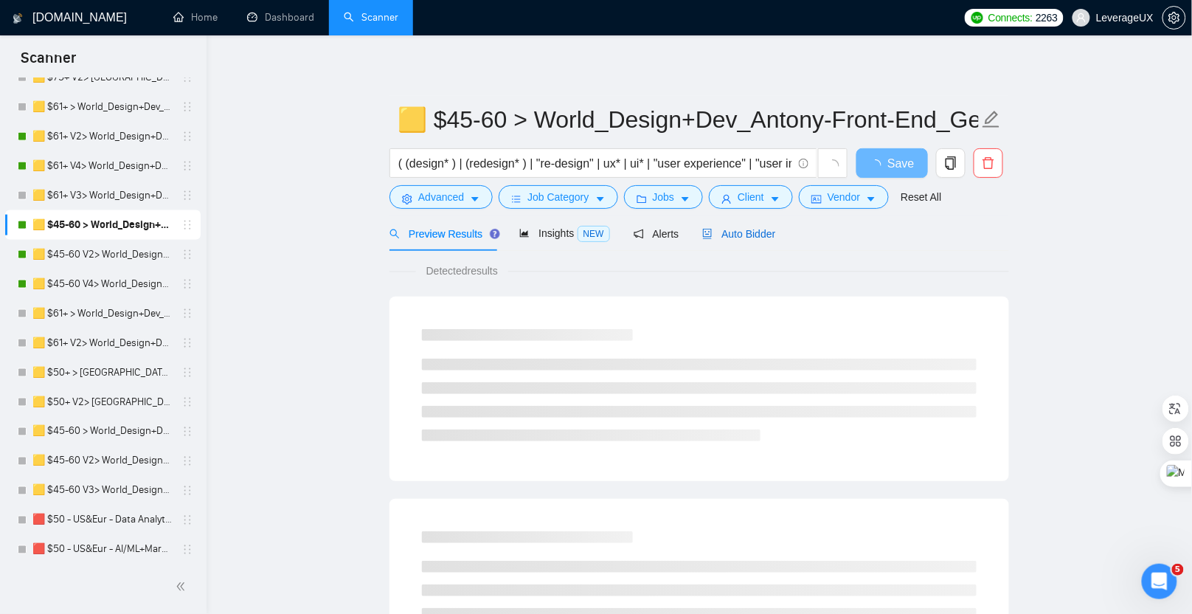
click at [753, 234] on span "Auto Bidder" at bounding box center [738, 234] width 73 height 12
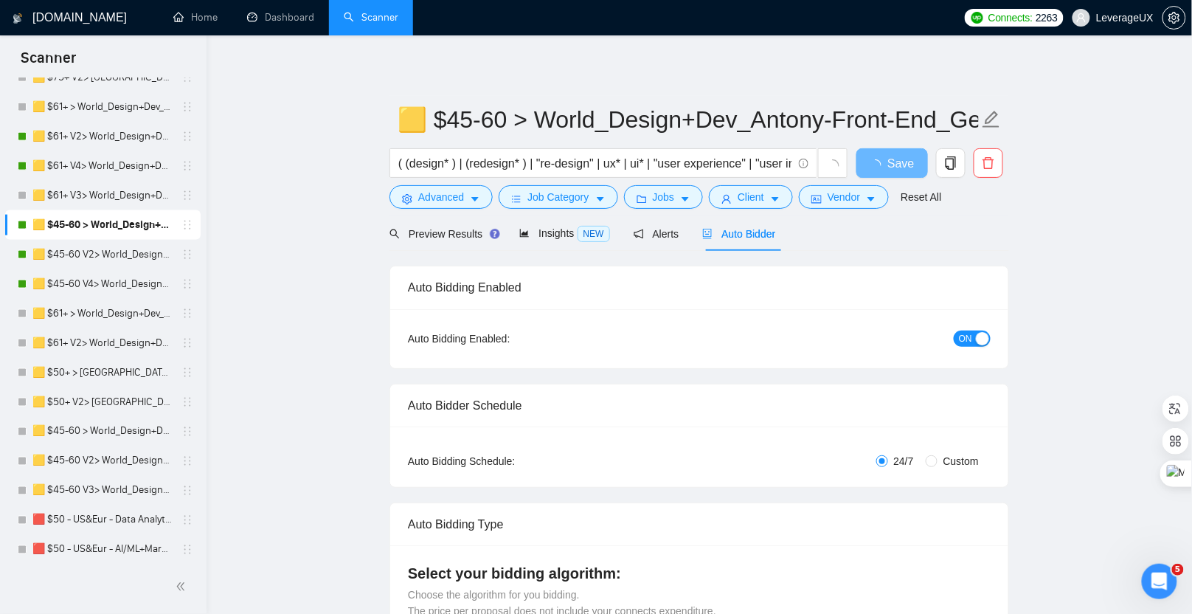
radio input "false"
radio input "true"
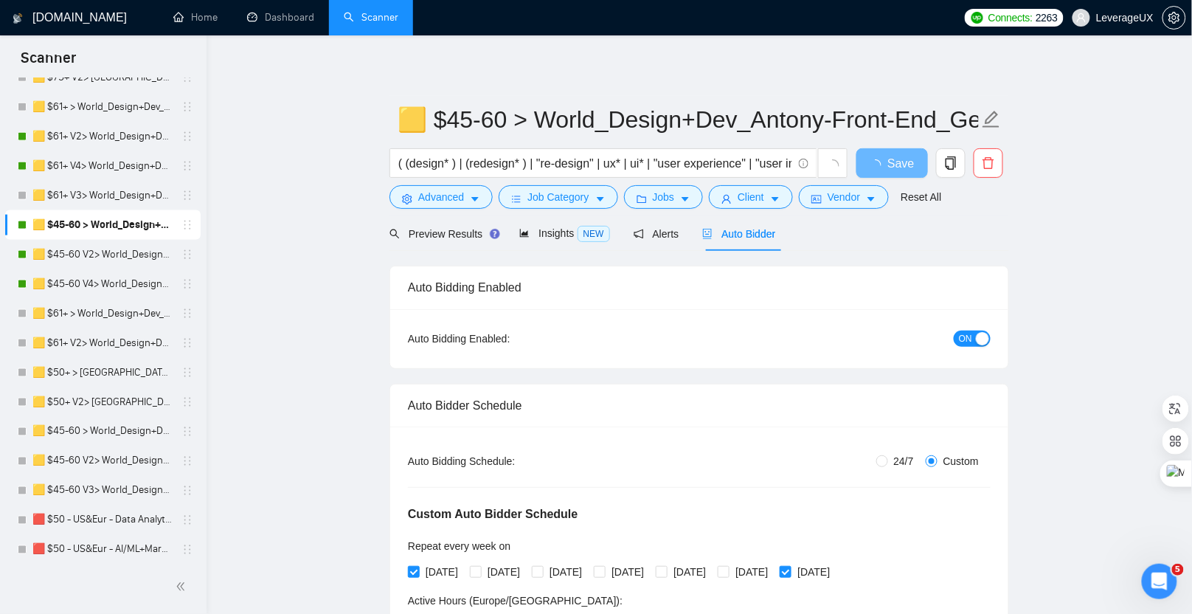
click at [971, 342] on span "ON" at bounding box center [965, 338] width 13 height 16
click at [887, 172] on span "Save" at bounding box center [892, 163] width 27 height 18
click at [108, 256] on link "🟨 $45-60 V2> World_Design+Dev_Antony-Front-End_General" at bounding box center [102, 255] width 140 height 30
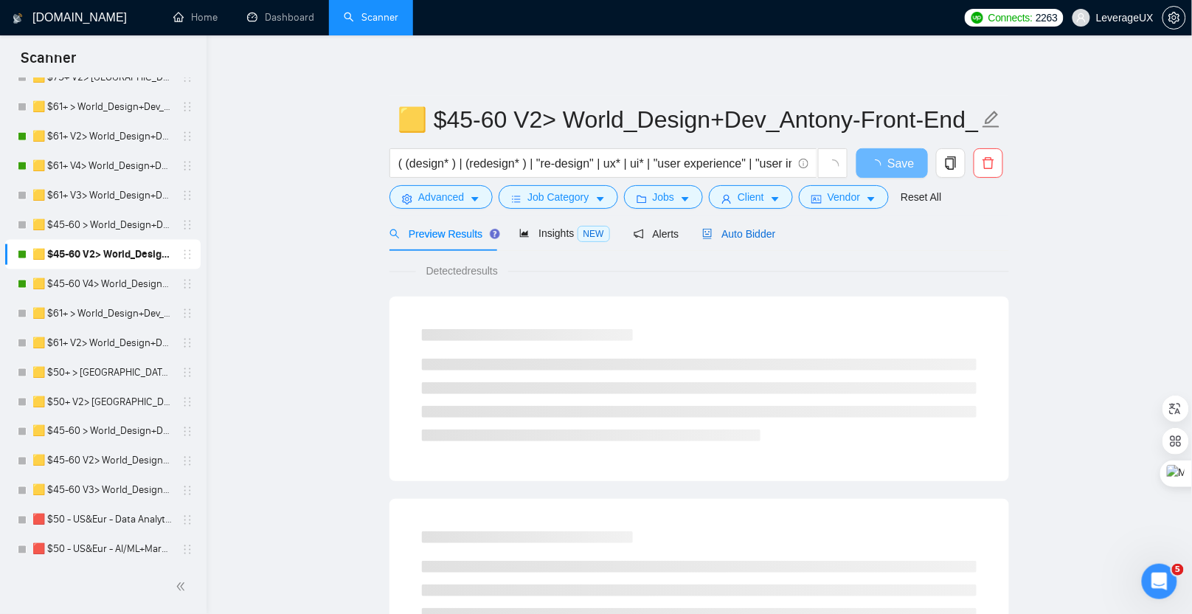
click at [751, 235] on span "Auto Bidder" at bounding box center [738, 234] width 73 height 12
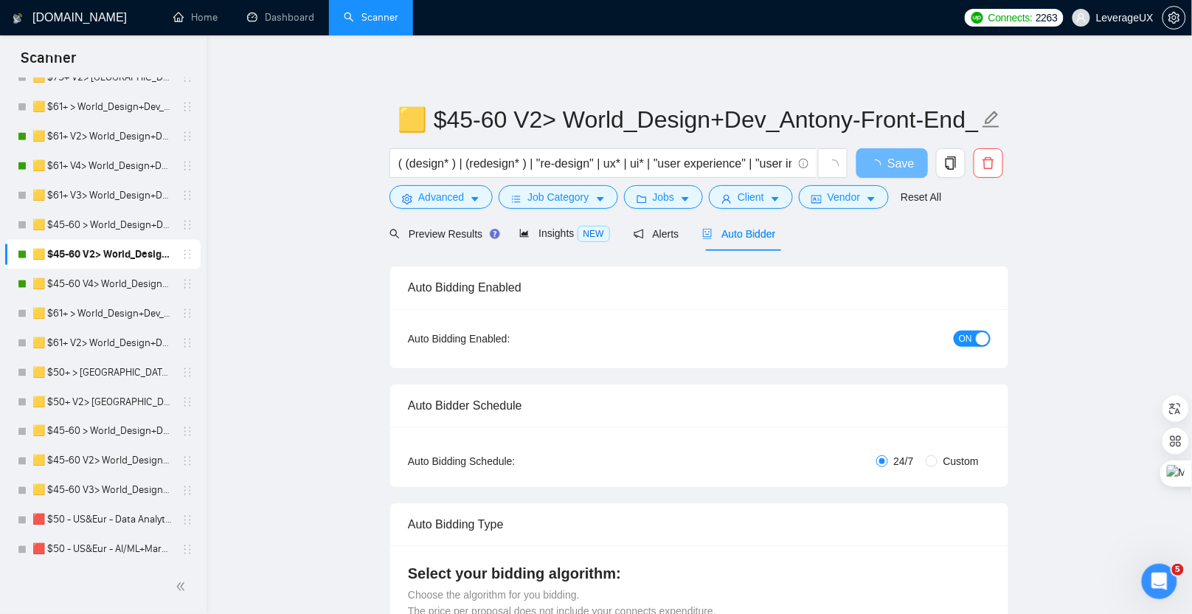
radio input "false"
radio input "true"
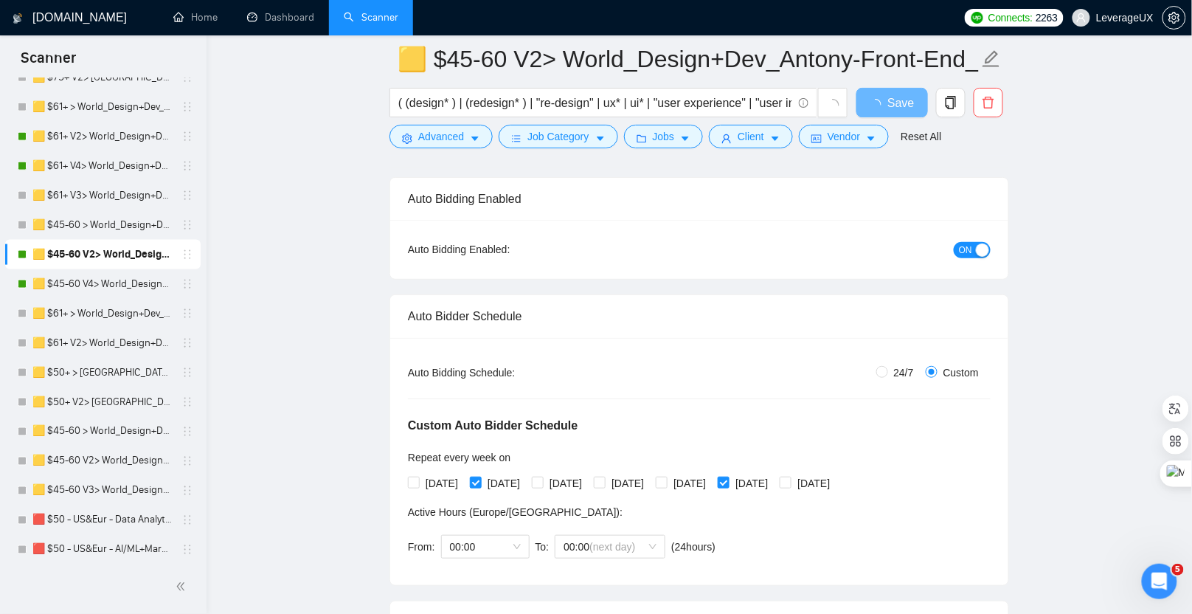
scroll to position [102, 0]
click at [417, 481] on input "[DATE]" at bounding box center [413, 480] width 10 height 10
checkbox input "true"
click at [879, 106] on button "Save" at bounding box center [892, 103] width 72 height 30
click at [136, 282] on link "🟨 $45-60 V4> World_Design+Dev_Antony-Front-End_General" at bounding box center [102, 284] width 140 height 30
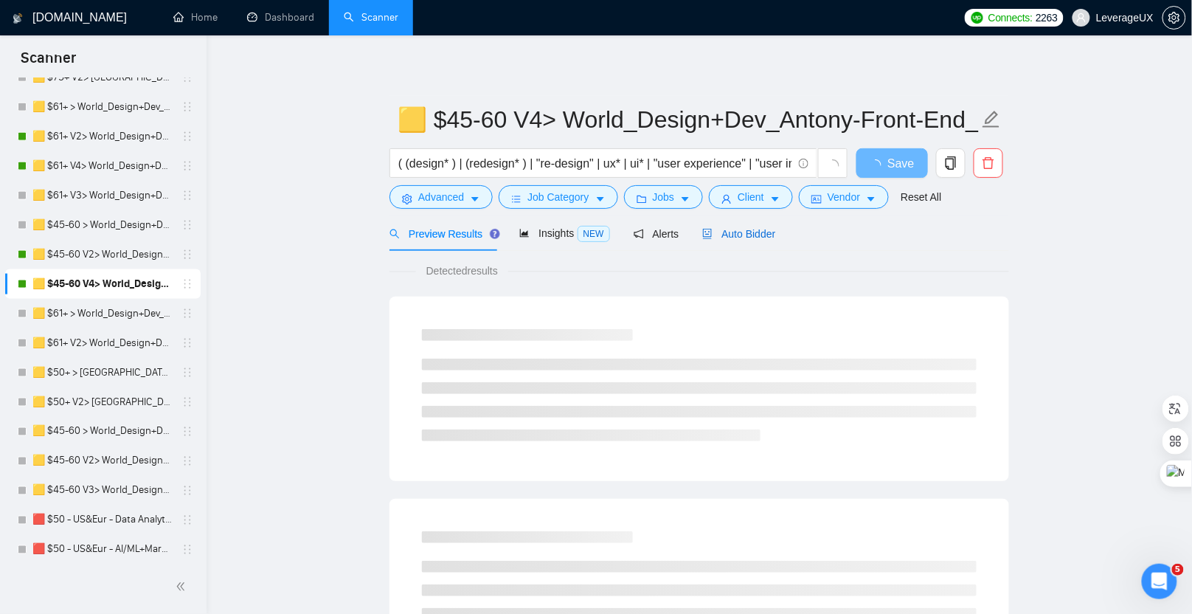
click at [738, 240] on div "Auto Bidder" at bounding box center [738, 234] width 73 height 16
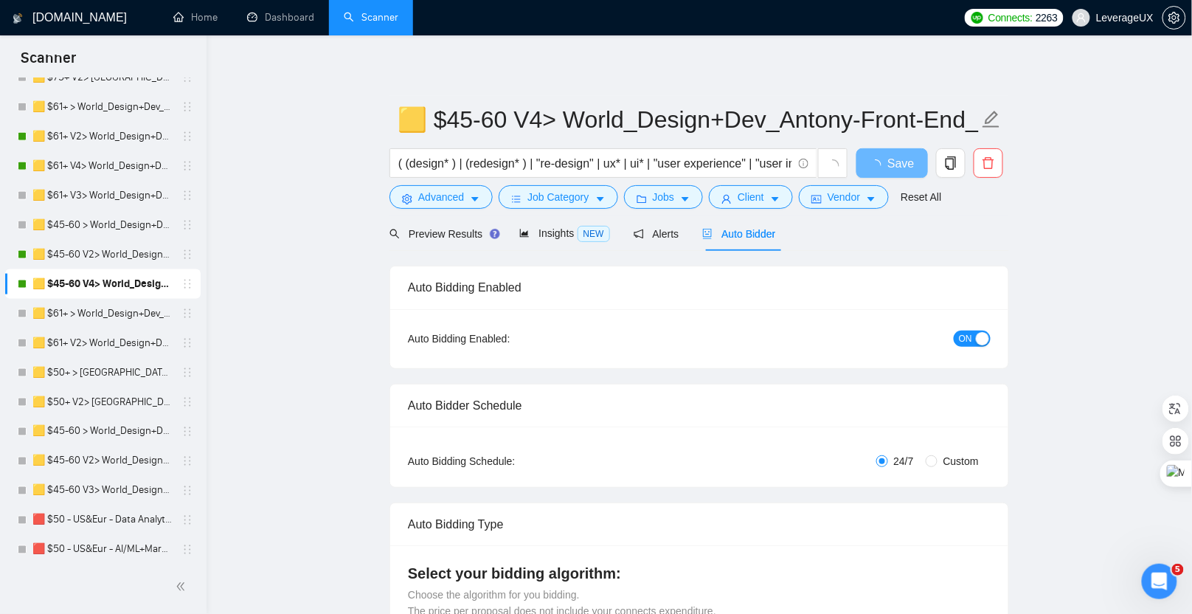
radio input "false"
radio input "true"
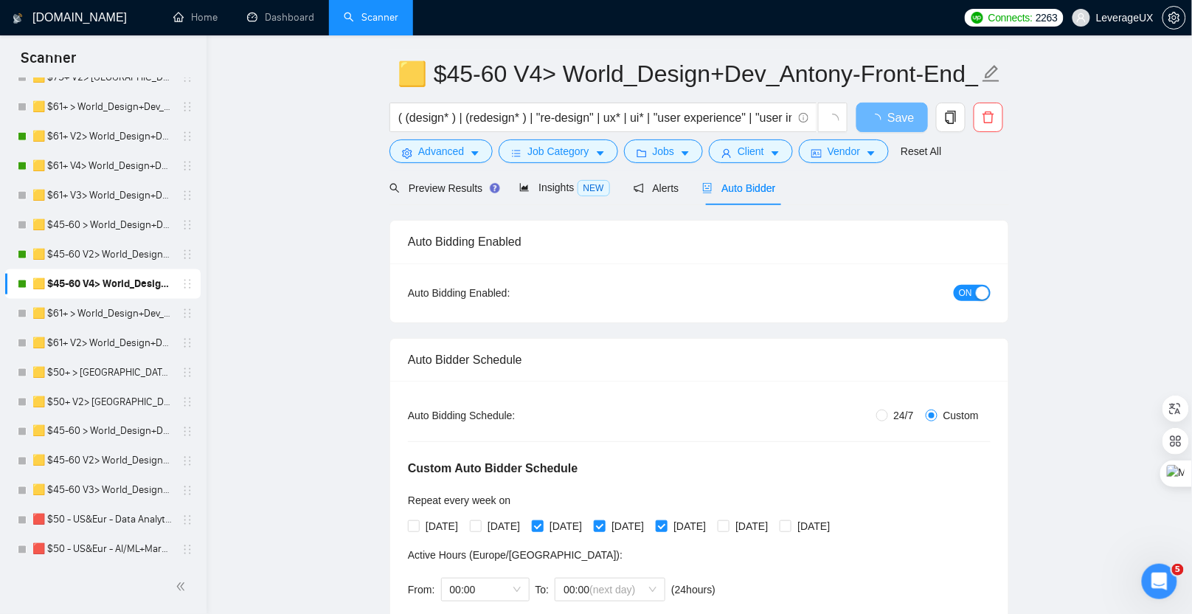
scroll to position [267, 0]
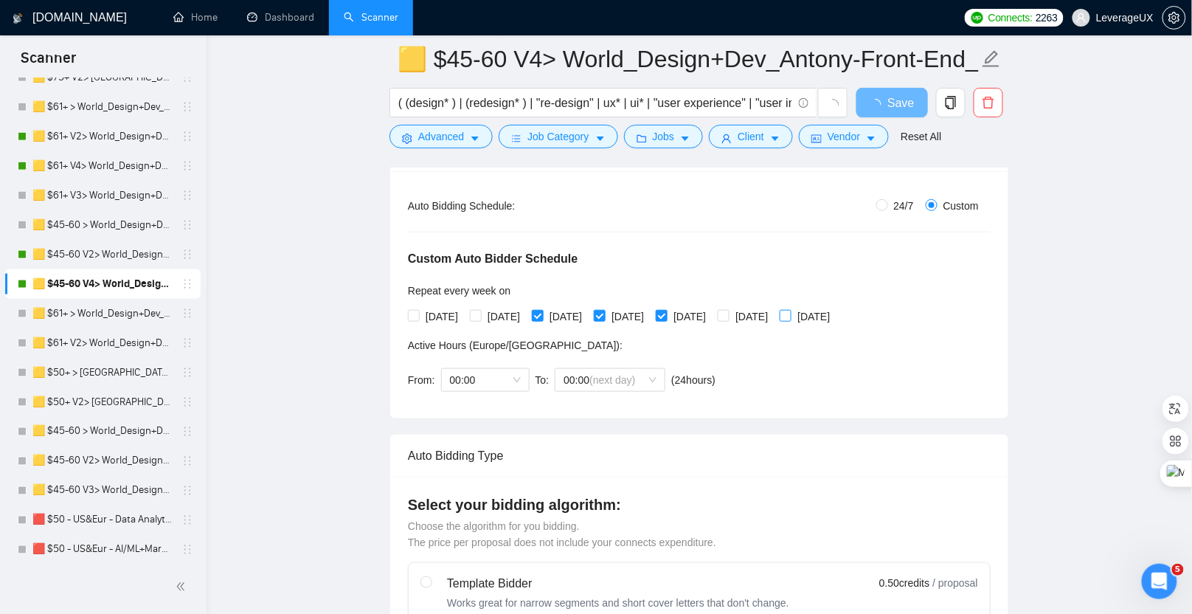
click at [790, 311] on input "[DATE]" at bounding box center [785, 315] width 10 height 10
checkbox input "true"
click at [873, 106] on button "Save" at bounding box center [892, 103] width 72 height 30
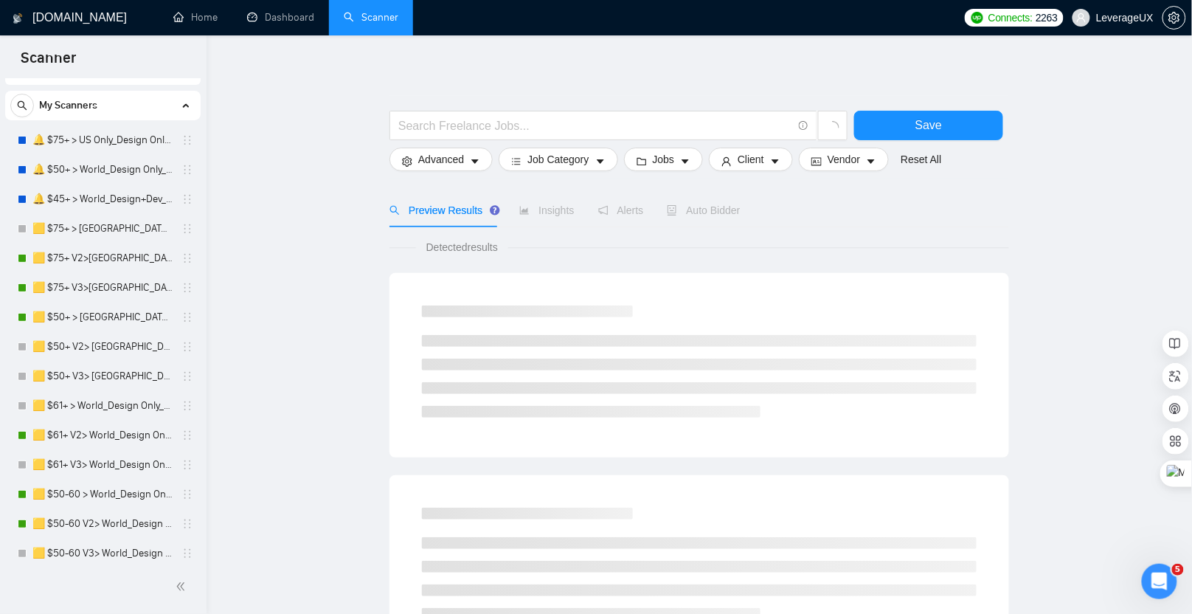
scroll to position [24, 0]
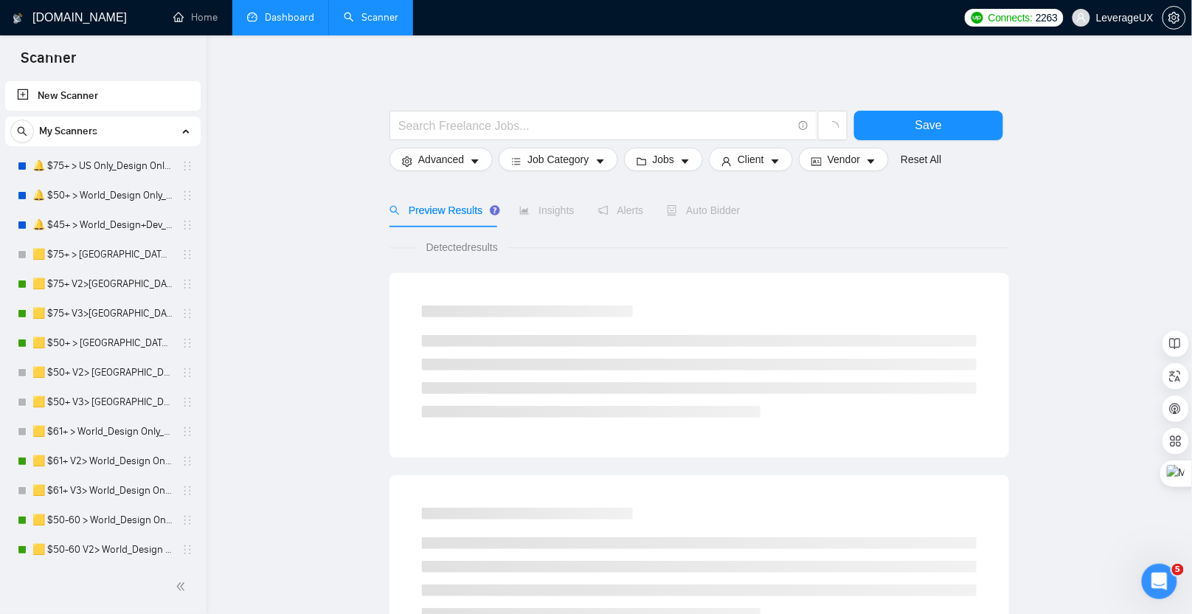
click at [277, 24] on link "Dashboard" at bounding box center [280, 17] width 67 height 13
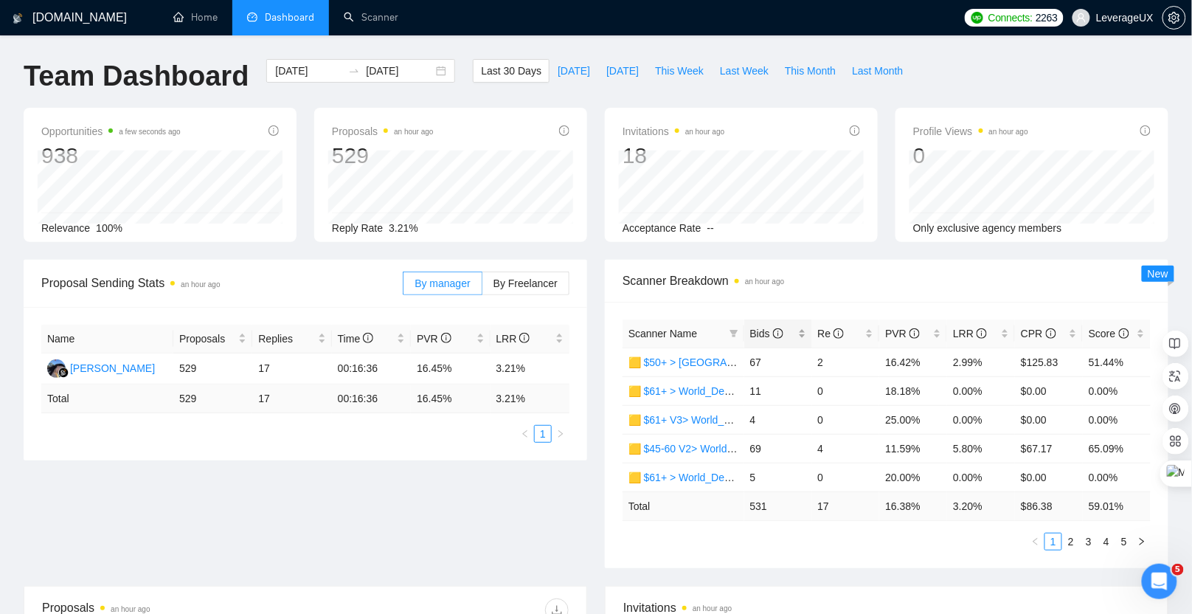
click at [763, 331] on span "Bids" at bounding box center [766, 334] width 33 height 12
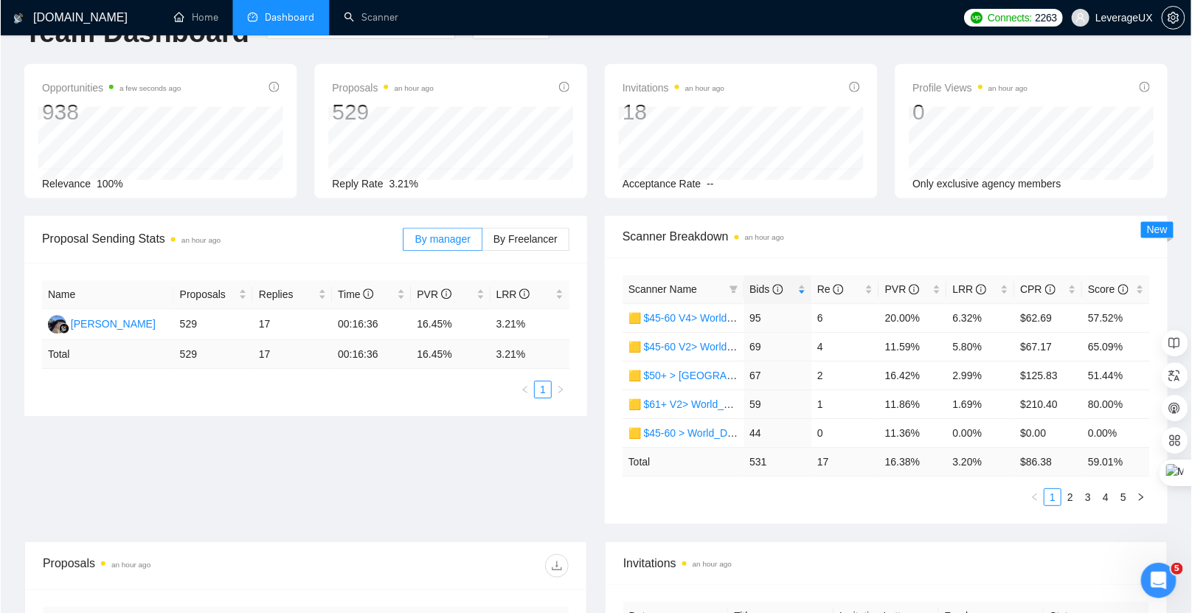
scroll to position [44, 0]
click at [1072, 496] on link "2" at bounding box center [1071, 497] width 16 height 16
click at [1092, 493] on link "3" at bounding box center [1089, 497] width 16 height 16
click at [1111, 494] on link "4" at bounding box center [1106, 497] width 16 height 16
click at [1050, 494] on link "1" at bounding box center [1053, 497] width 16 height 16
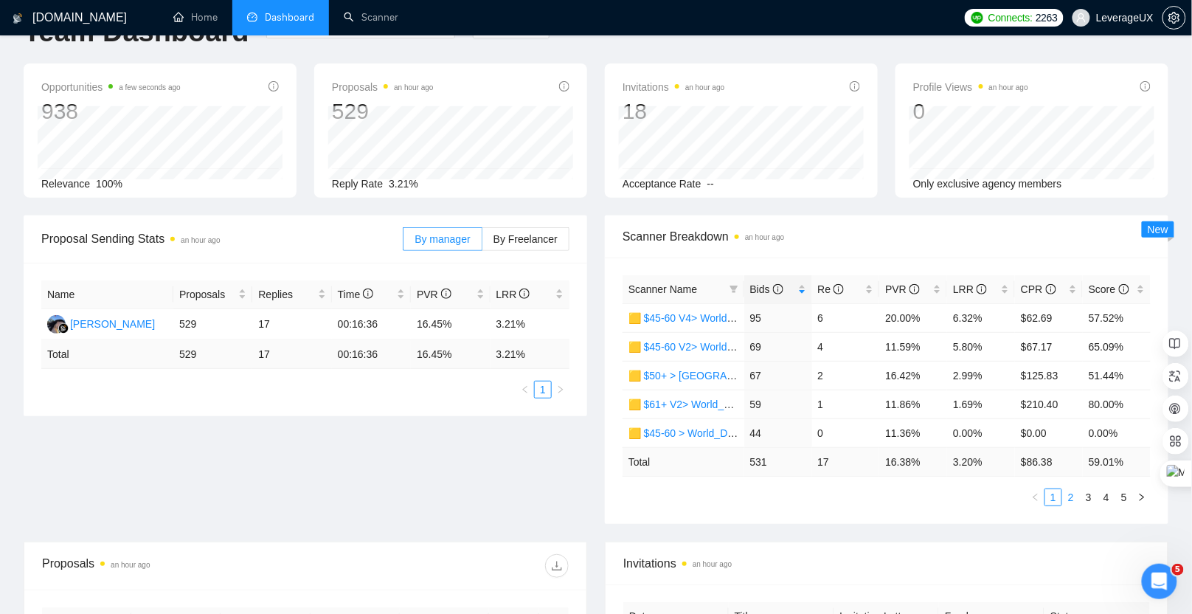
click at [1073, 496] on link "2" at bounding box center [1071, 497] width 16 height 16
click at [1087, 495] on link "3" at bounding box center [1089, 497] width 16 height 16
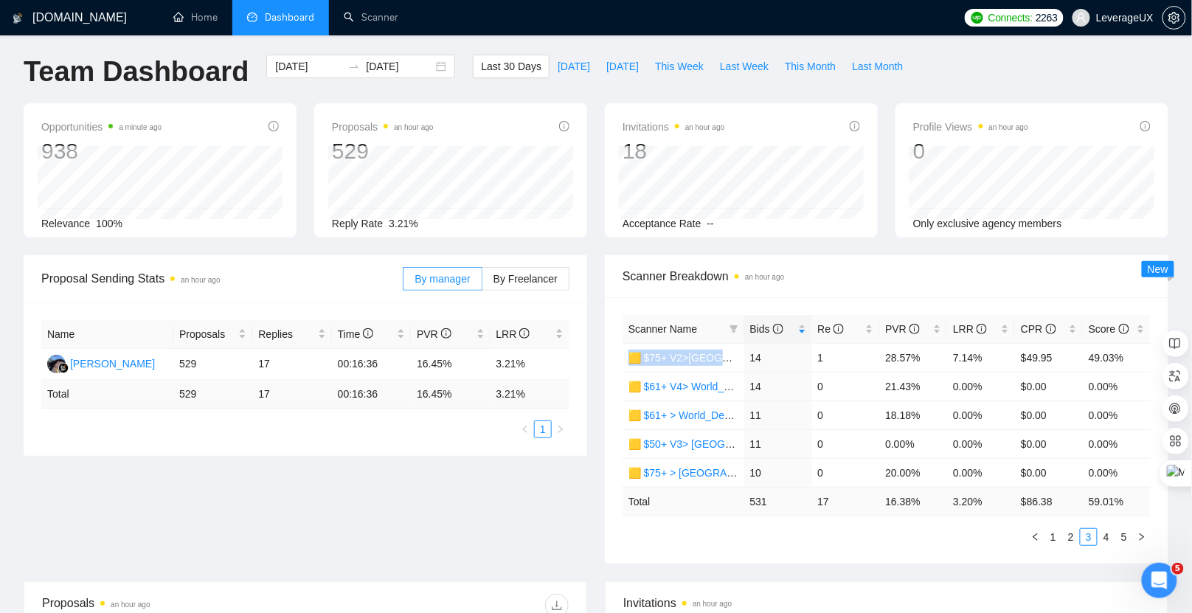
scroll to position [0, 0]
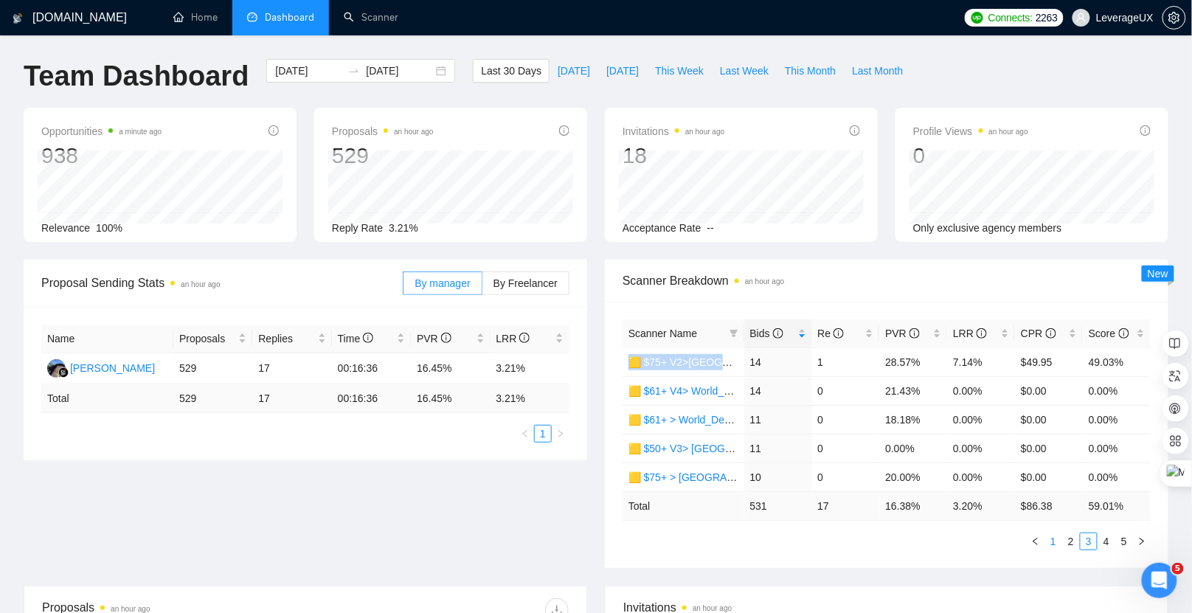
click at [1057, 541] on link "1" at bounding box center [1053, 541] width 16 height 16
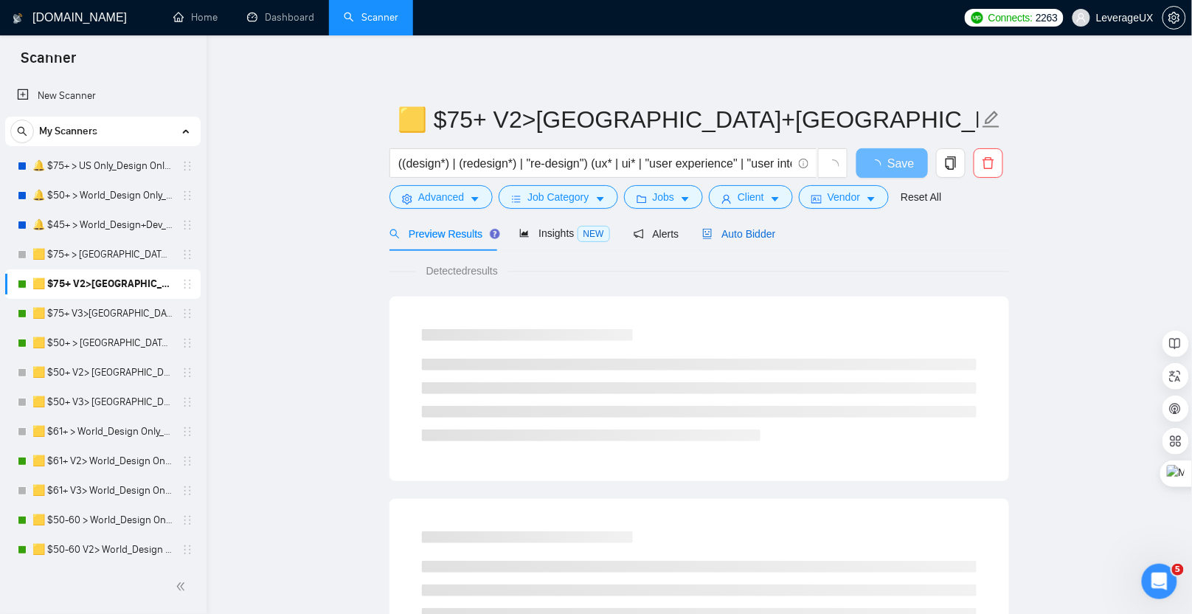
click at [746, 230] on span "Auto Bidder" at bounding box center [738, 234] width 73 height 12
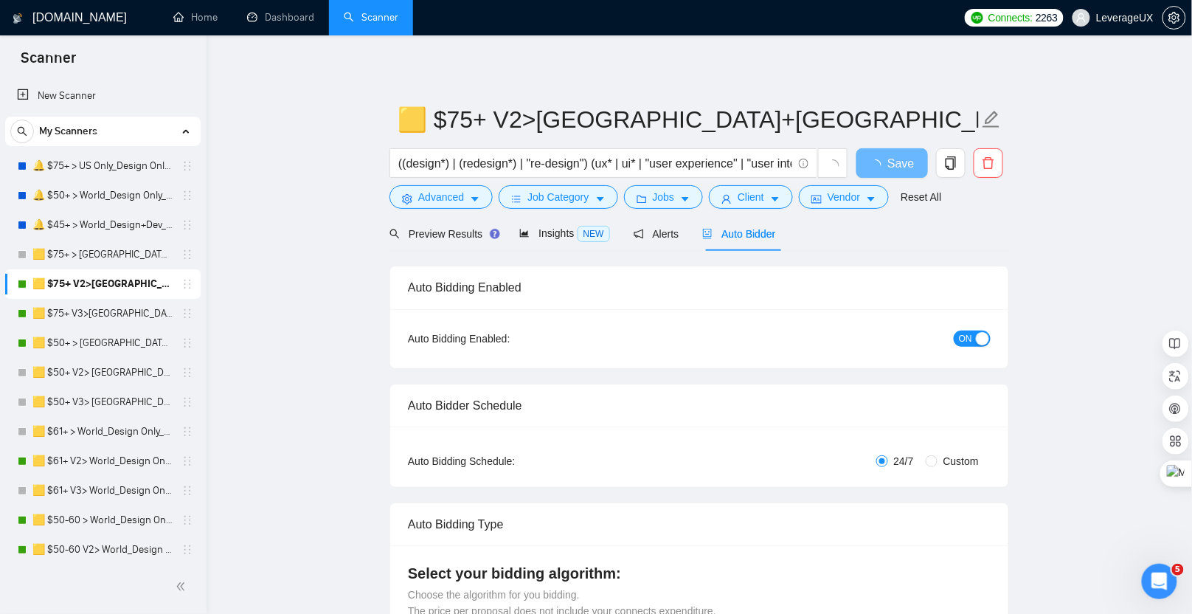
radio input "false"
radio input "true"
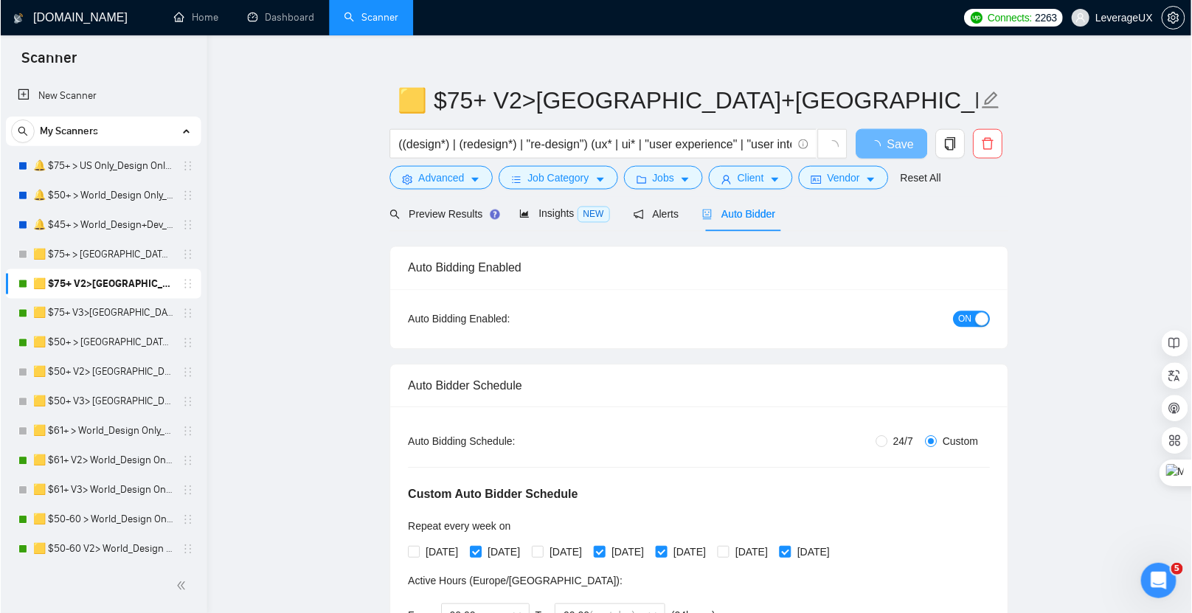
scroll to position [50, 0]
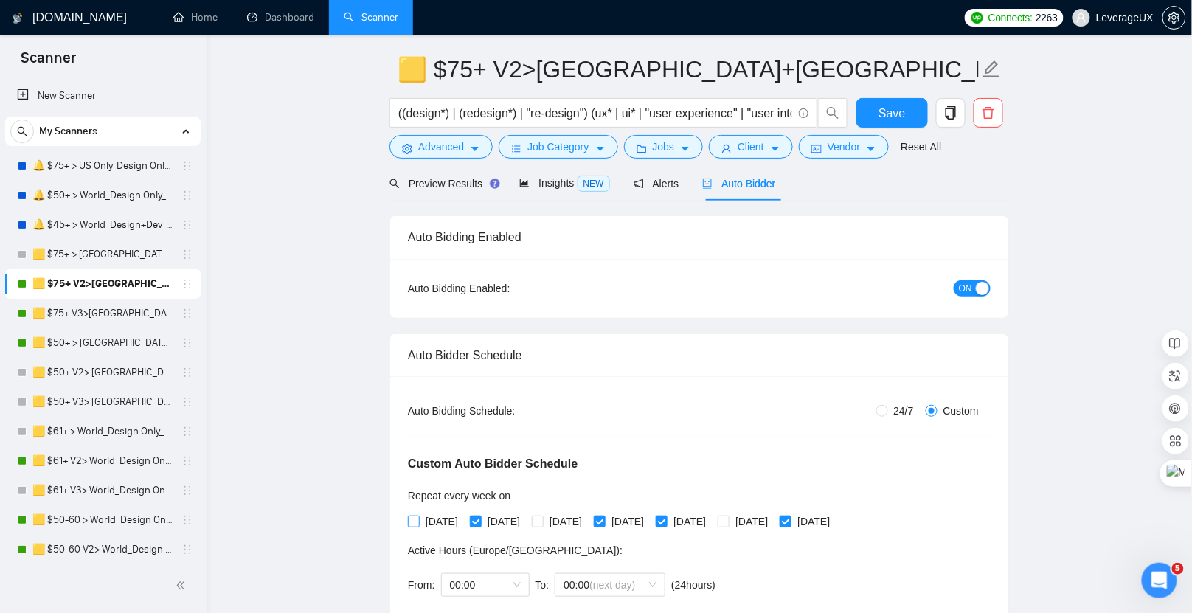
click at [409, 518] on input "[DATE]" at bounding box center [413, 521] width 10 height 10
checkbox input "true"
click at [542, 516] on input "[DATE]" at bounding box center [537, 521] width 10 height 10
checkbox input "true"
click at [728, 519] on input "[DATE]" at bounding box center [723, 521] width 10 height 10
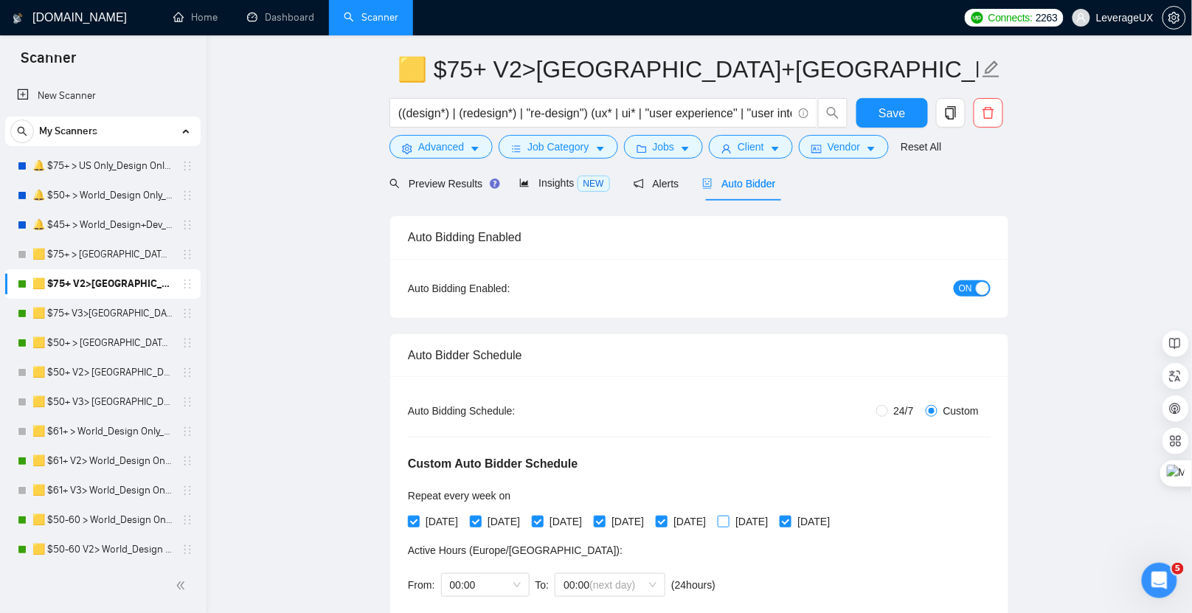
checkbox input "true"
click at [878, 111] on button "Save" at bounding box center [892, 113] width 72 height 30
click at [117, 317] on link "🟨 $75+ V3>[GEOGRAPHIC_DATA]+[GEOGRAPHIC_DATA] Only_Tony-UX/UI_General" at bounding box center [102, 314] width 140 height 30
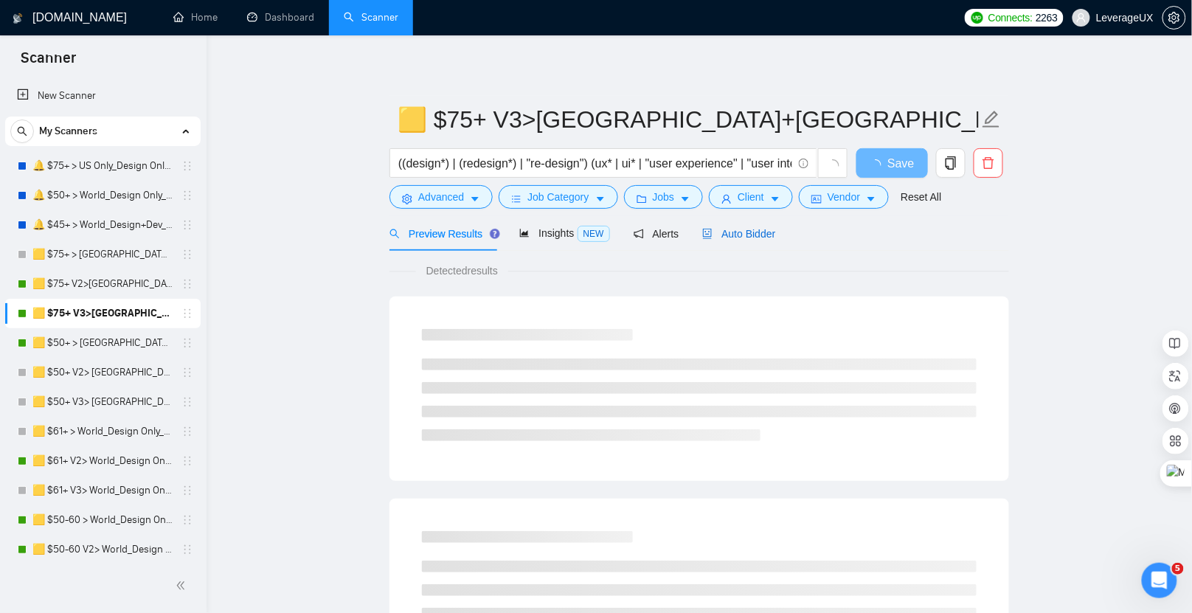
click at [746, 238] on span "Auto Bidder" at bounding box center [738, 234] width 73 height 12
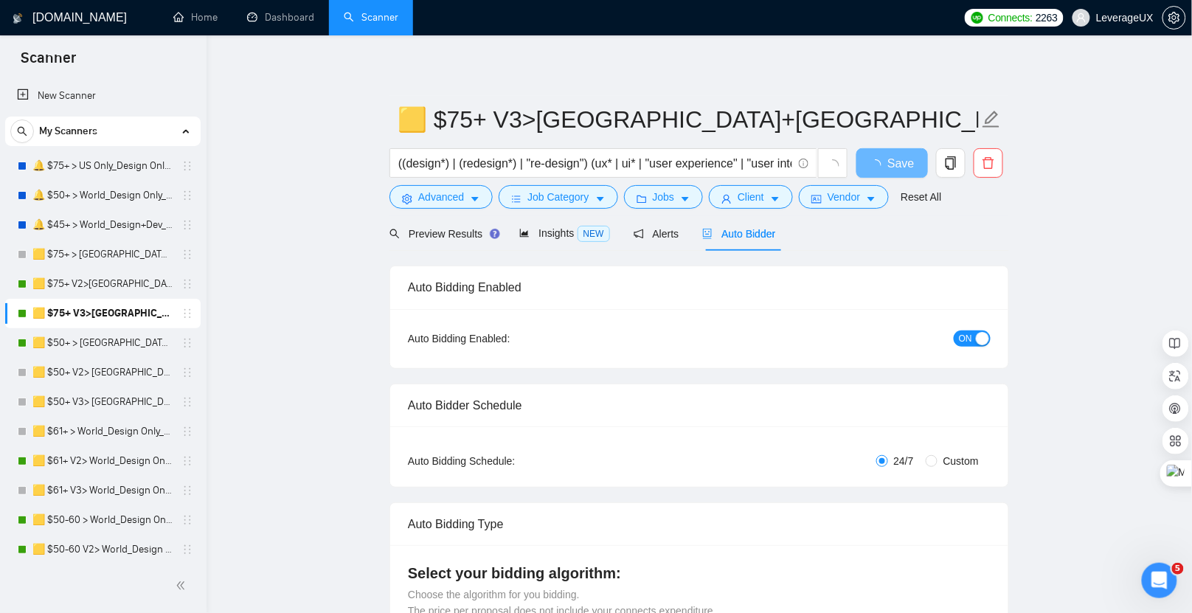
radio input "false"
radio input "true"
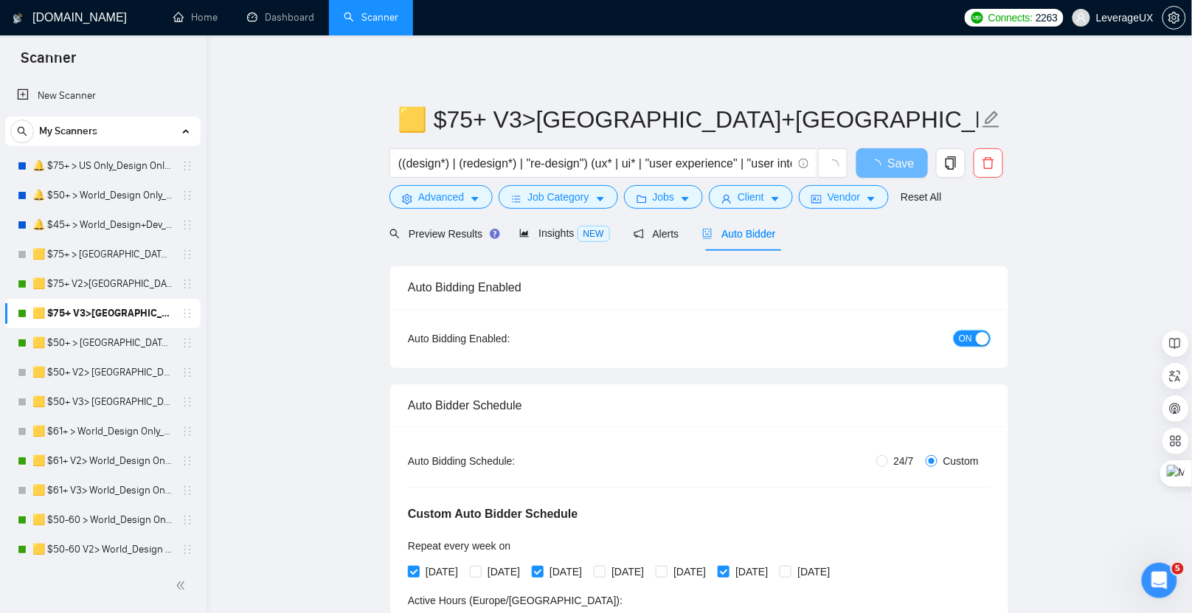
drag, startPoint x: 960, startPoint y: 340, endPoint x: 969, endPoint y: 319, distance: 22.8
click at [960, 340] on span "ON" at bounding box center [965, 338] width 13 height 16
click at [877, 163] on button "Save" at bounding box center [892, 163] width 72 height 30
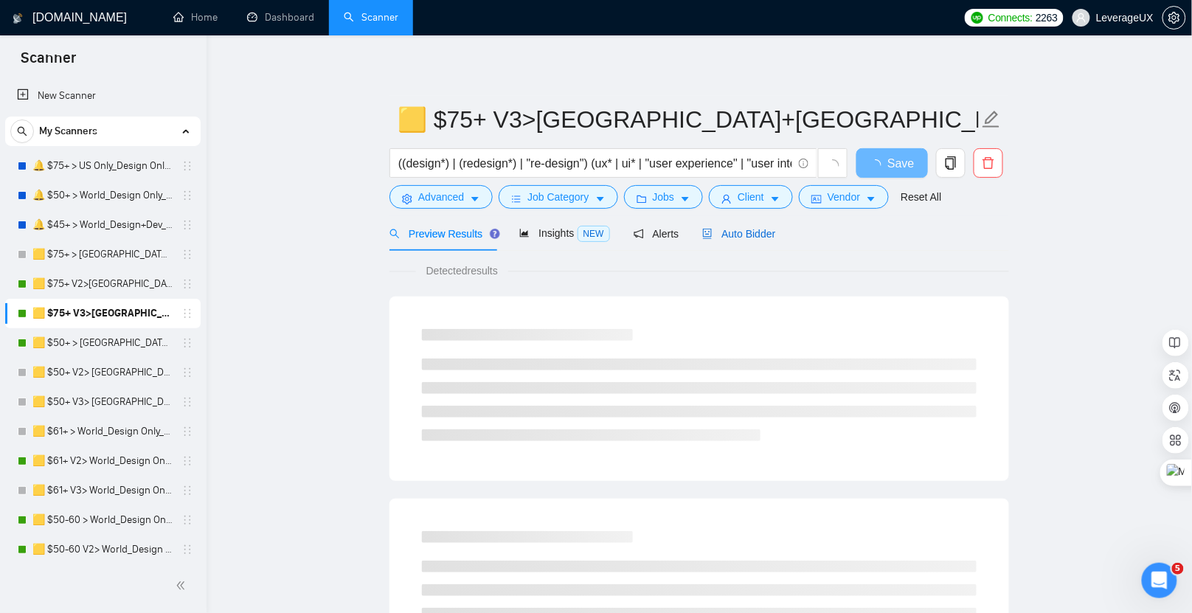
click at [762, 240] on div "Auto Bidder" at bounding box center [738, 234] width 73 height 16
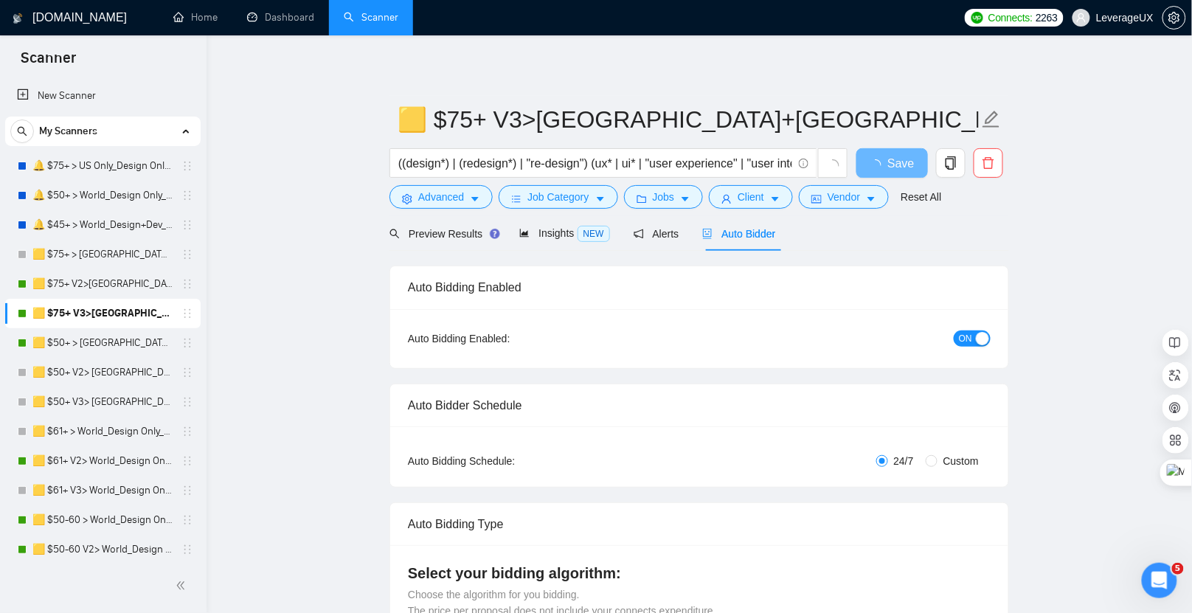
radio input "false"
radio input "true"
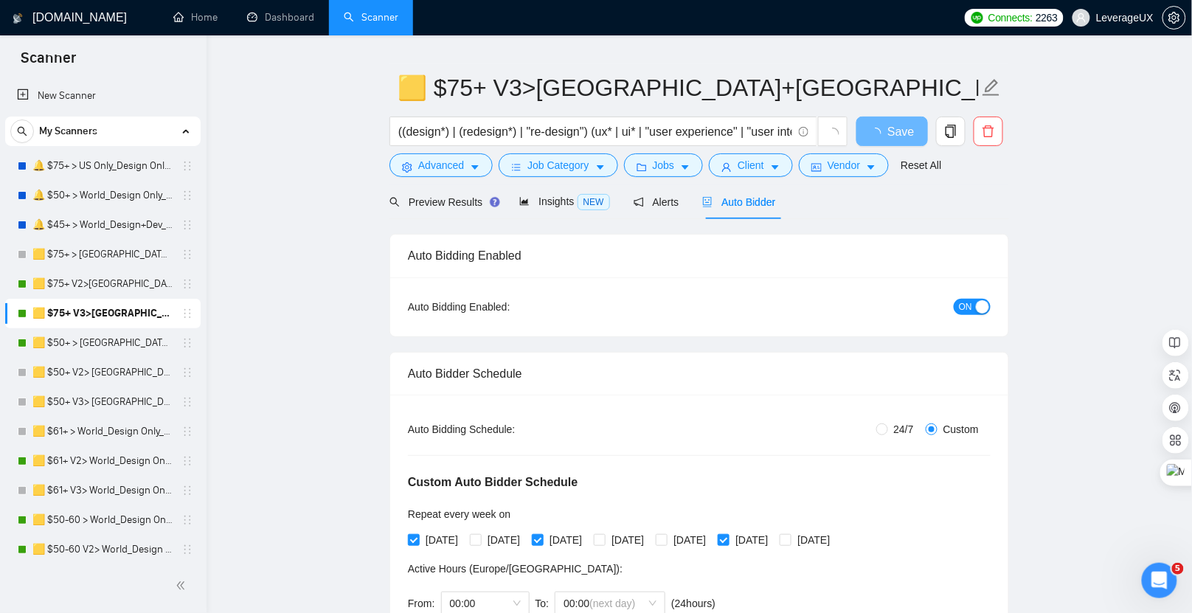
scroll to position [32, 0]
